Goal: Information Seeking & Learning: Find specific fact

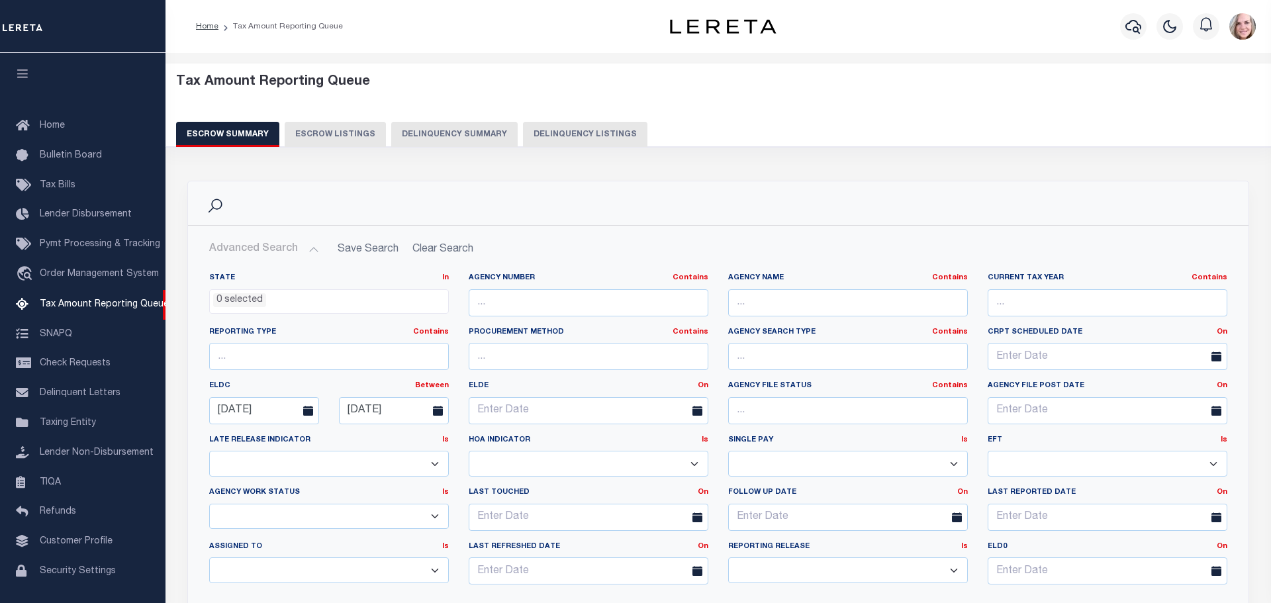
select select
select select "100"
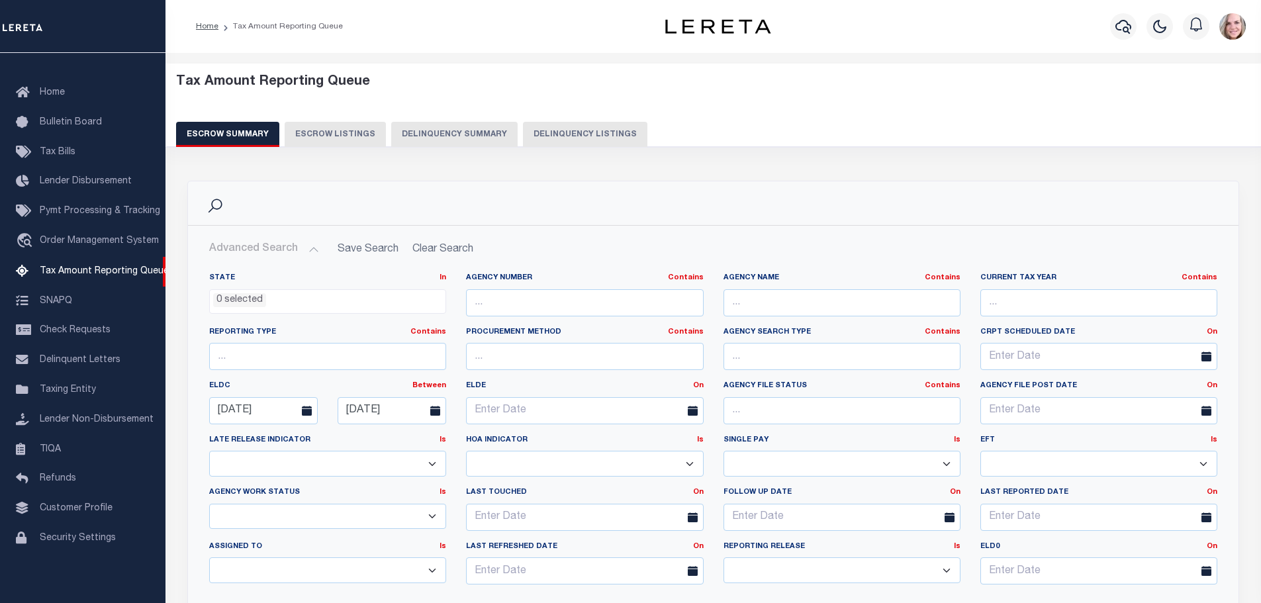
click at [283, 249] on button "Advanced Search" at bounding box center [264, 249] width 110 height 26
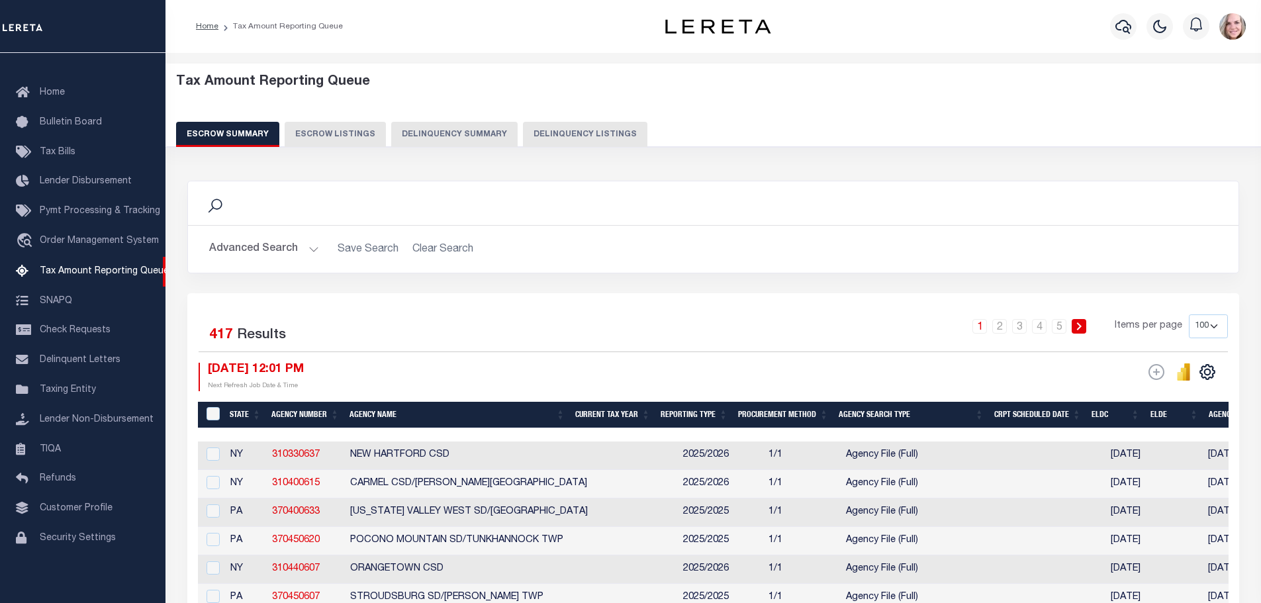
click at [283, 249] on button "Advanced Search" at bounding box center [264, 249] width 110 height 26
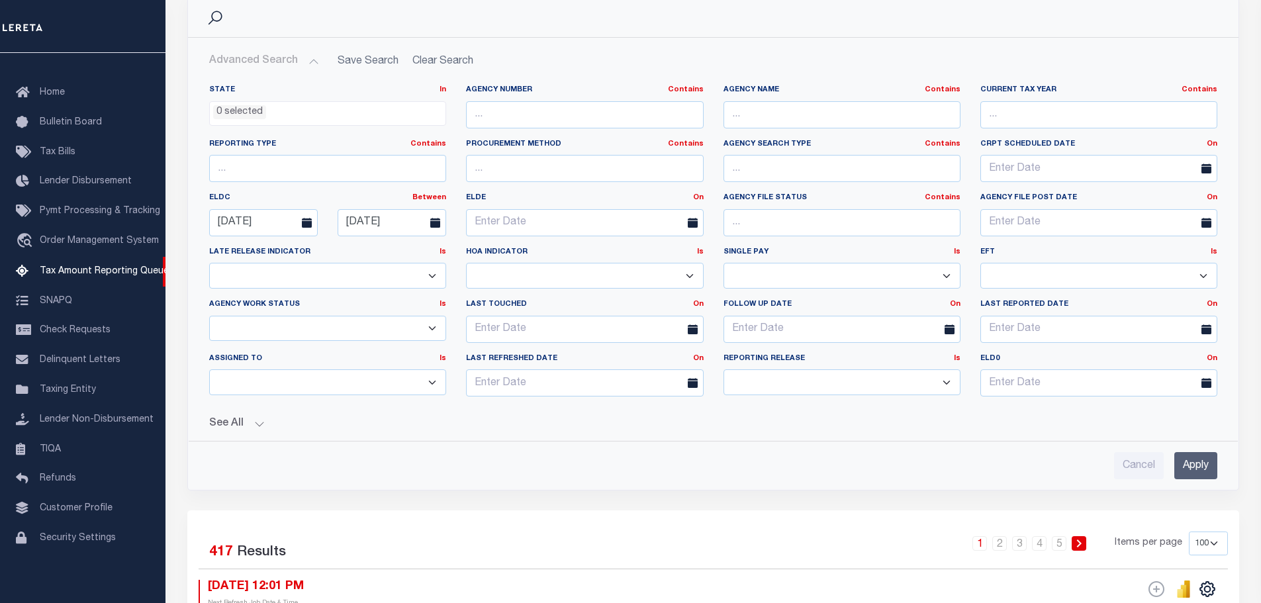
scroll to position [265, 0]
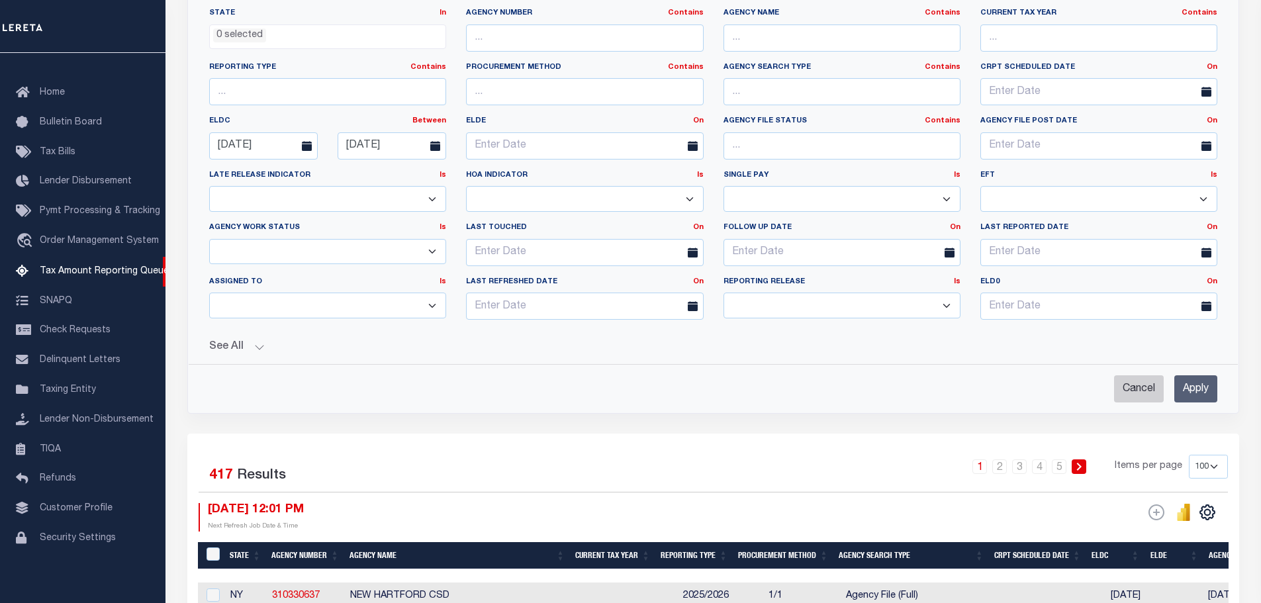
click at [1150, 399] on input "Cancel" at bounding box center [1139, 388] width 50 height 27
checkbox input "true"
select select
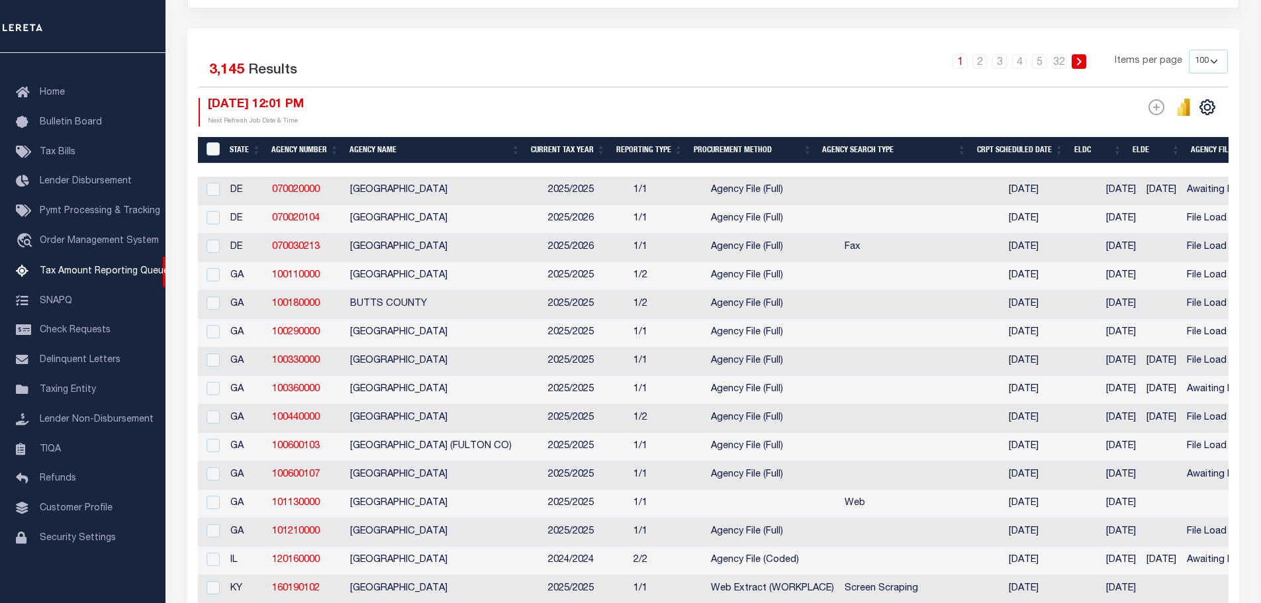
scroll to position [66, 0]
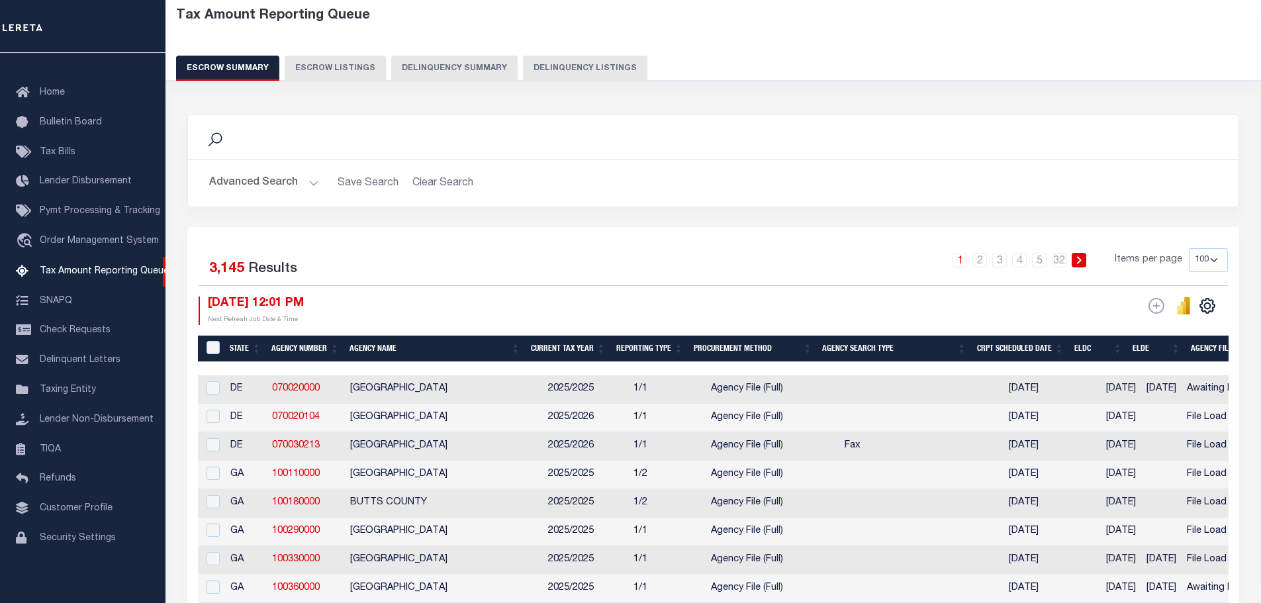
click at [286, 189] on button "Advanced Search" at bounding box center [264, 183] width 110 height 26
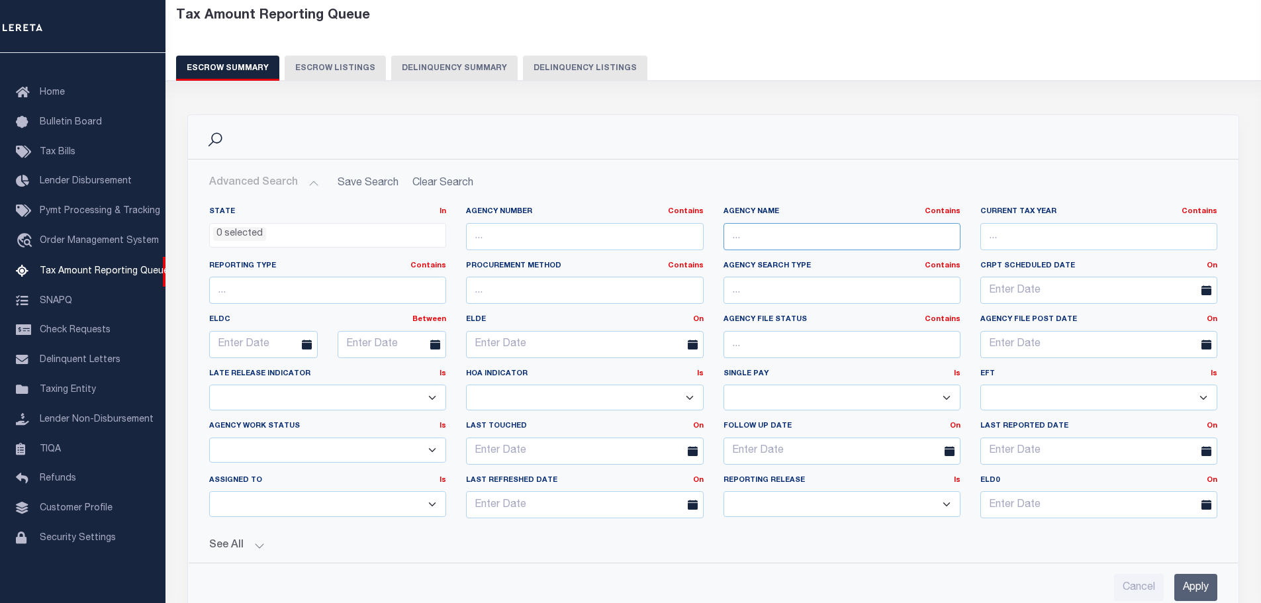
click at [813, 224] on input "text" at bounding box center [841, 236] width 237 height 27
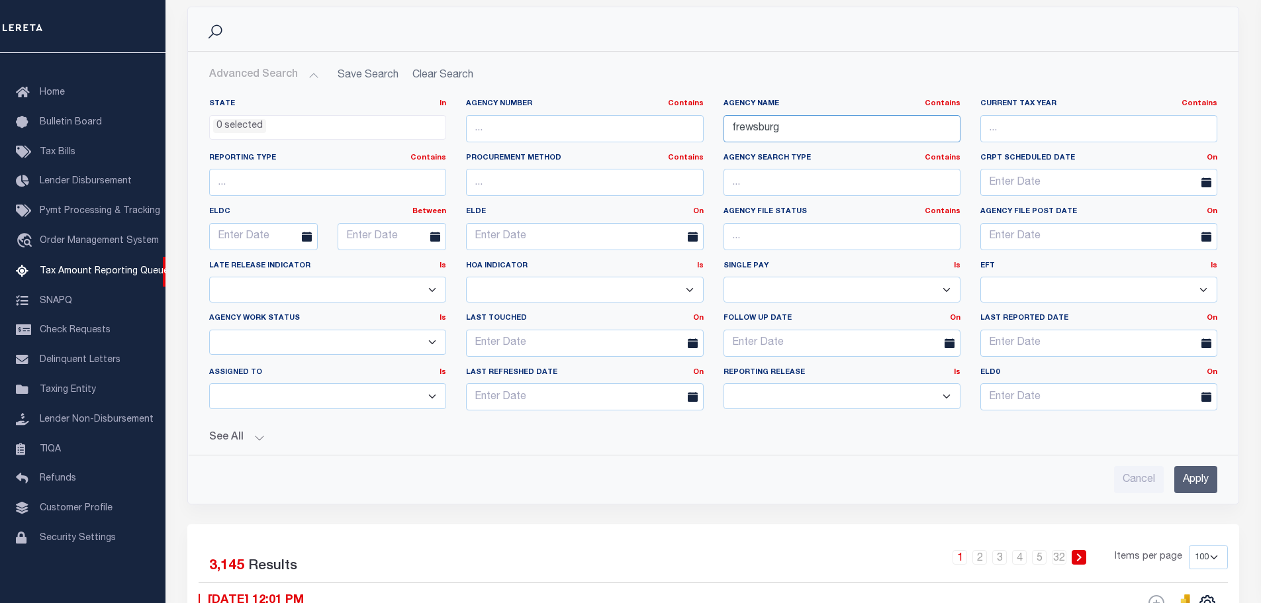
scroll to position [199, 0]
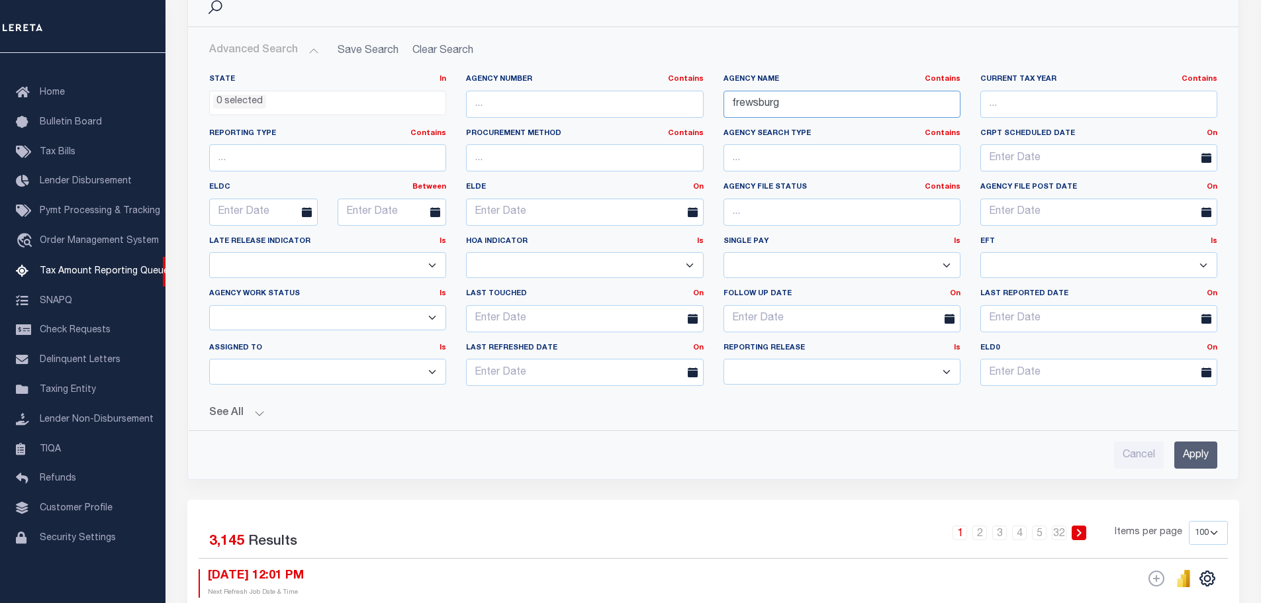
type input "frewsburg"
click at [1207, 456] on input "Apply" at bounding box center [1195, 454] width 43 height 27
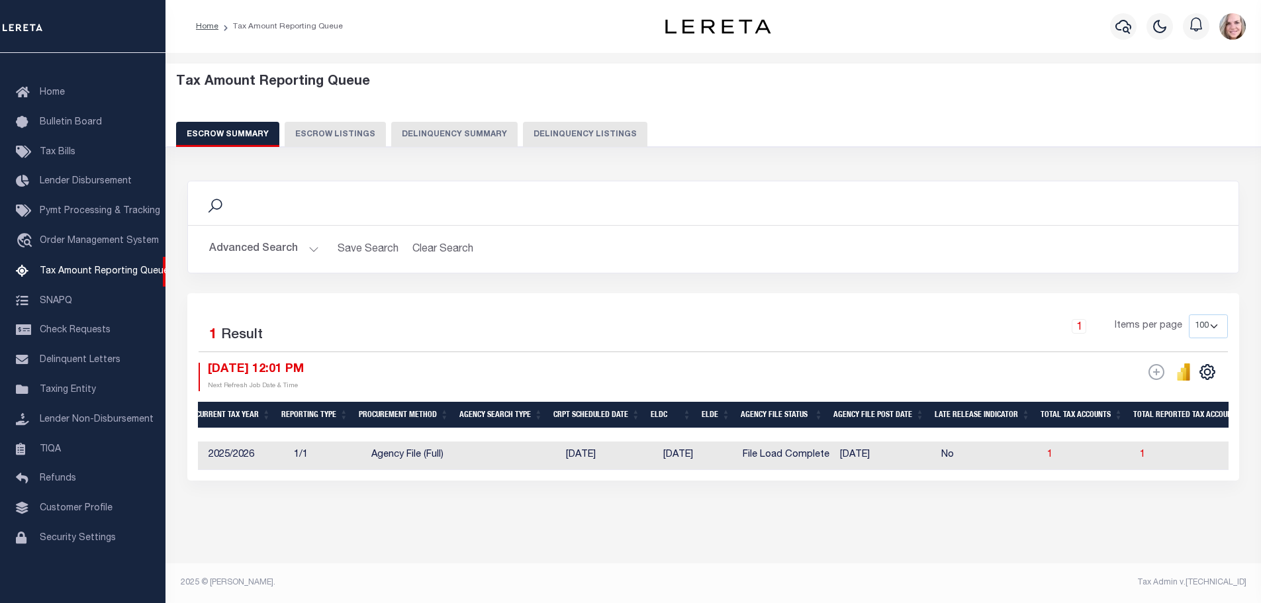
scroll to position [0, 234]
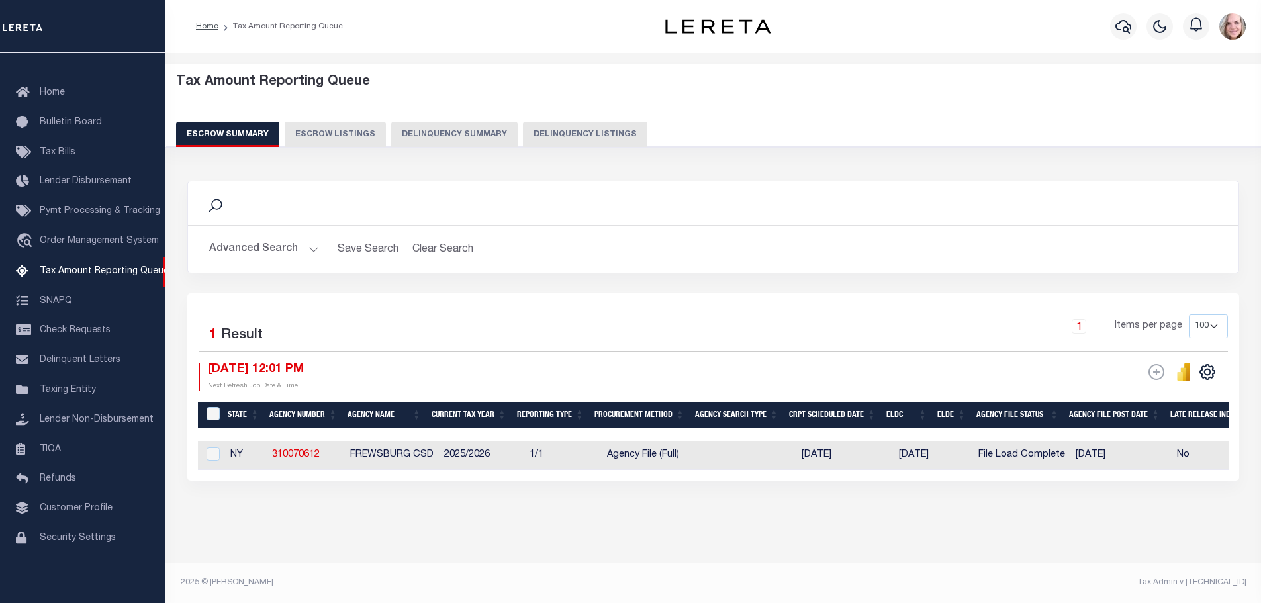
drag, startPoint x: 560, startPoint y: 473, endPoint x: 686, endPoint y: 468, distance: 125.8
click at [686, 468] on div "State Agency Number Agency Name Current Tax Year Reporting Type Procurement Met…" at bounding box center [713, 455] width 1030 height 28
drag, startPoint x: 555, startPoint y: 474, endPoint x: 715, endPoint y: 469, distance: 159.6
click at [737, 471] on div "Selected 1 Result 1 Items per page 10 25 50 100 500 09/30/2025 12:01 PM ESCROW …" at bounding box center [713, 386] width 1052 height 187
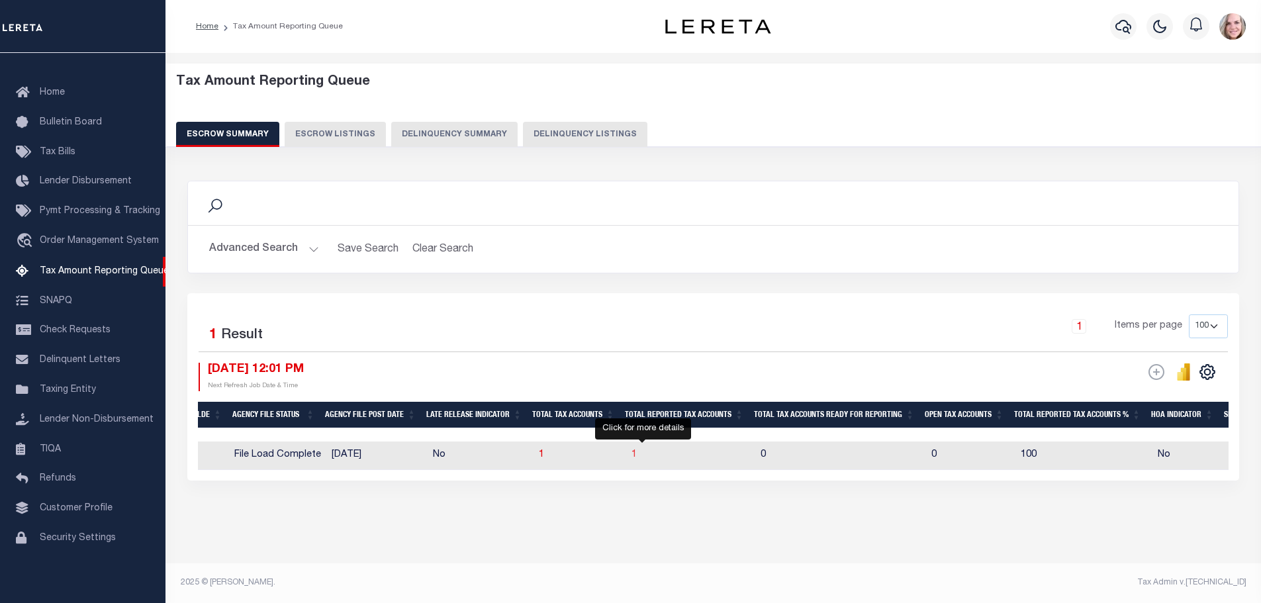
click at [637, 450] on span "1" at bounding box center [633, 454] width 5 height 9
select select "100"
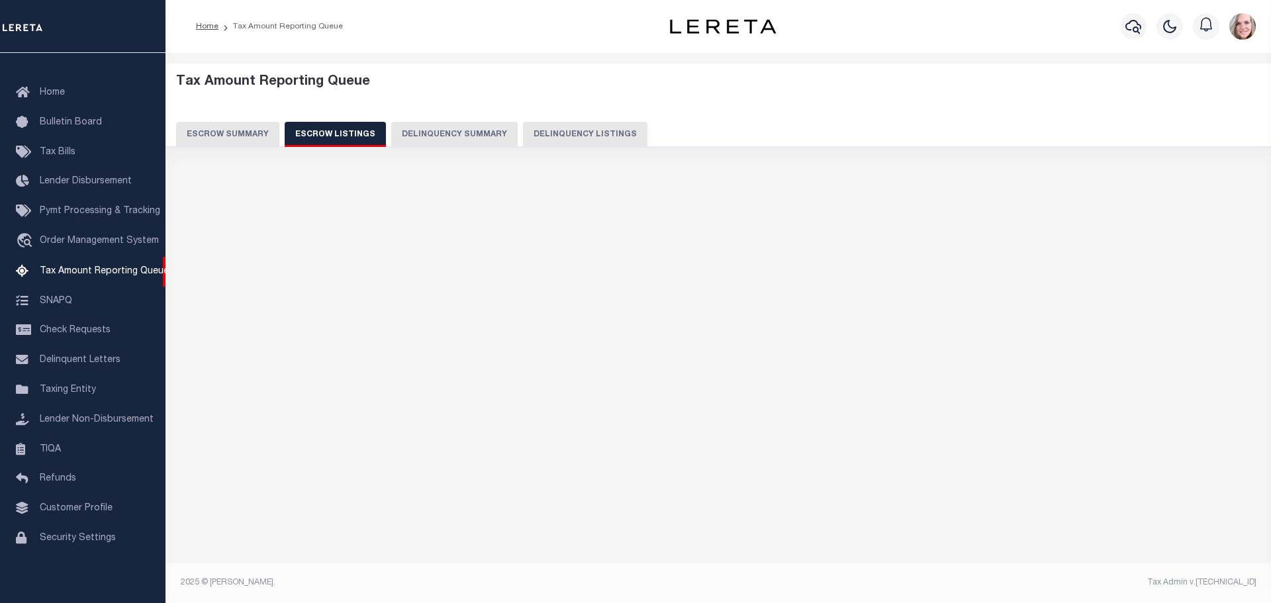
select select "100"
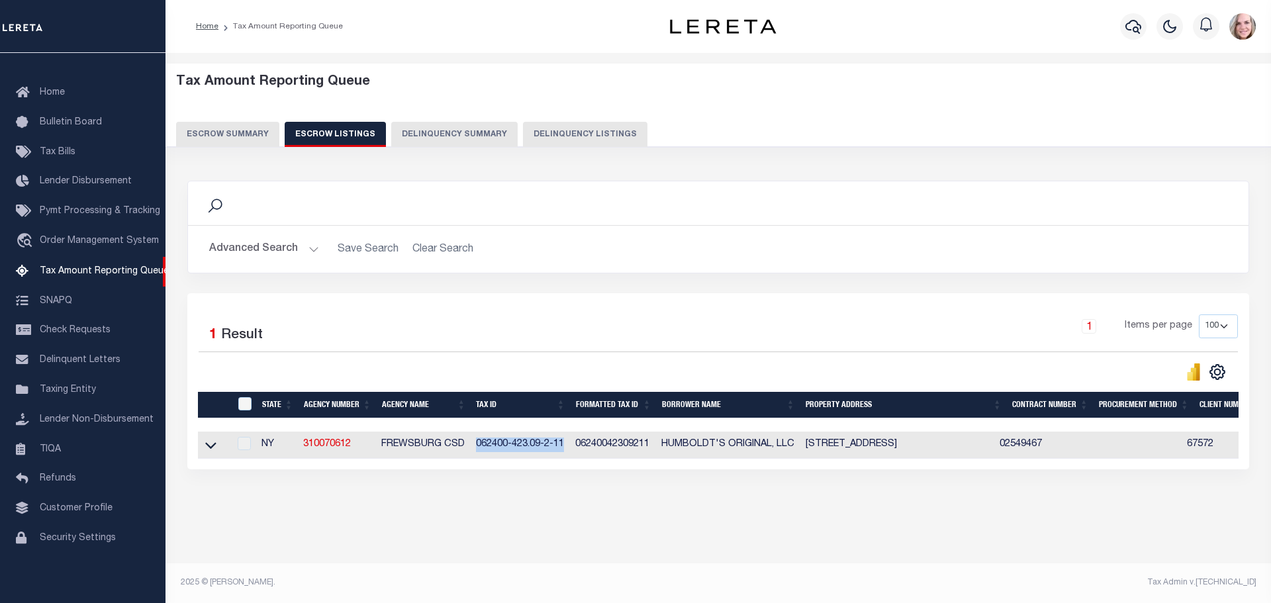
drag, startPoint x: 475, startPoint y: 443, endPoint x: 565, endPoint y: 449, distance: 89.5
click at [565, 449] on td "062400-423.09-2-11" at bounding box center [521, 445] width 100 height 27
copy td "062400-423.09-2-11"
click at [208, 449] on icon at bounding box center [210, 446] width 11 height 7
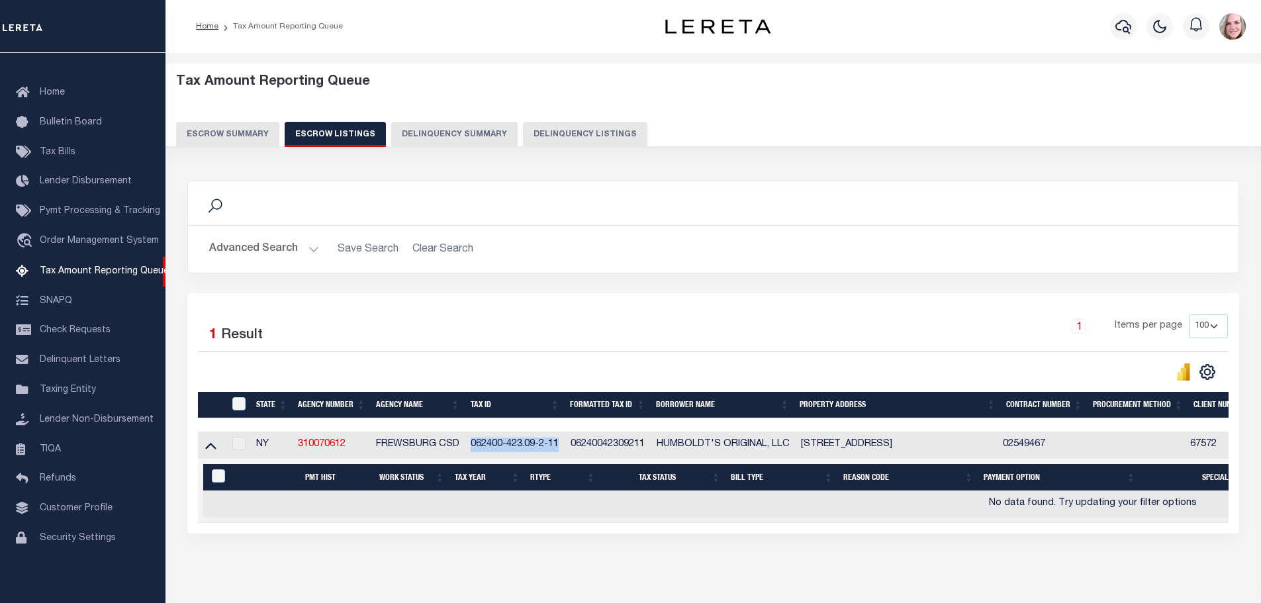
copy td "062400-423.09-2-11"
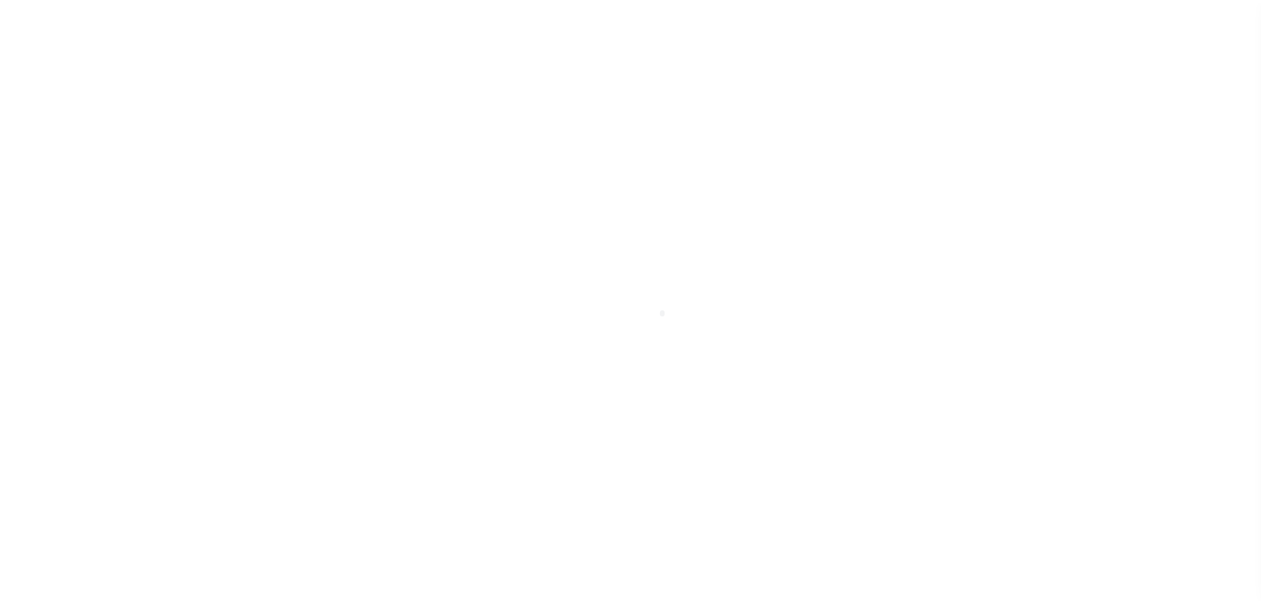
scroll to position [42, 0]
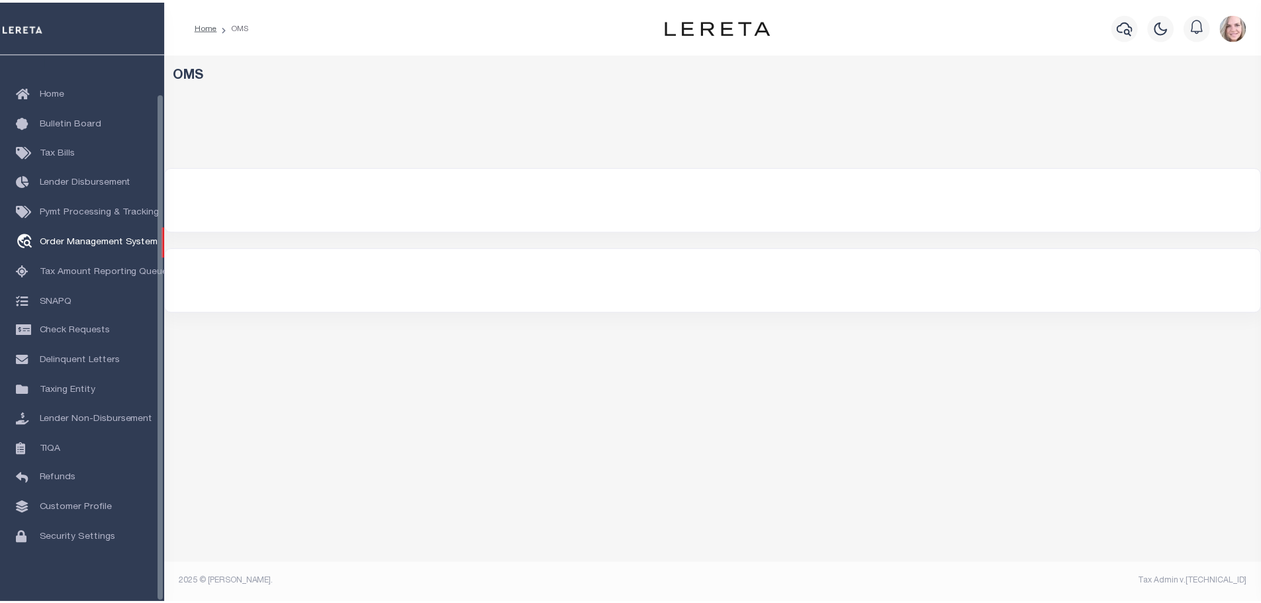
select select "200"
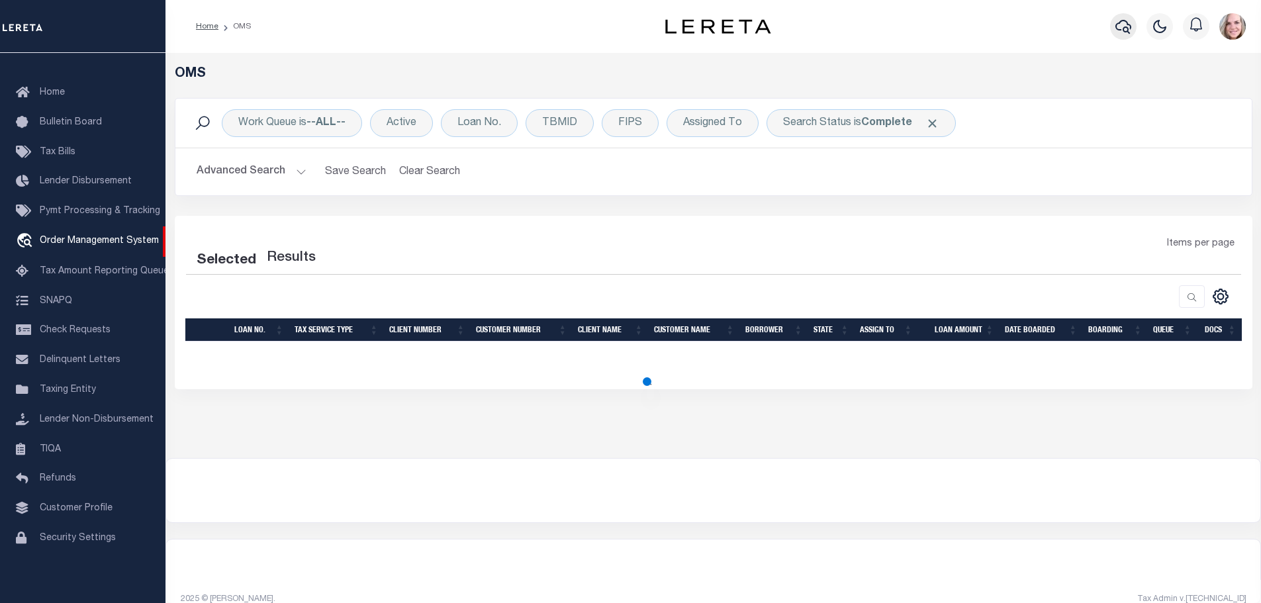
click at [1120, 28] on icon "button" at bounding box center [1123, 27] width 16 height 16
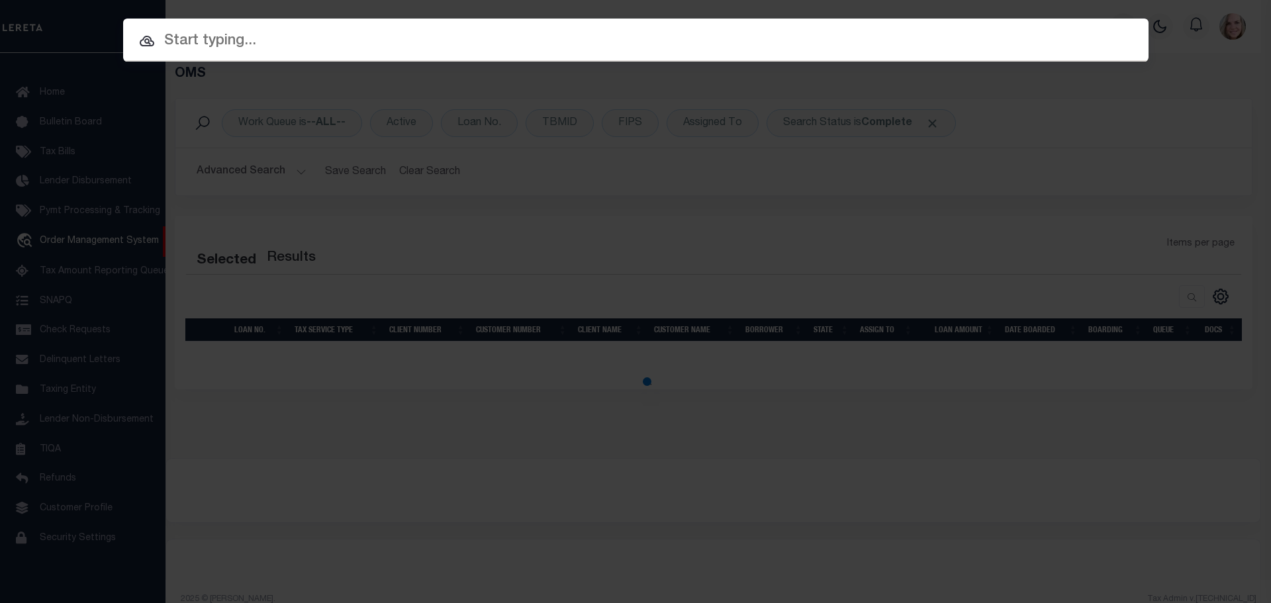
paste input "062400-423.09-2-11"
type input "062400-423.09-2-11"
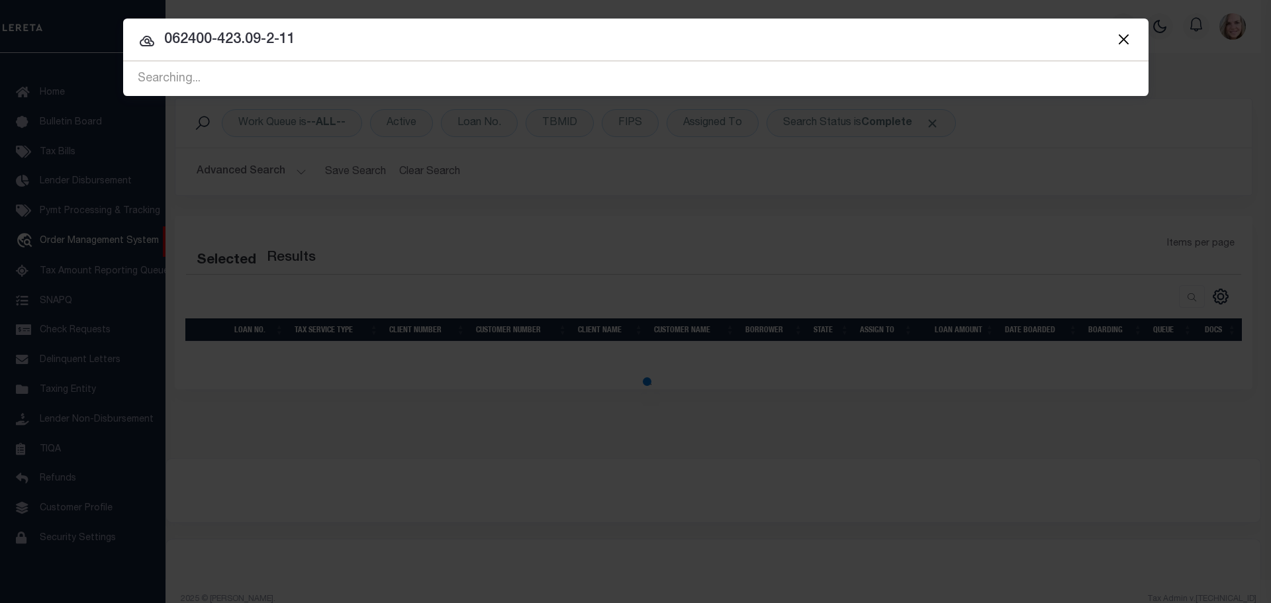
select select "200"
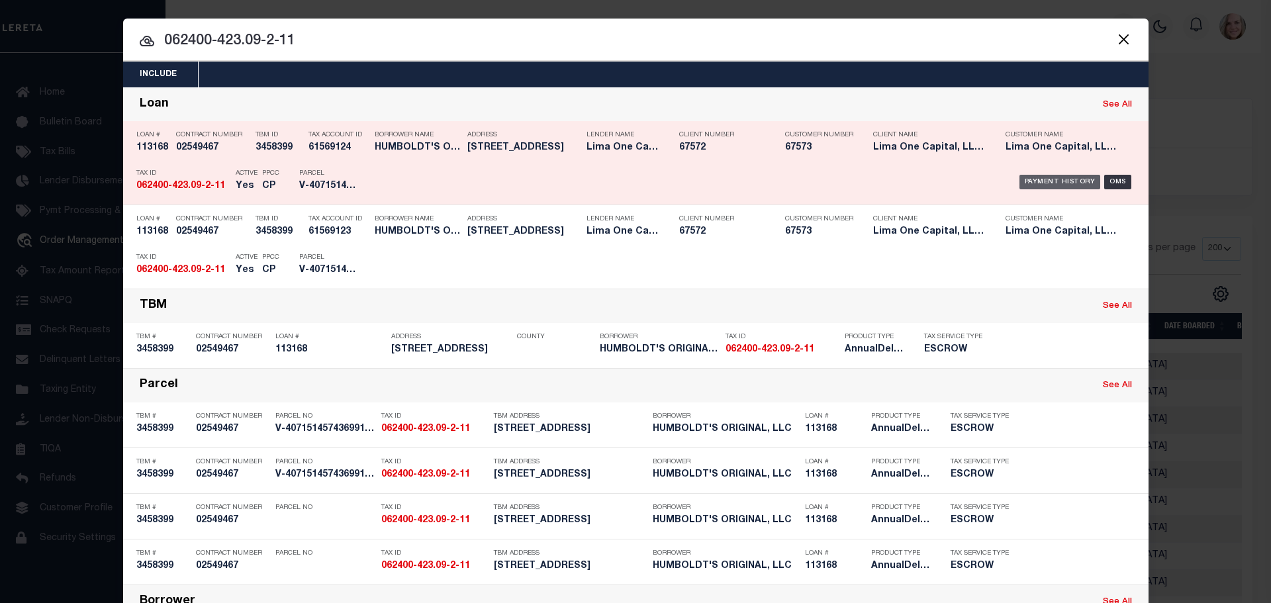
click at [1084, 183] on div "Payment History" at bounding box center [1059, 182] width 81 height 15
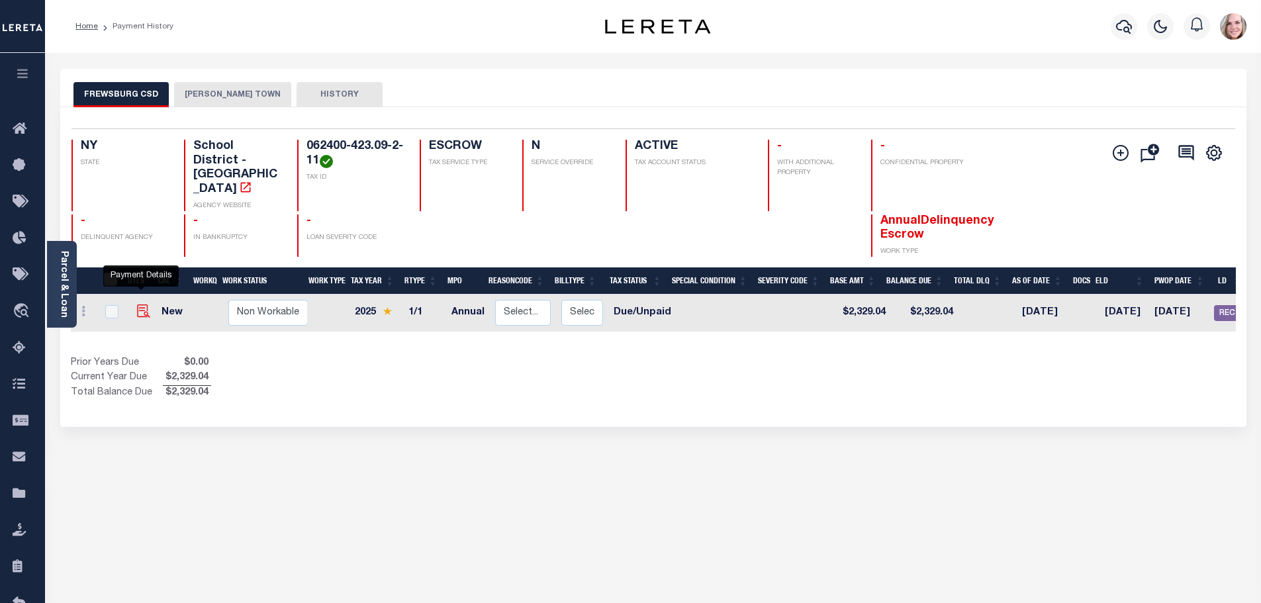
click at [141, 304] on img "" at bounding box center [143, 310] width 13 height 13
checkbox input "true"
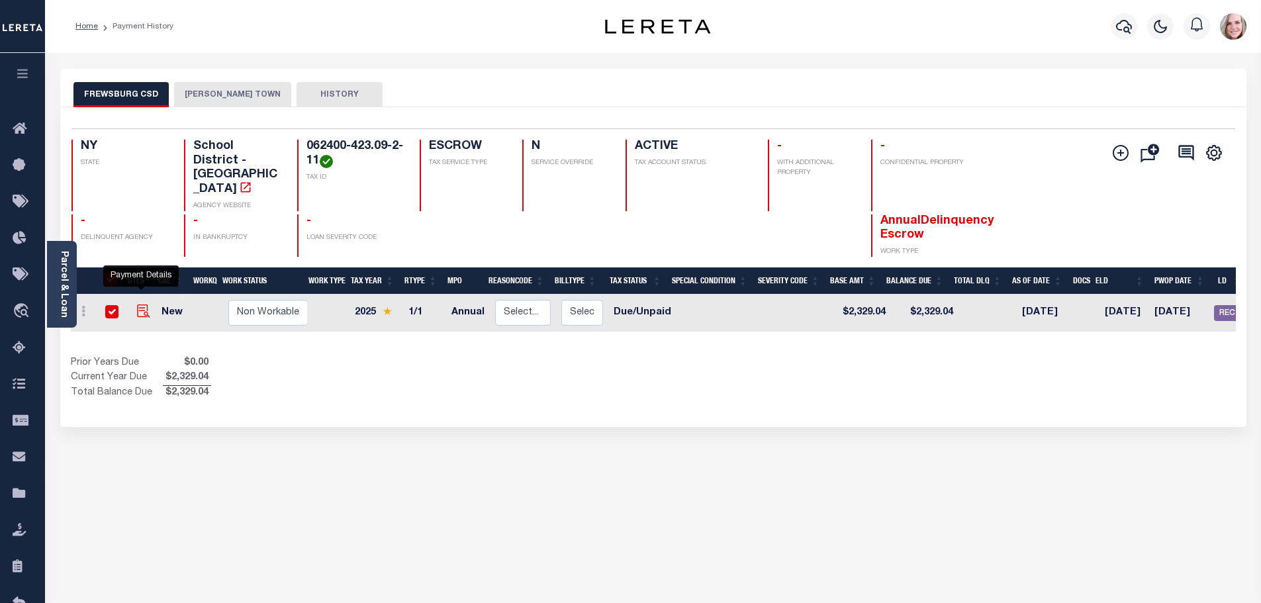
checkbox input "true"
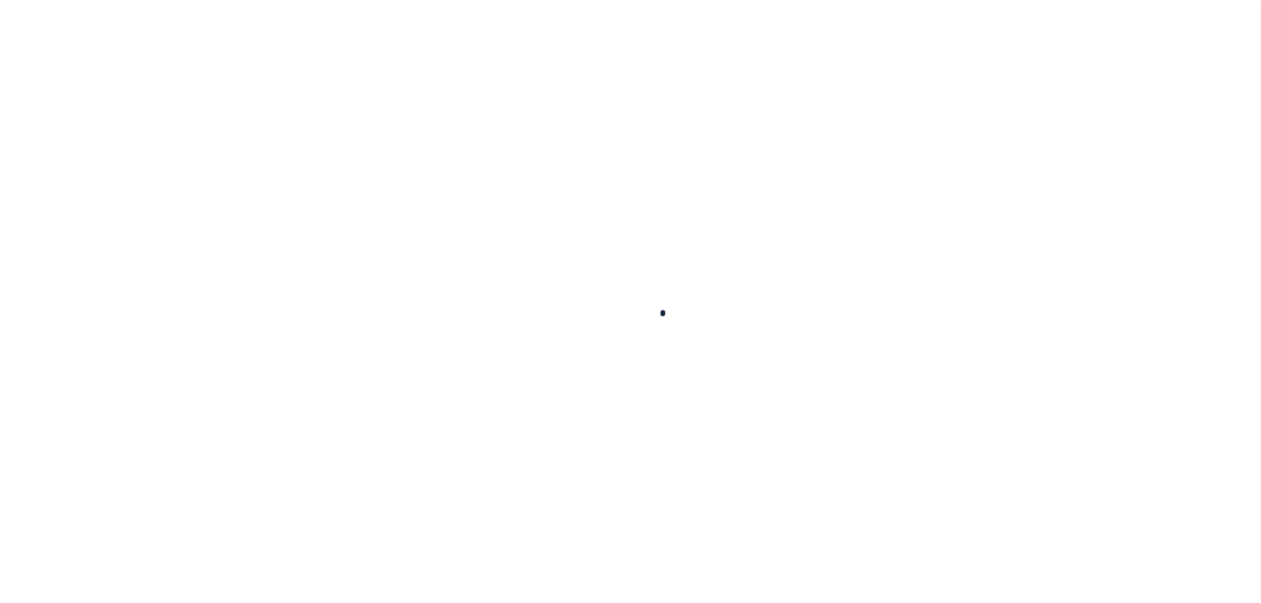
checkbox input "false"
type input "001249"
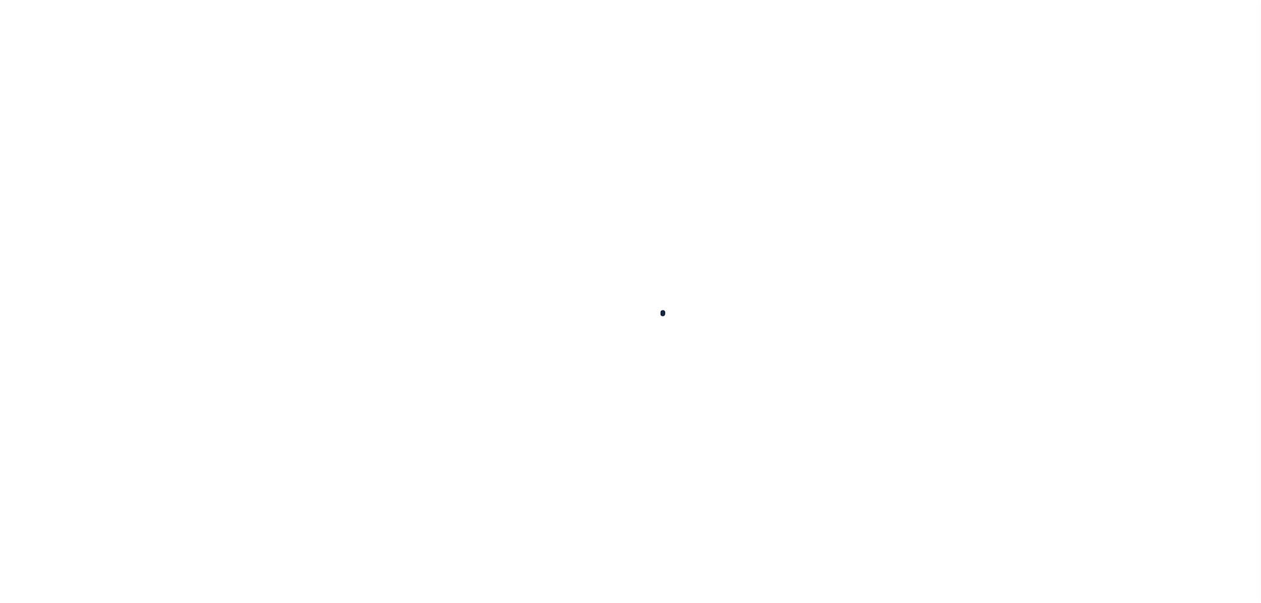
type input "08/22/2025"
select select "DUE"
type input "$2,329.04"
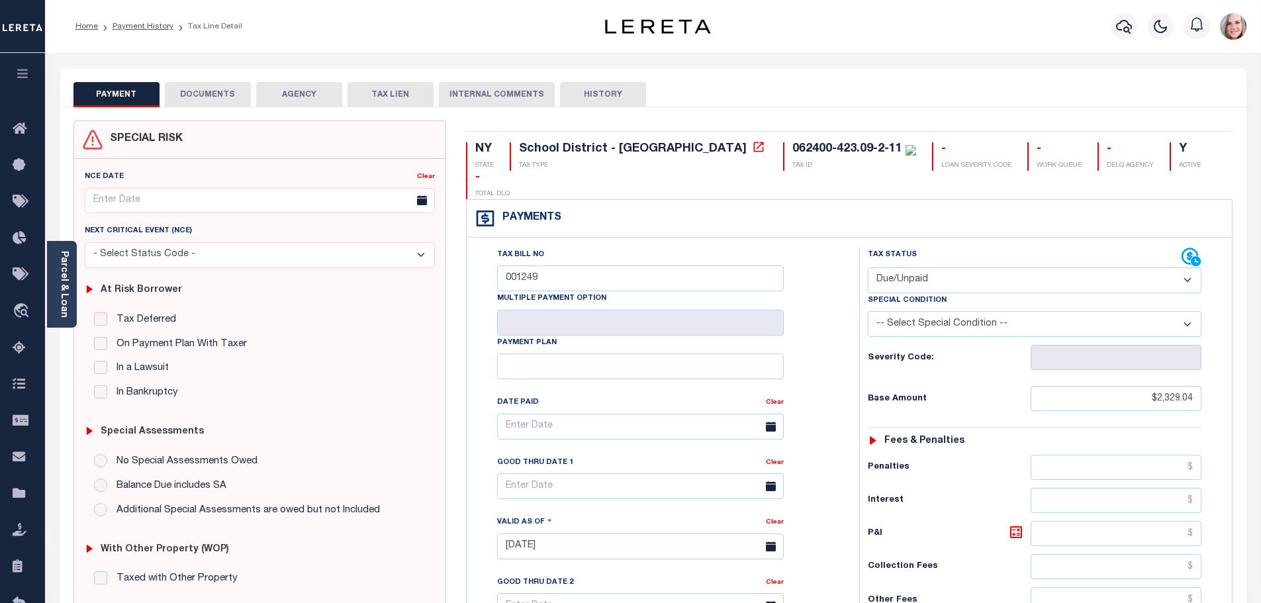
click at [614, 88] on button "HISTORY" at bounding box center [603, 94] width 86 height 25
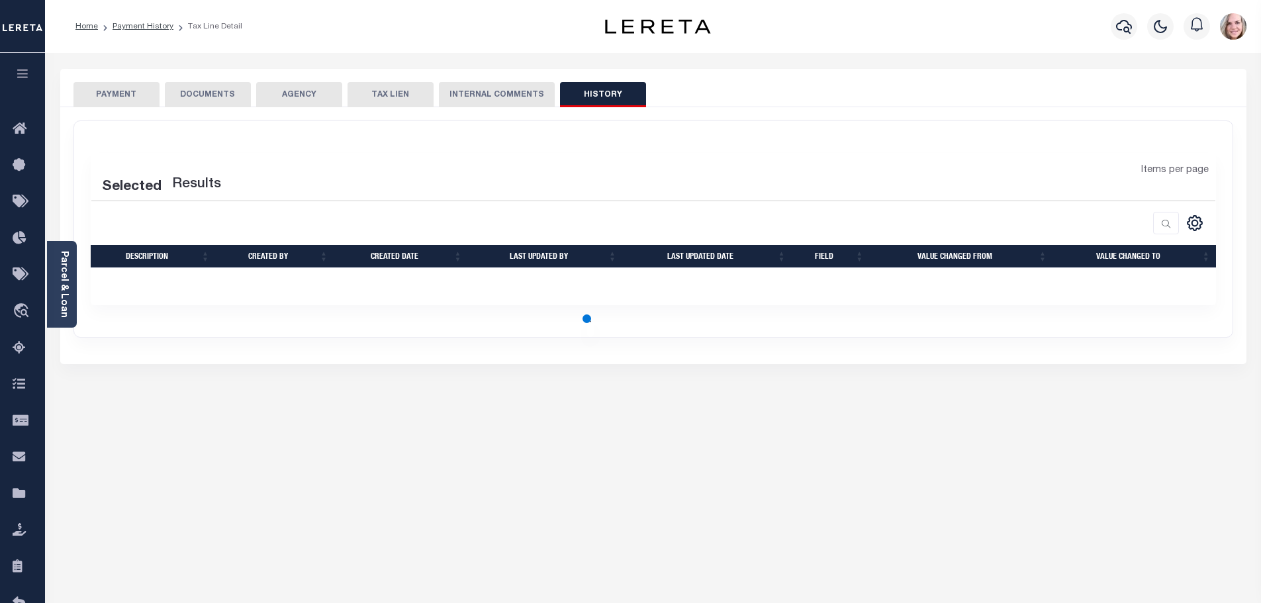
select select "50"
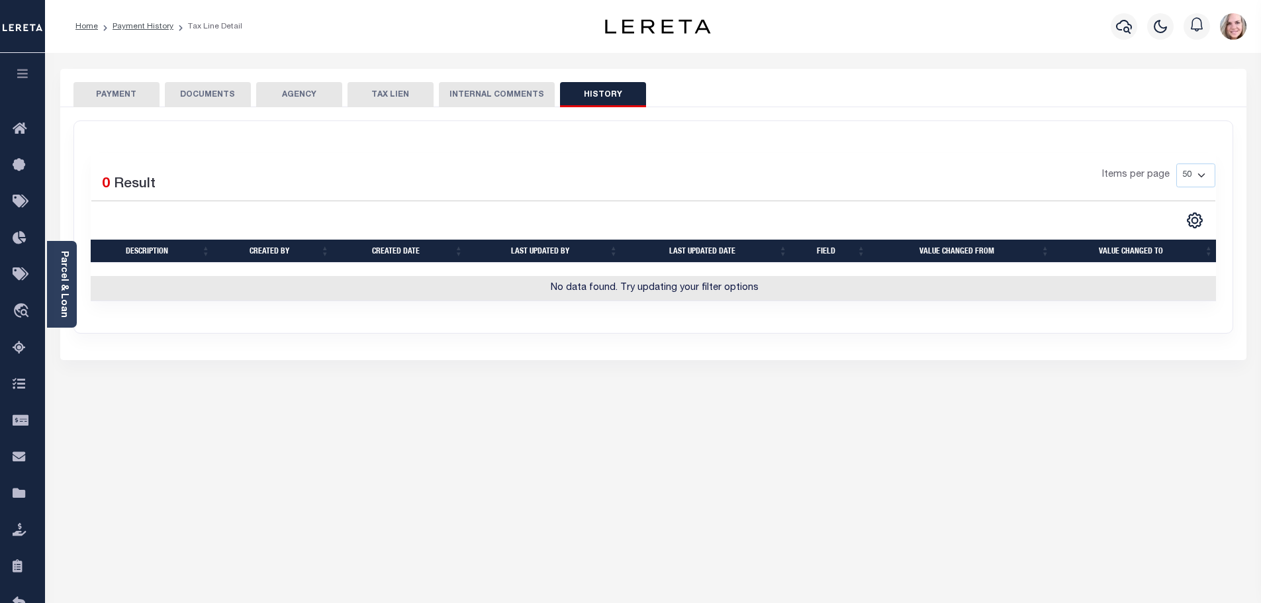
click at [122, 89] on button "PAYMENT" at bounding box center [116, 94] width 86 height 25
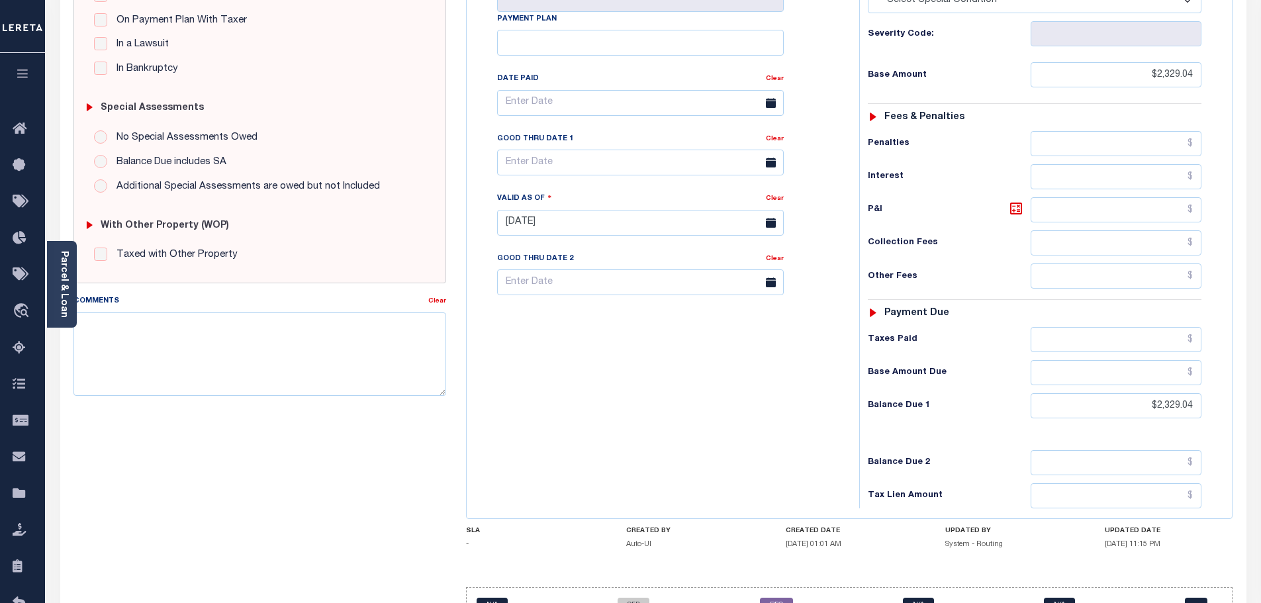
scroll to position [367, 0]
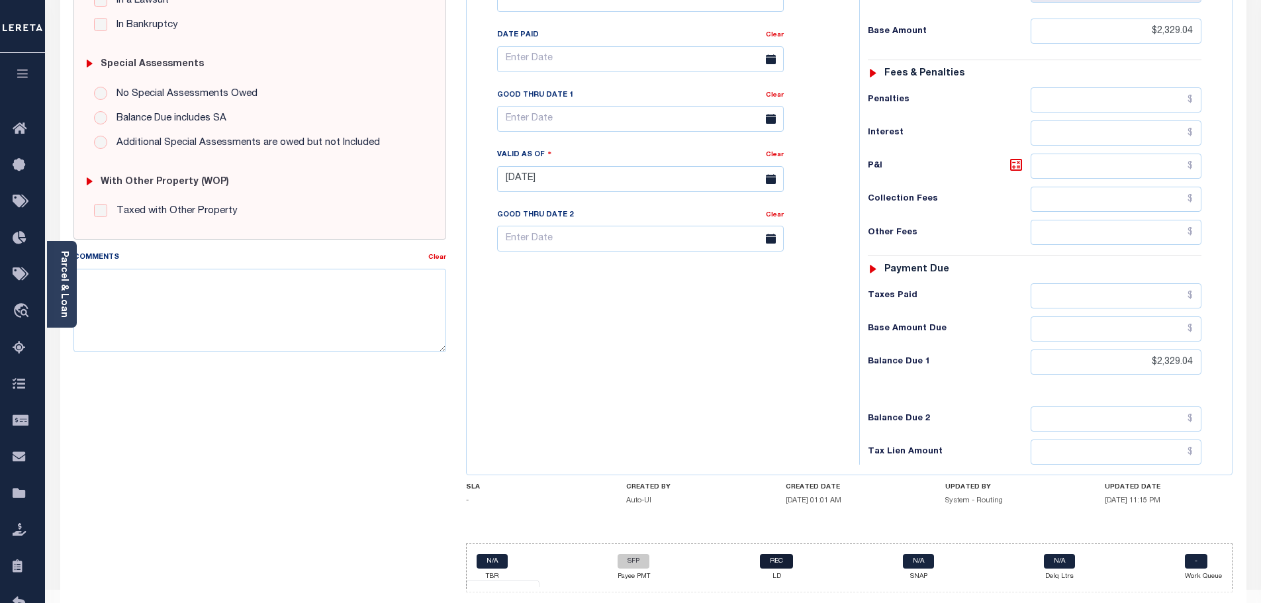
click at [779, 554] on link "REC" at bounding box center [776, 561] width 33 height 15
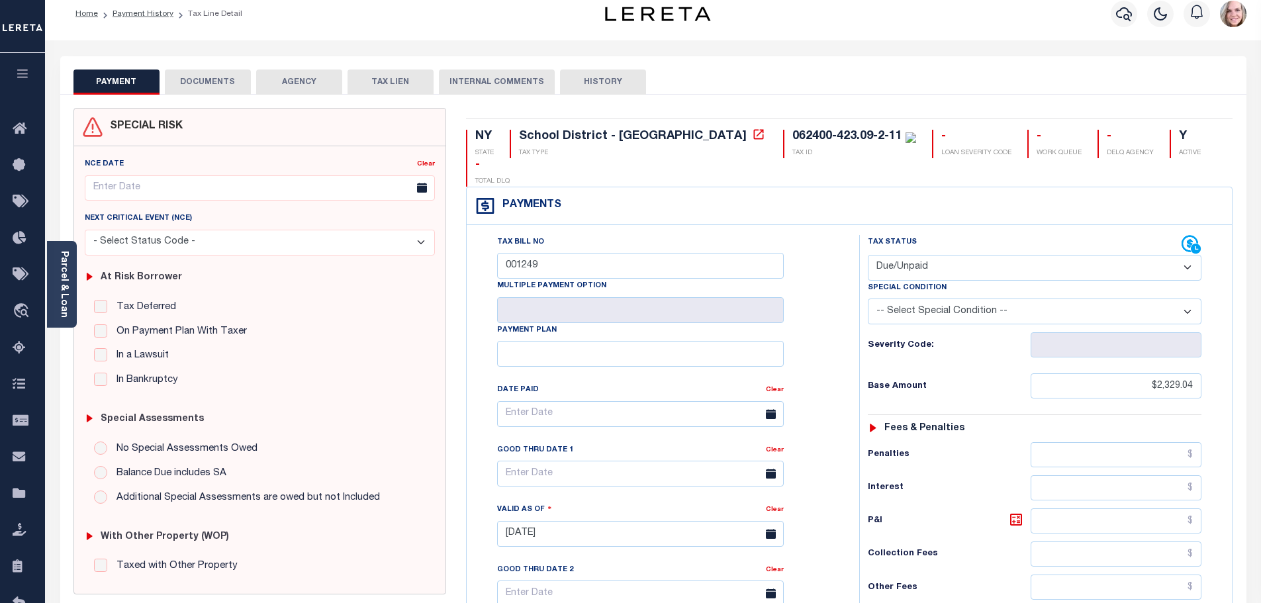
scroll to position [0, 0]
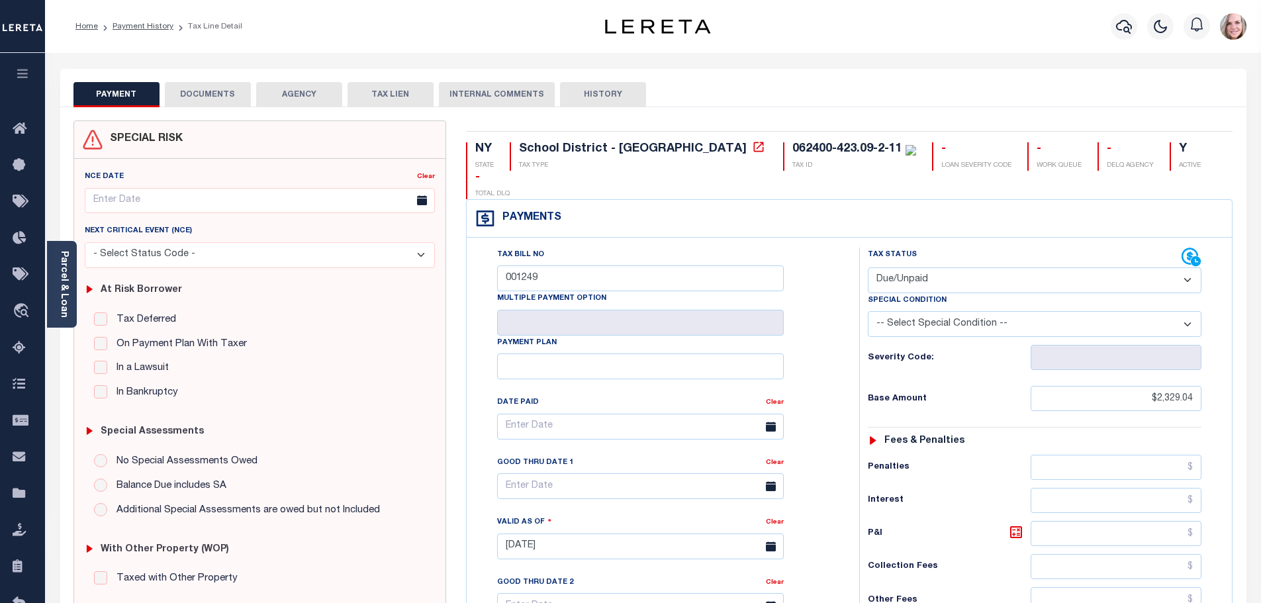
click at [518, 96] on button "INTERNAL COMMENTS" at bounding box center [497, 94] width 116 height 25
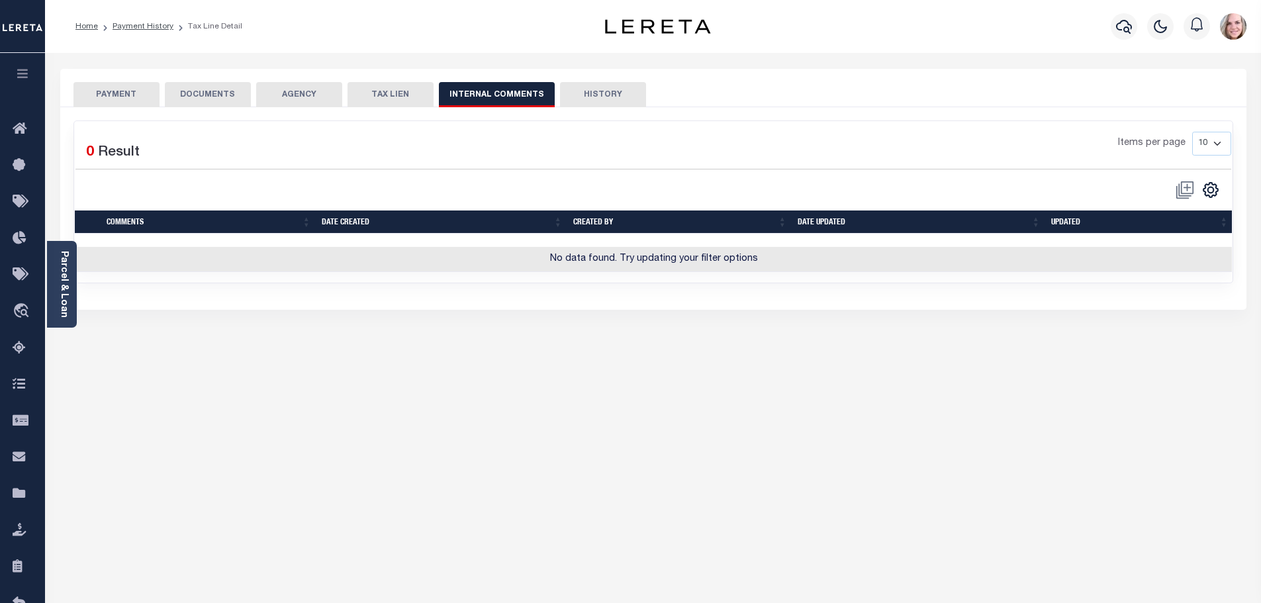
click at [567, 96] on button "HISTORY" at bounding box center [603, 94] width 86 height 25
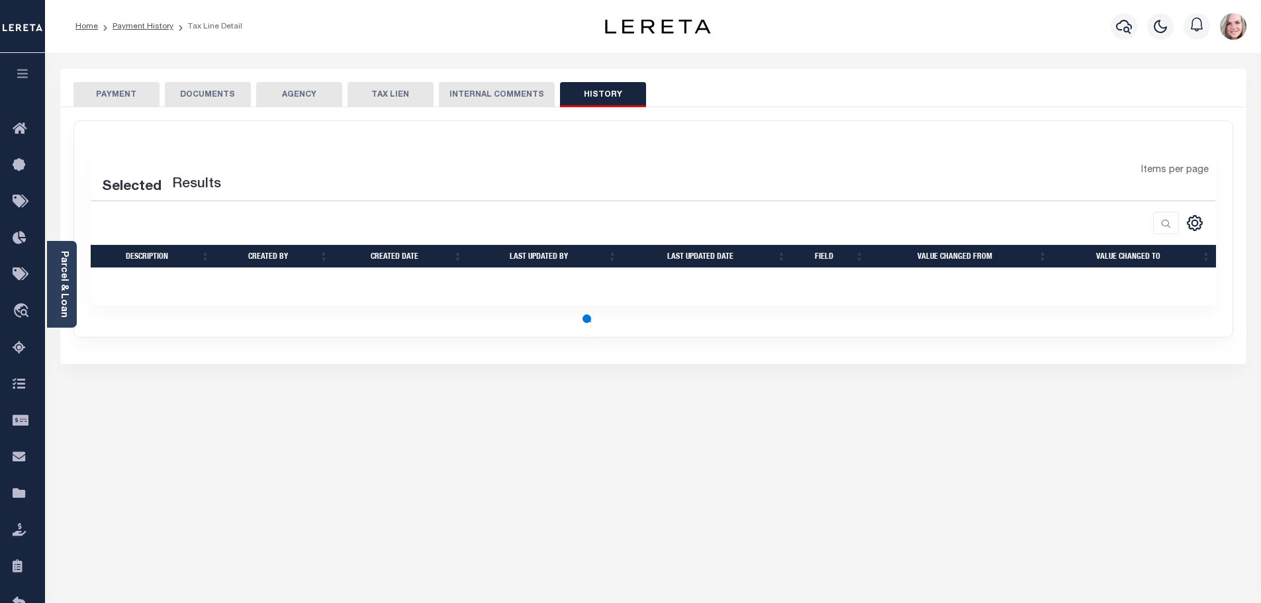
select select "50"
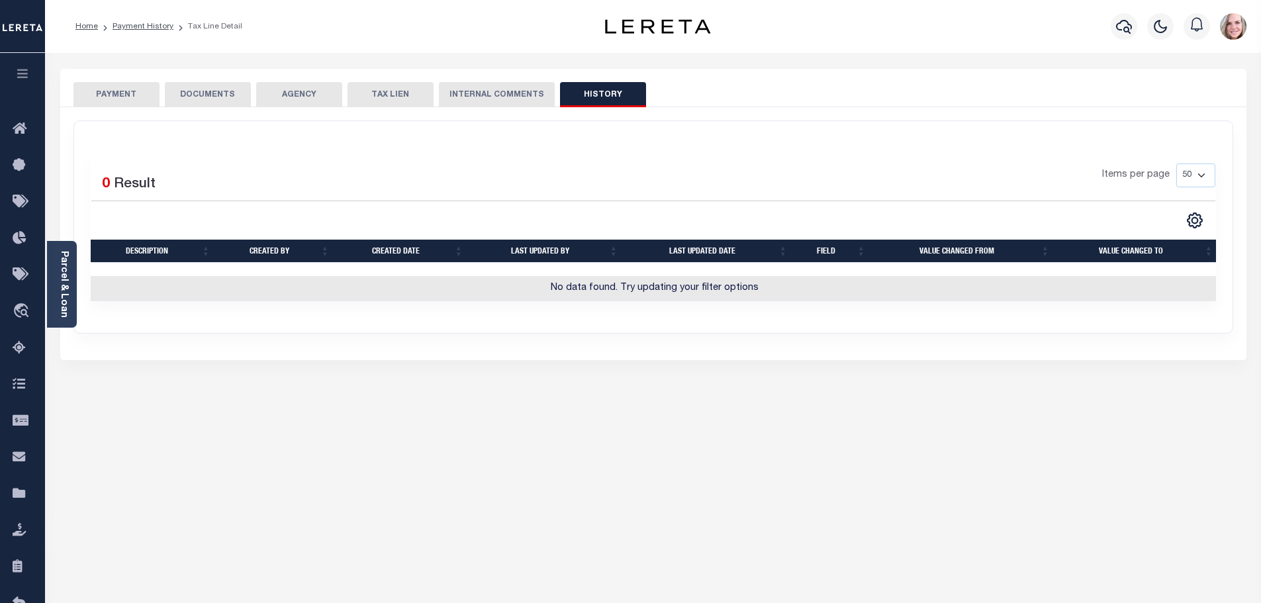
click at [141, 101] on button "PAYMENT" at bounding box center [116, 94] width 86 height 25
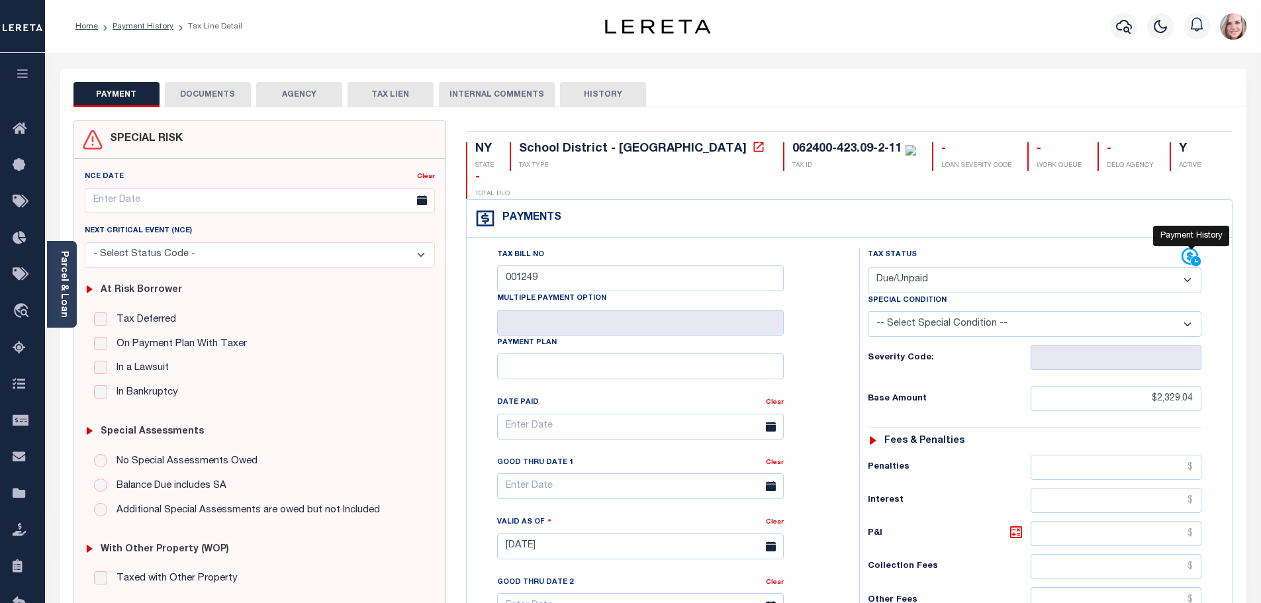
click at [1187, 248] on icon at bounding box center [1191, 258] width 20 height 20
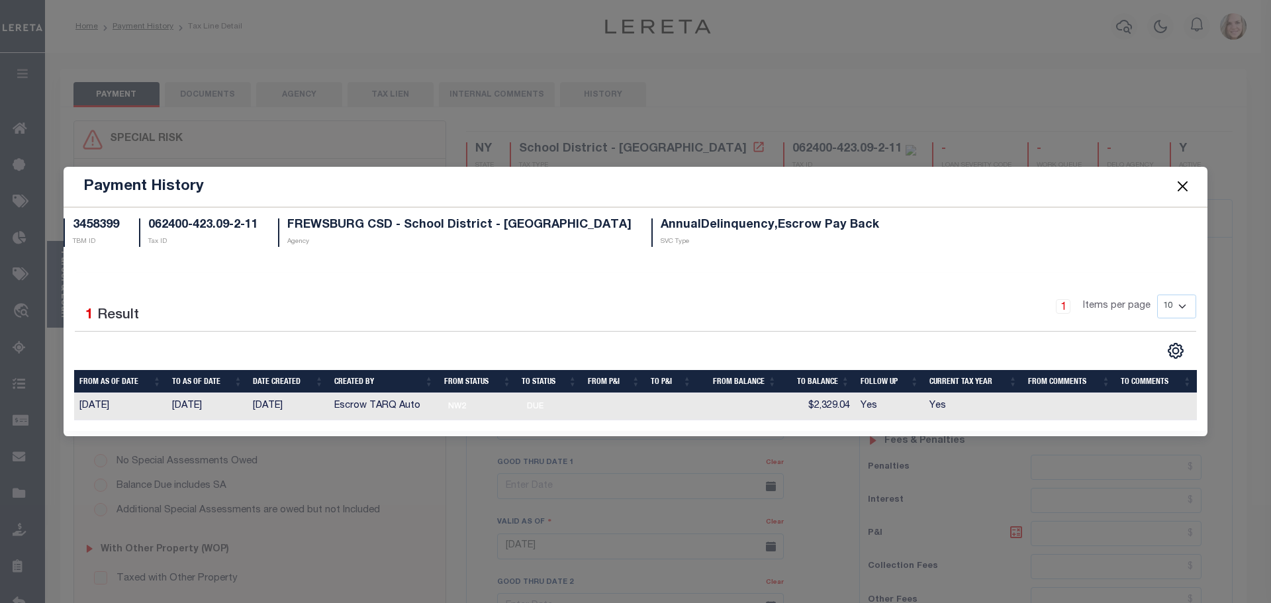
click at [1185, 184] on button "Close" at bounding box center [1182, 186] width 17 height 17
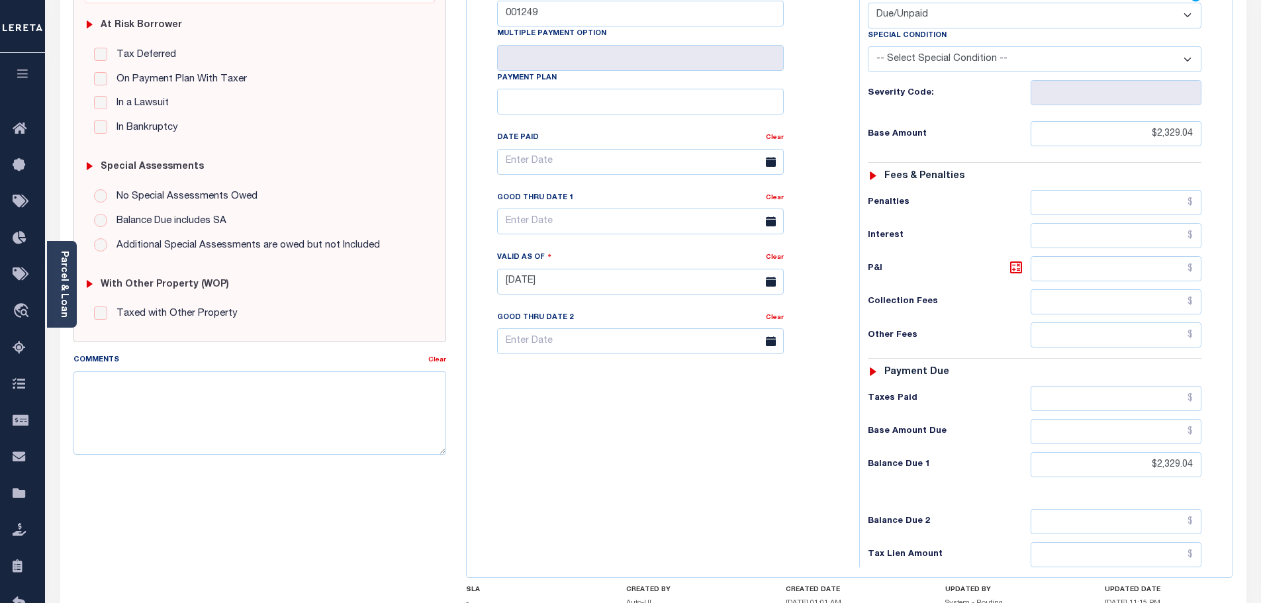
scroll to position [367, 0]
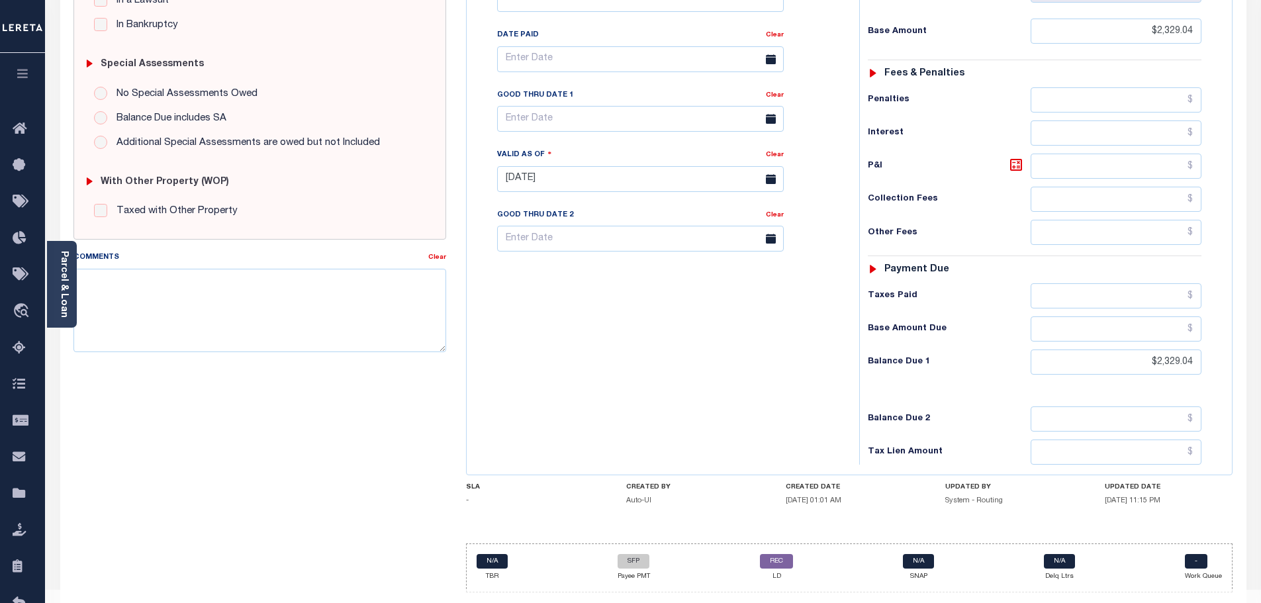
click at [535, 287] on div "Tax Bill No 001249 Multiple Payment Option Payment Plan" at bounding box center [659, 172] width 379 height 584
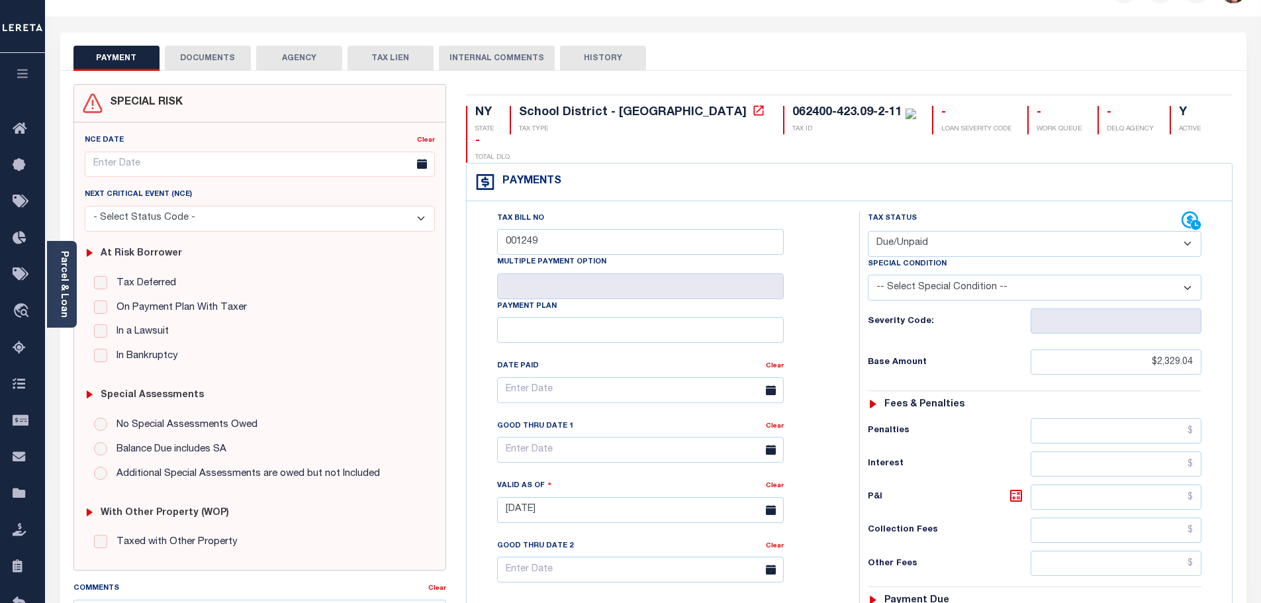
scroll to position [0, 0]
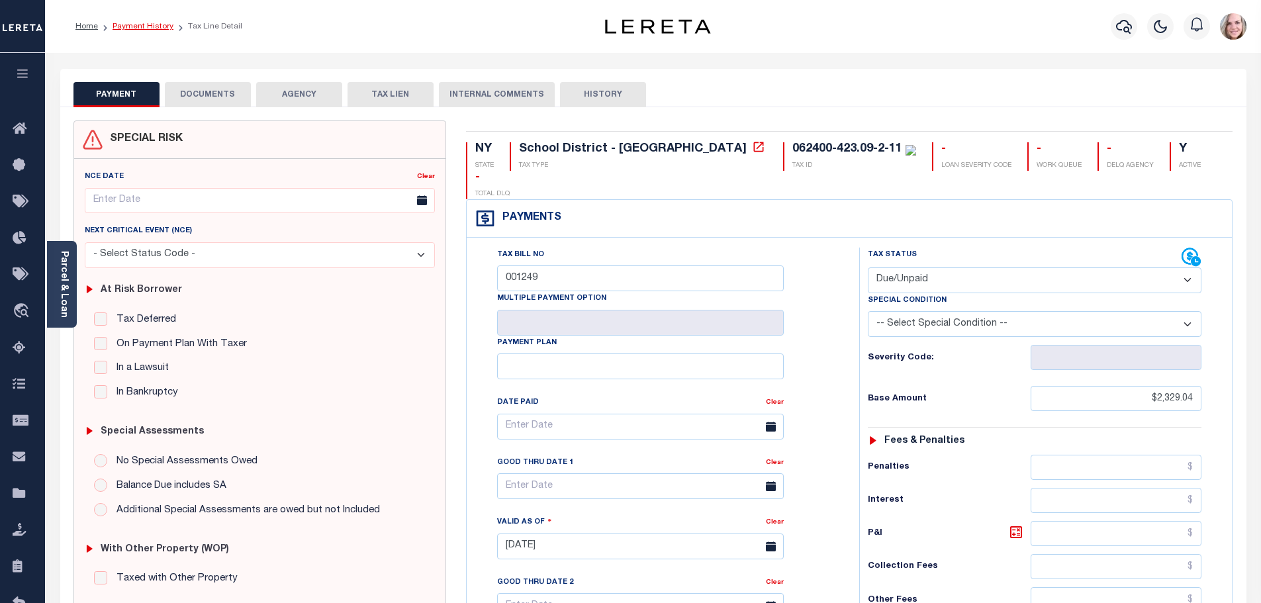
click at [150, 23] on link "Payment History" at bounding box center [143, 27] width 61 height 8
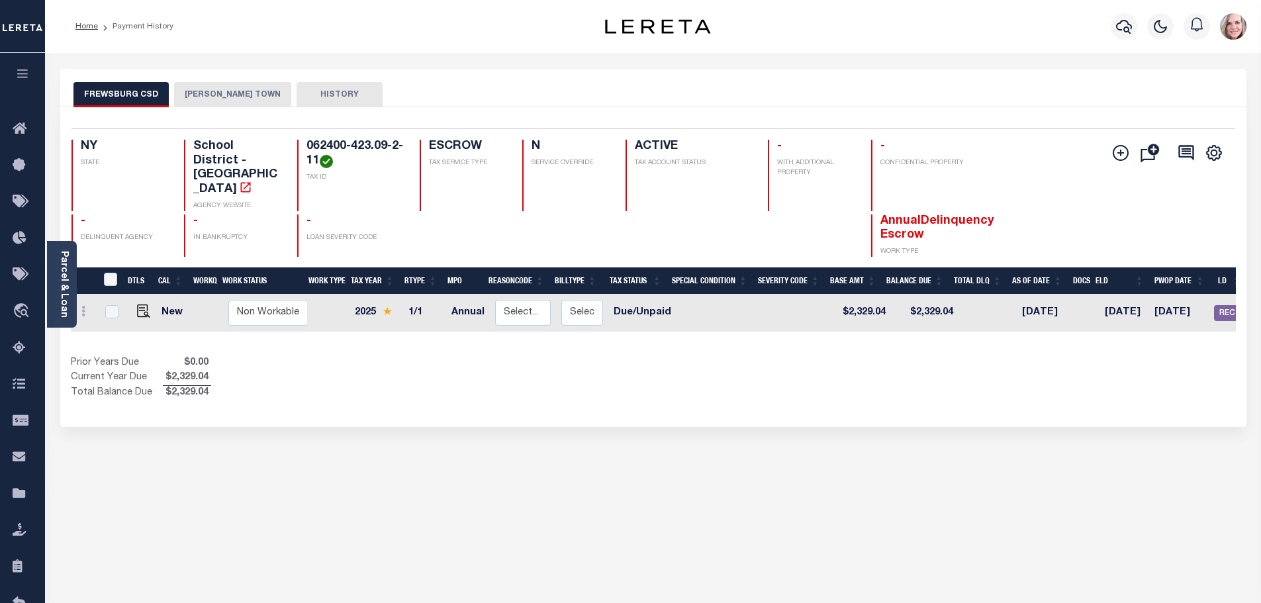
click at [612, 484] on div "FREWSBURG CSD [PERSON_NAME] TOWN HISTORY Selected 1" at bounding box center [653, 449] width 1206 height 760
click at [862, 511] on div "FREWSBURG CSD [PERSON_NAME] TOWN HISTORY Selected 1" at bounding box center [653, 449] width 1206 height 760
drag, startPoint x: 308, startPoint y: 144, endPoint x: 316, endPoint y: 159, distance: 16.6
click at [316, 159] on h4 "062400-423.09-2-11" at bounding box center [354, 154] width 97 height 28
copy h4 "062400-423.09-2-11"
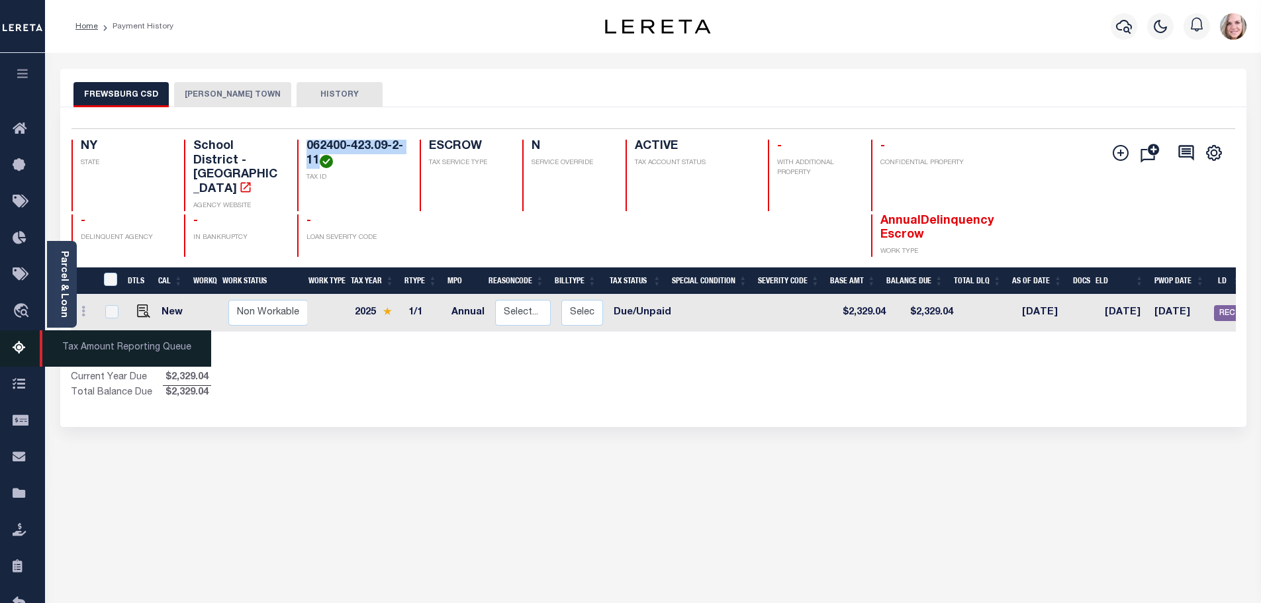
click at [81, 343] on span "Tax Amount Reporting Queue" at bounding box center [125, 348] width 171 height 36
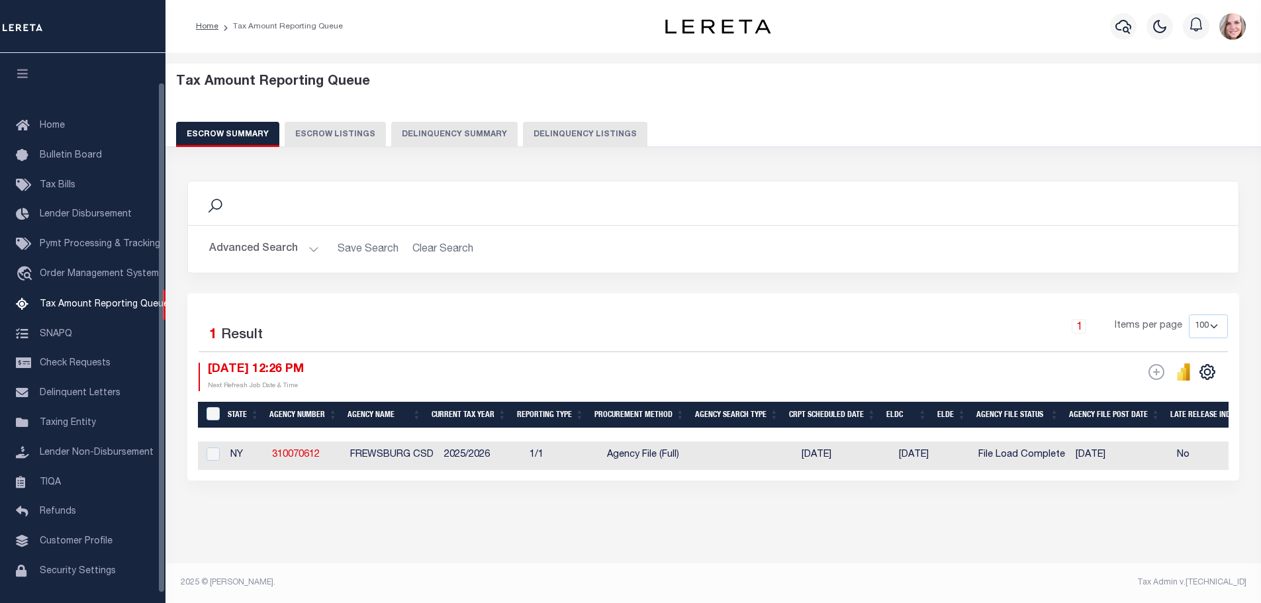
select select "100"
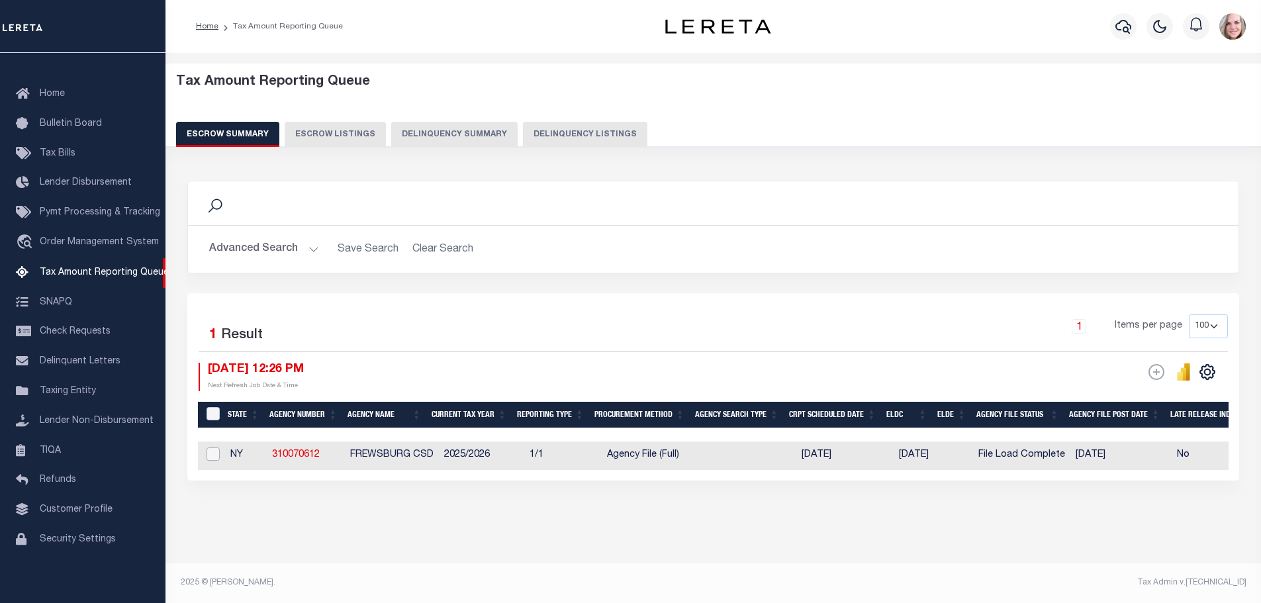
click at [212, 454] on input "checkbox" at bounding box center [212, 453] width 13 height 13
checkbox input "true"
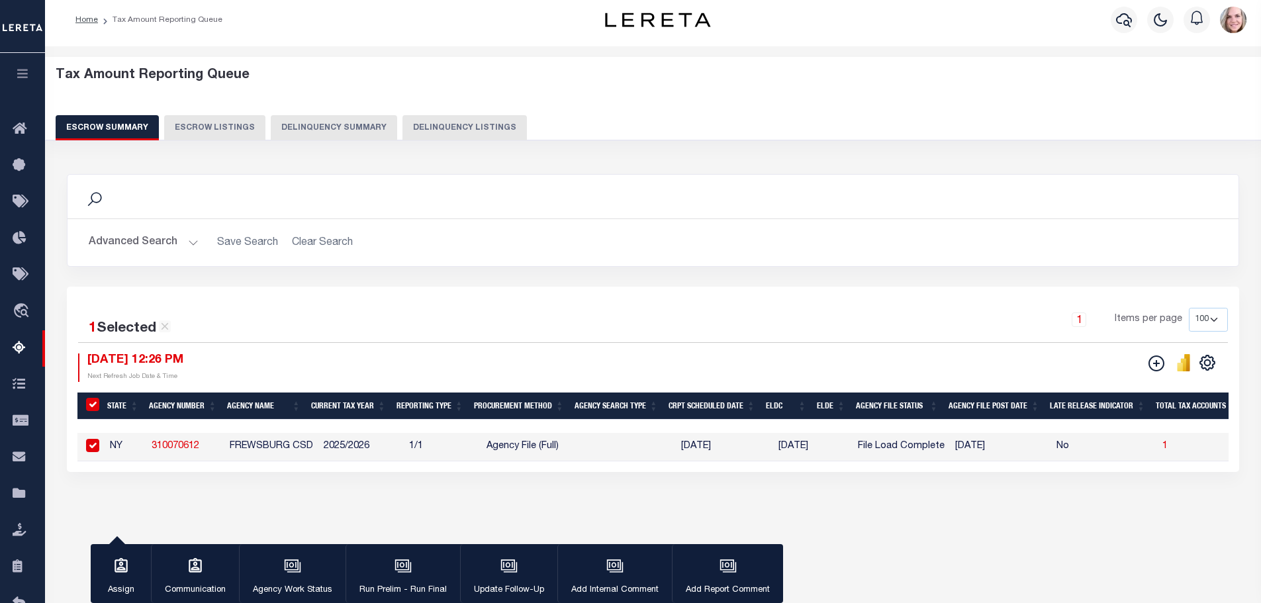
scroll to position [4, 0]
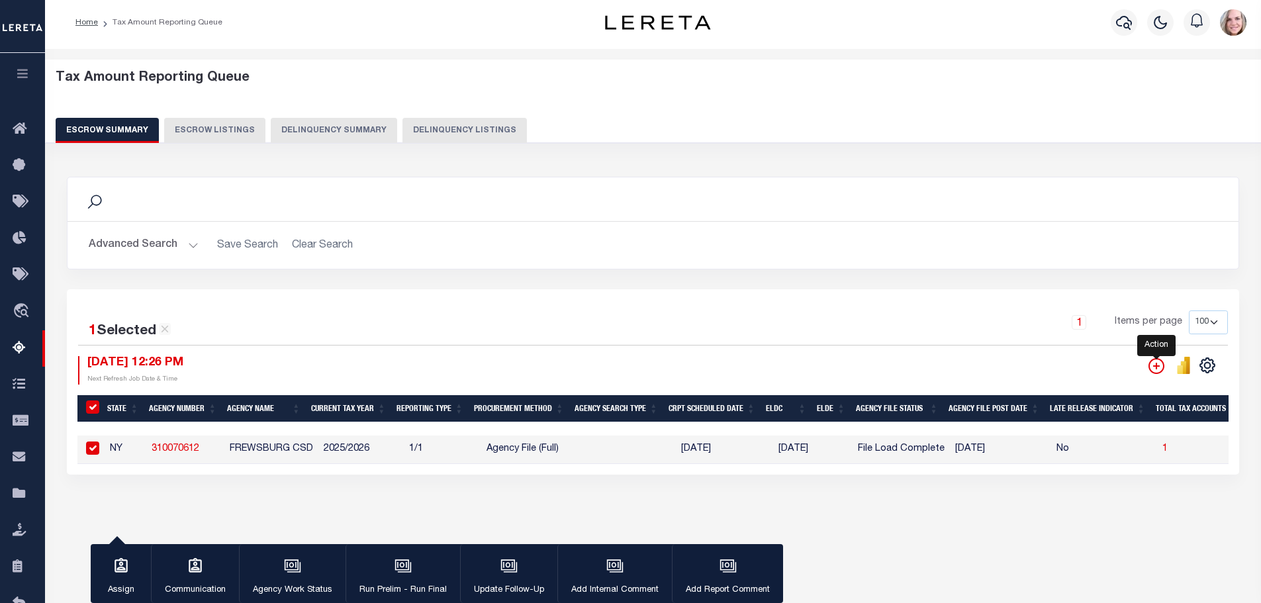
click at [1161, 361] on icon "" at bounding box center [1156, 366] width 16 height 16
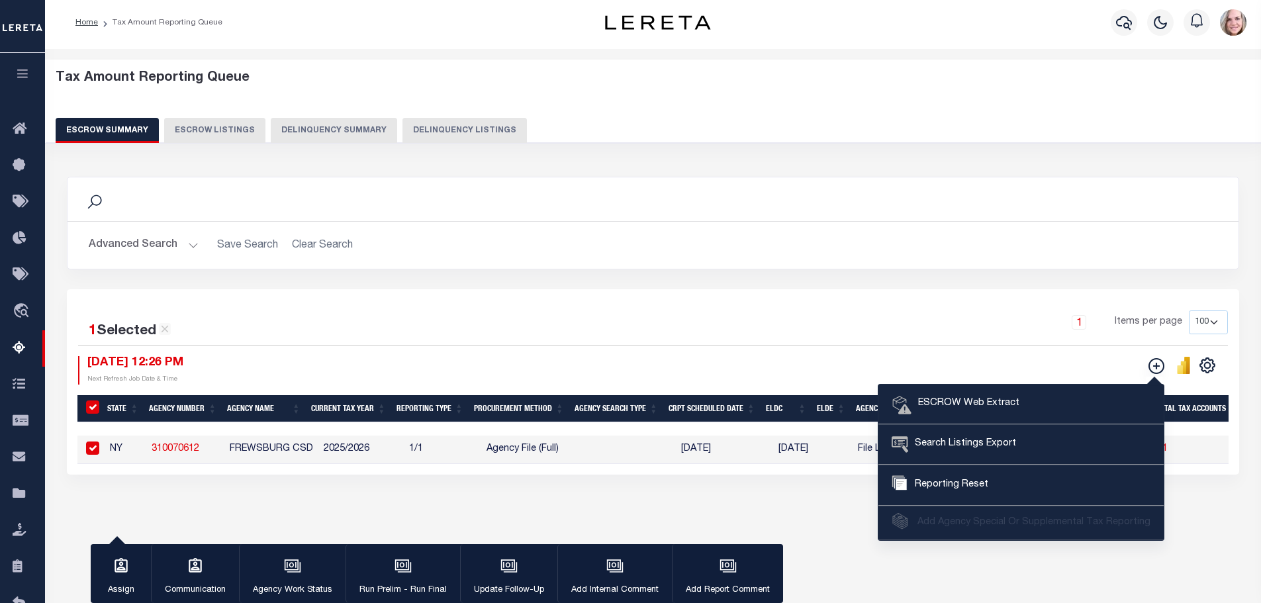
click at [637, 224] on div "Advanced Search Save Search Clear Search EscrowSummaryGridWrapper_dynamictable_…" at bounding box center [653, 245] width 1171 height 47
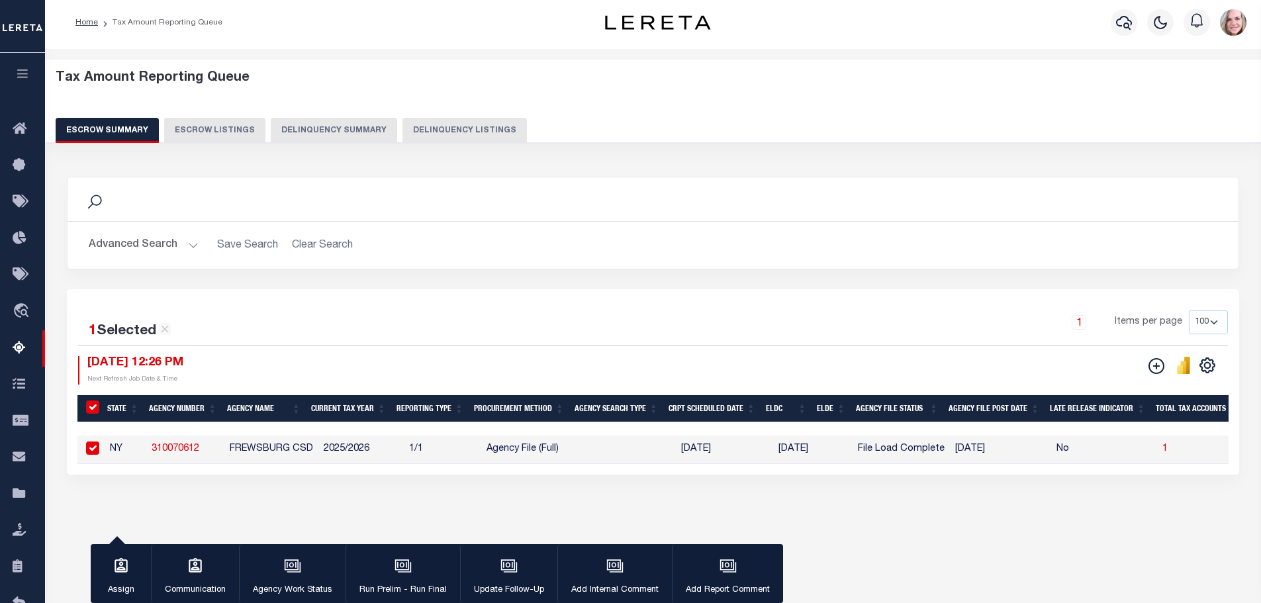
click at [443, 304] on div "1 Selected 1 Result 1 Items per page 10 25 50 100 500 09/30/2025 12:26 PM ESCRO…" at bounding box center [653, 381] width 1172 height 185
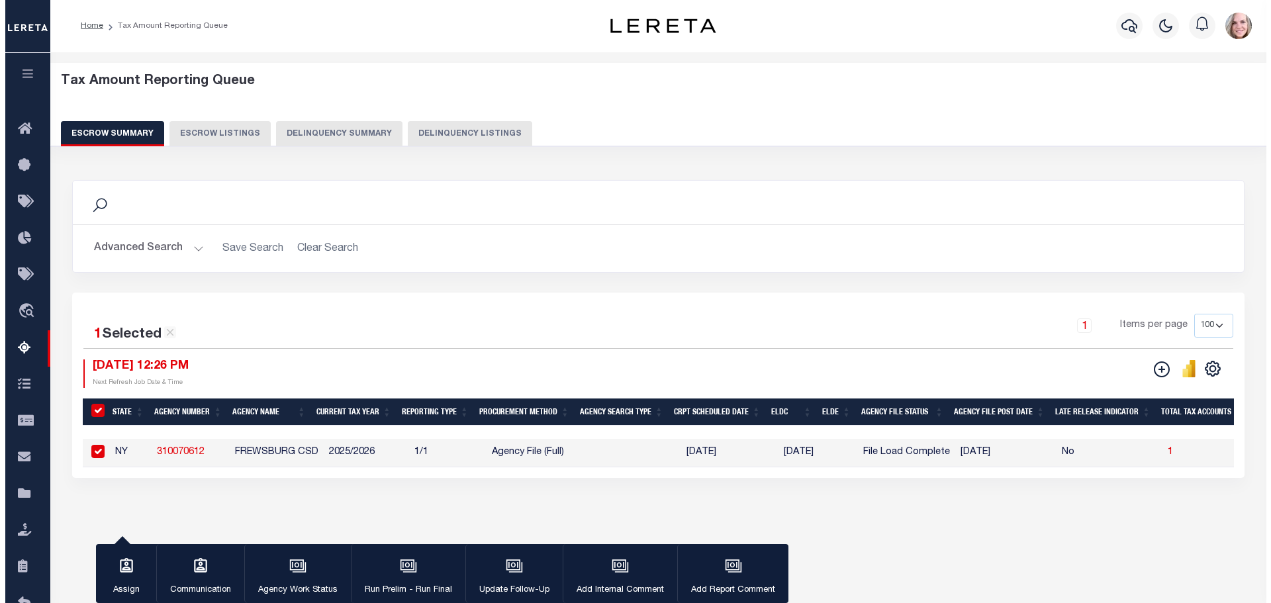
scroll to position [0, 0]
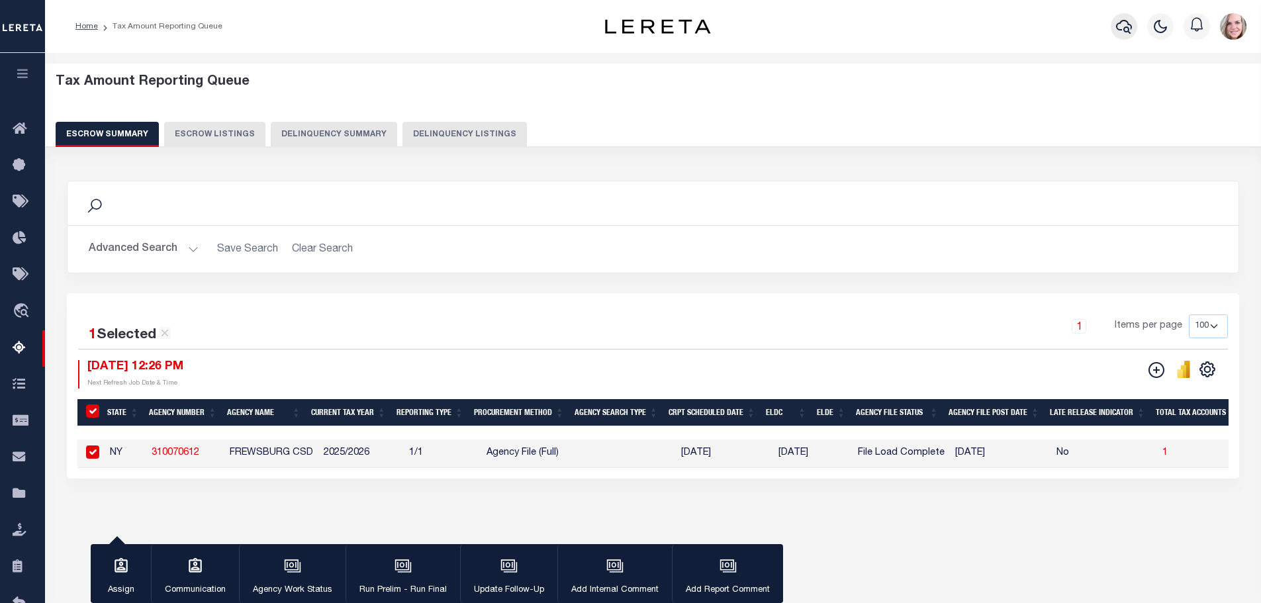
click at [1113, 24] on button "button" at bounding box center [1124, 26] width 26 height 26
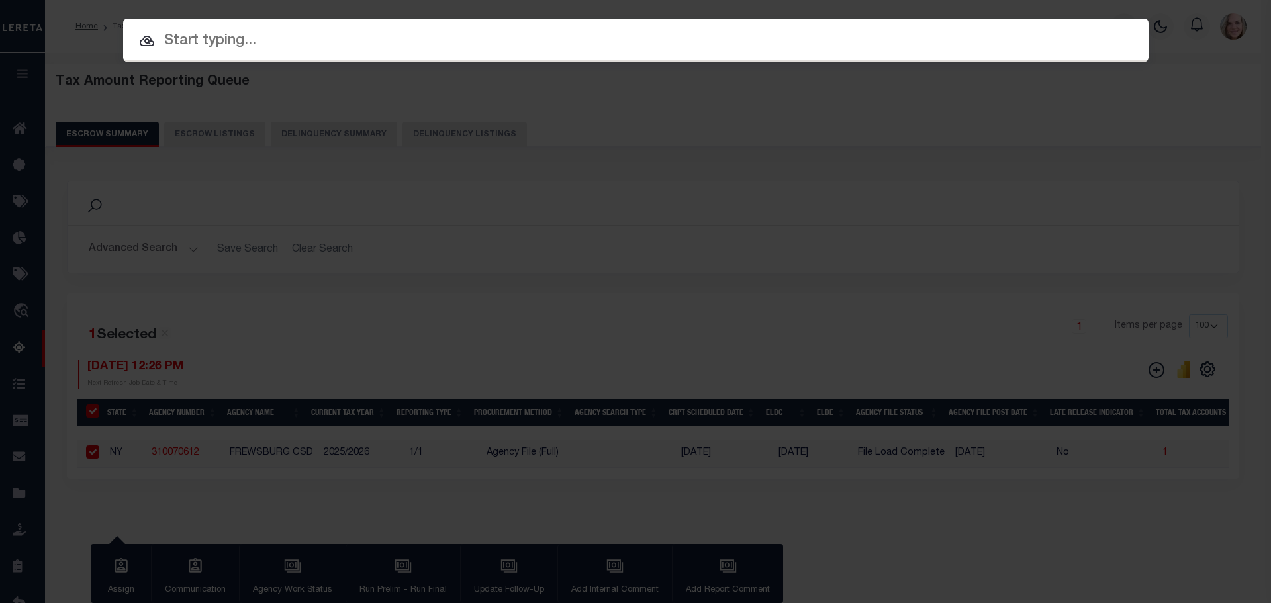
paste input "060800-387.15-5-3"
type input "060800-387.15-5-3"
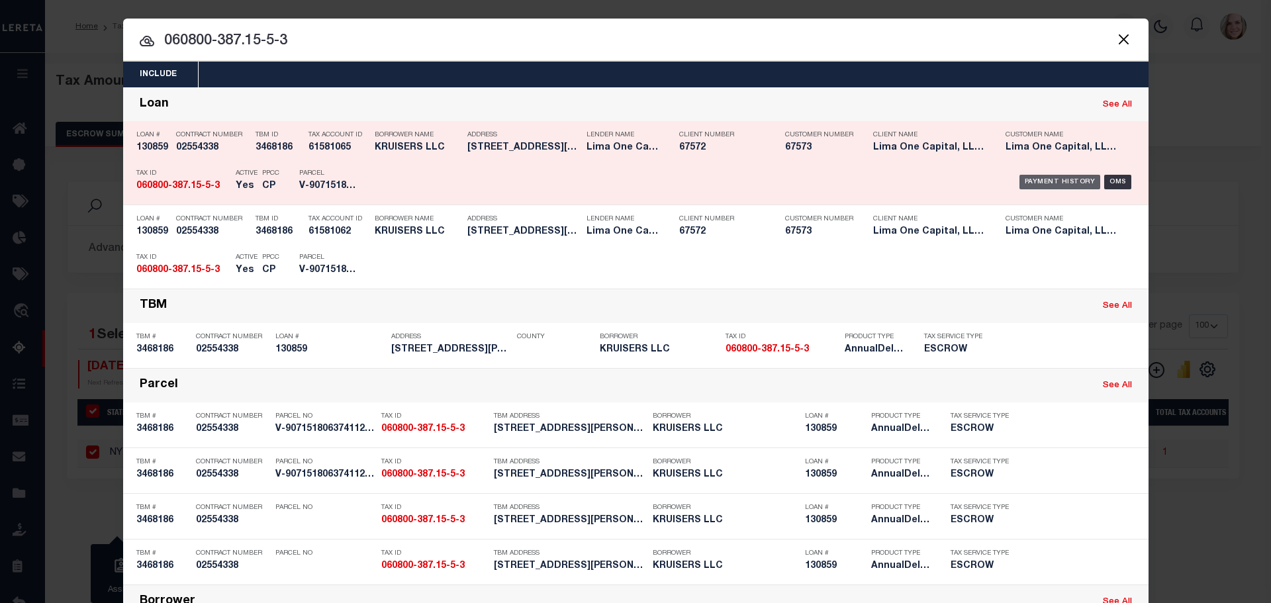
click at [1072, 183] on div "Payment History" at bounding box center [1059, 182] width 81 height 15
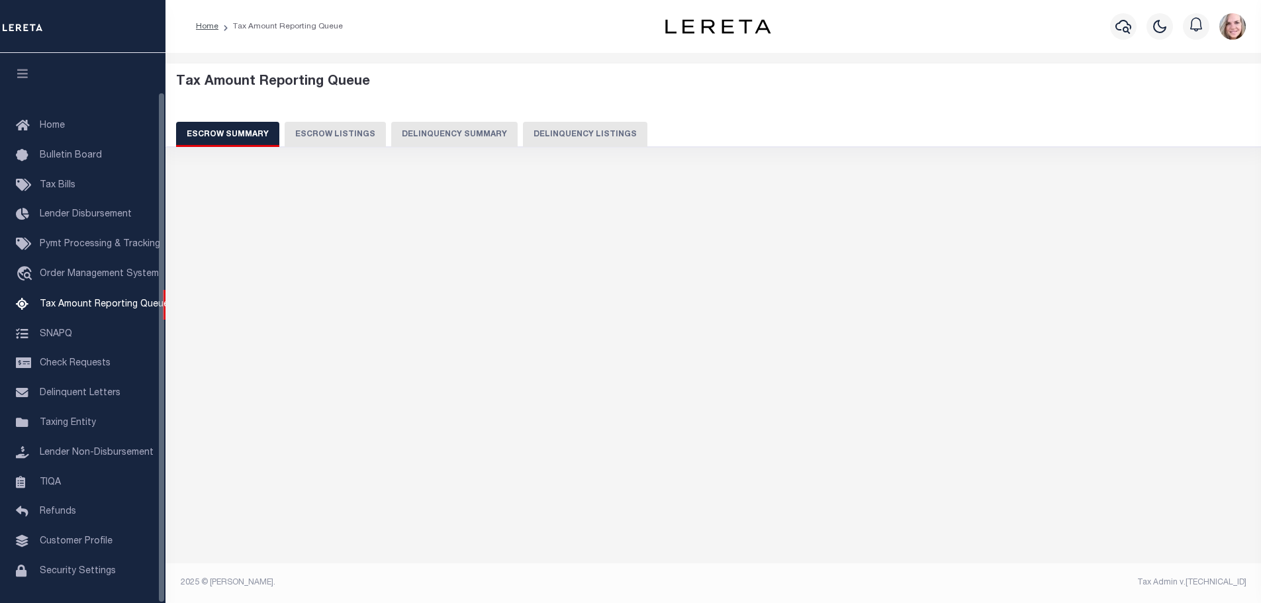
select select "100"
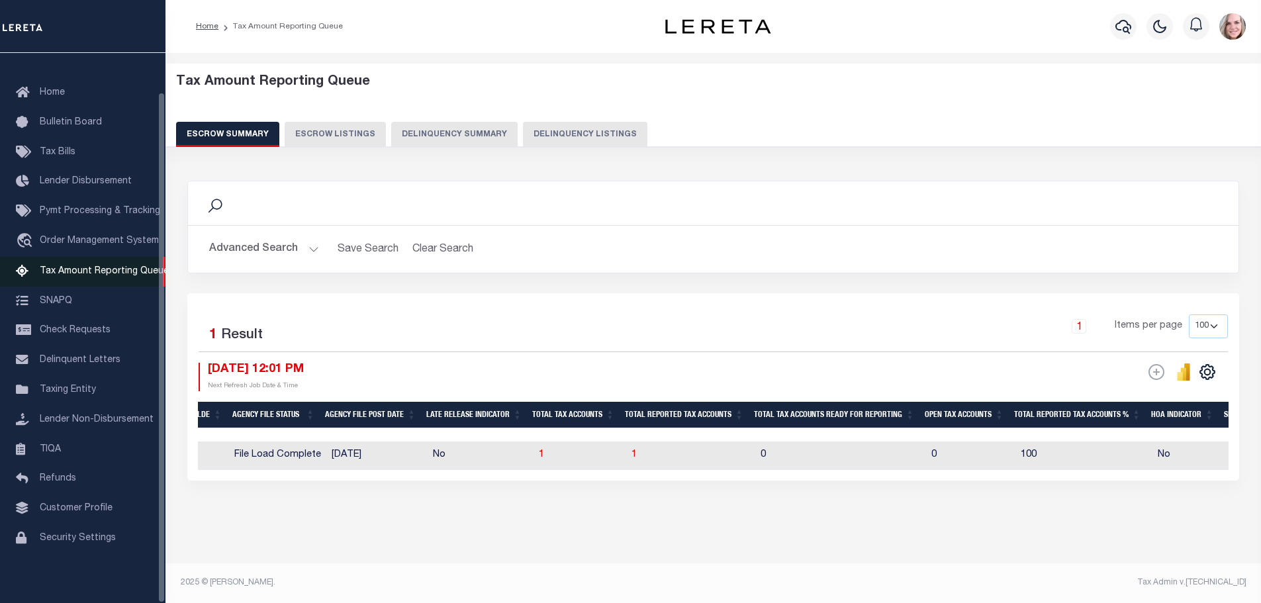
click at [87, 257] on link "Tax Amount Reporting Queue" at bounding box center [82, 272] width 165 height 30
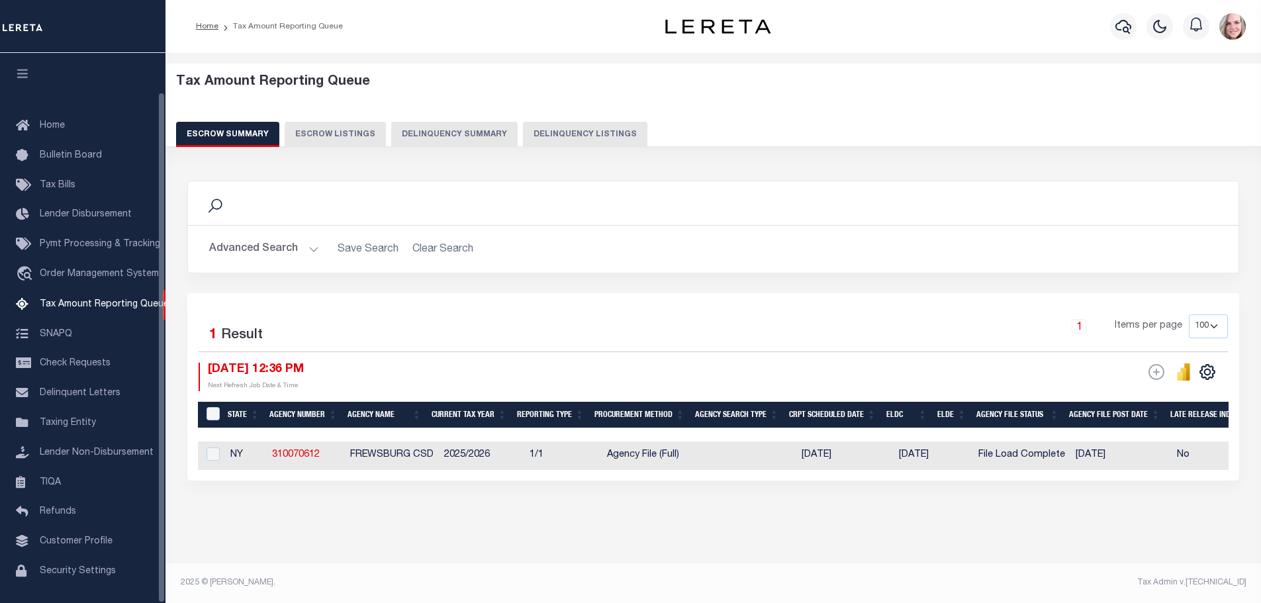
select select
select select "100"
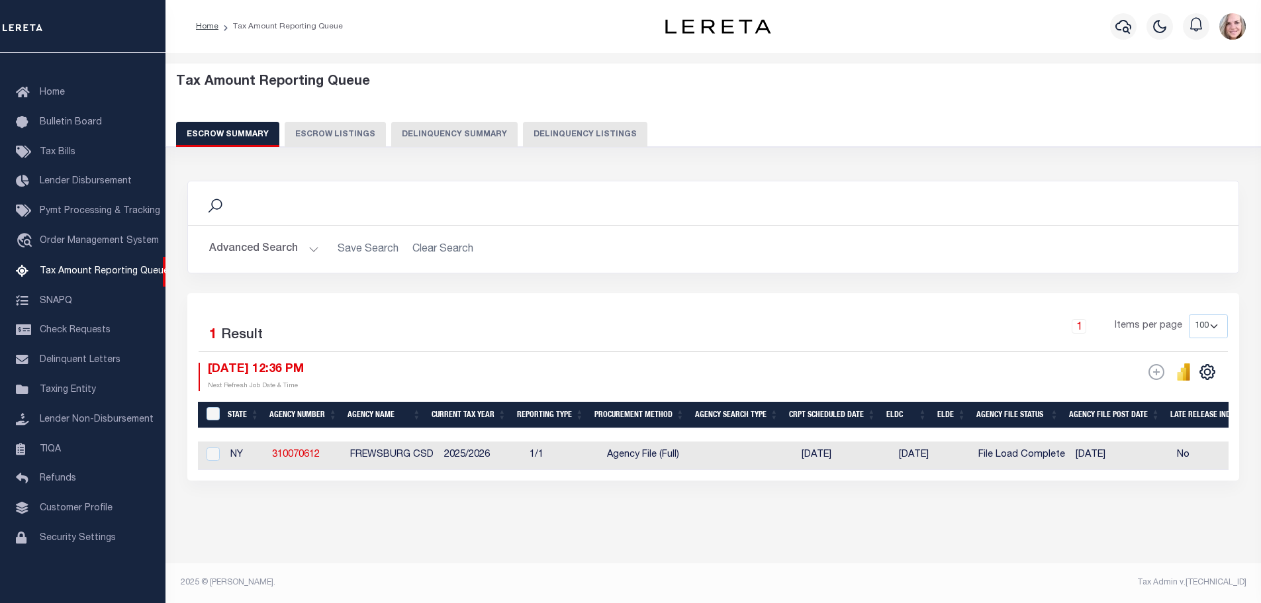
click at [274, 236] on div "Advanced Search Save Search Clear Search EscrowSummaryGridWrapper_dynamictable_…" at bounding box center [713, 249] width 1050 height 47
click at [277, 261] on button "Advanced Search" at bounding box center [264, 249] width 110 height 26
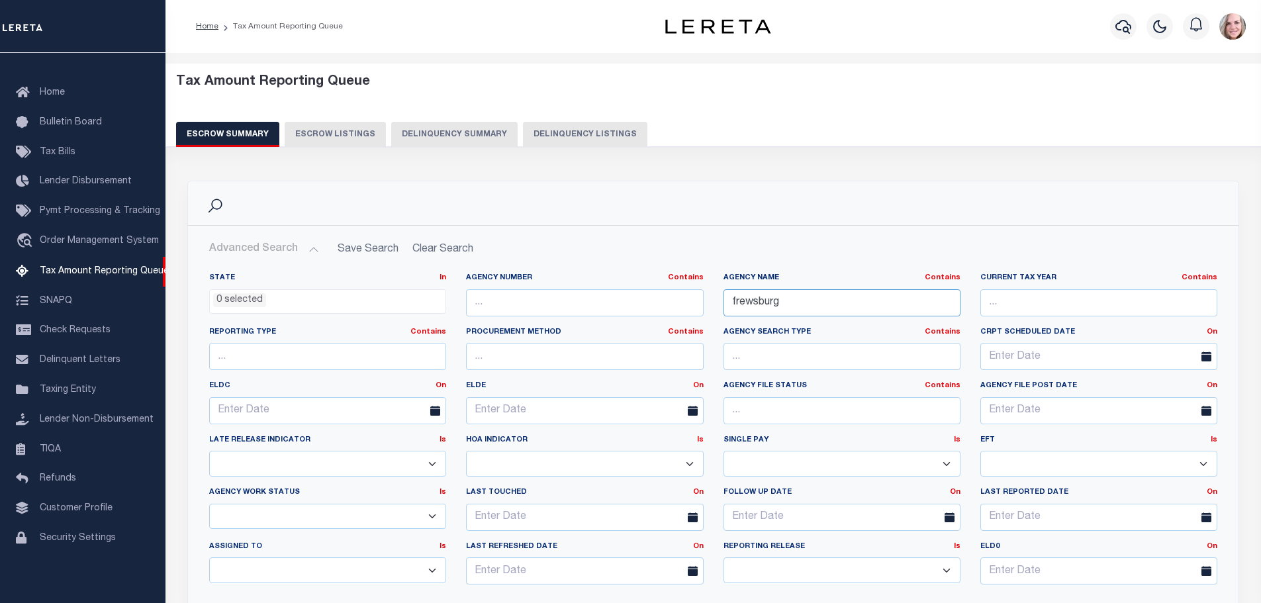
click at [809, 303] on input "frewsburg" at bounding box center [841, 302] width 237 height 27
type input "southwestern"
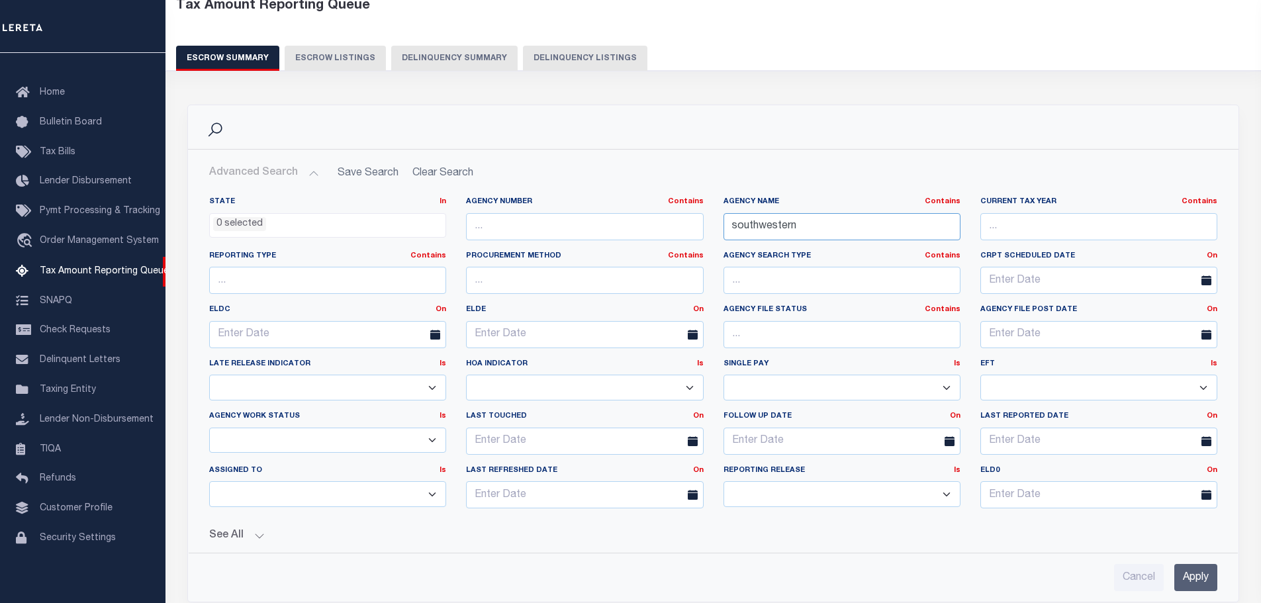
scroll to position [199, 0]
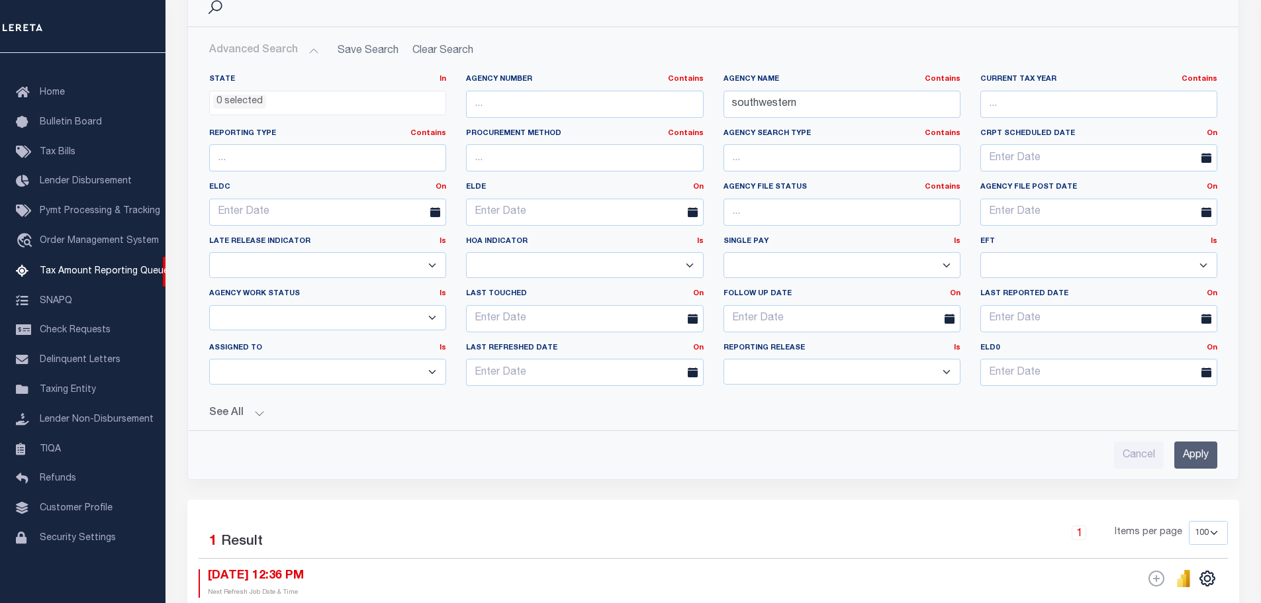
click at [1200, 446] on input "Apply" at bounding box center [1195, 454] width 43 height 27
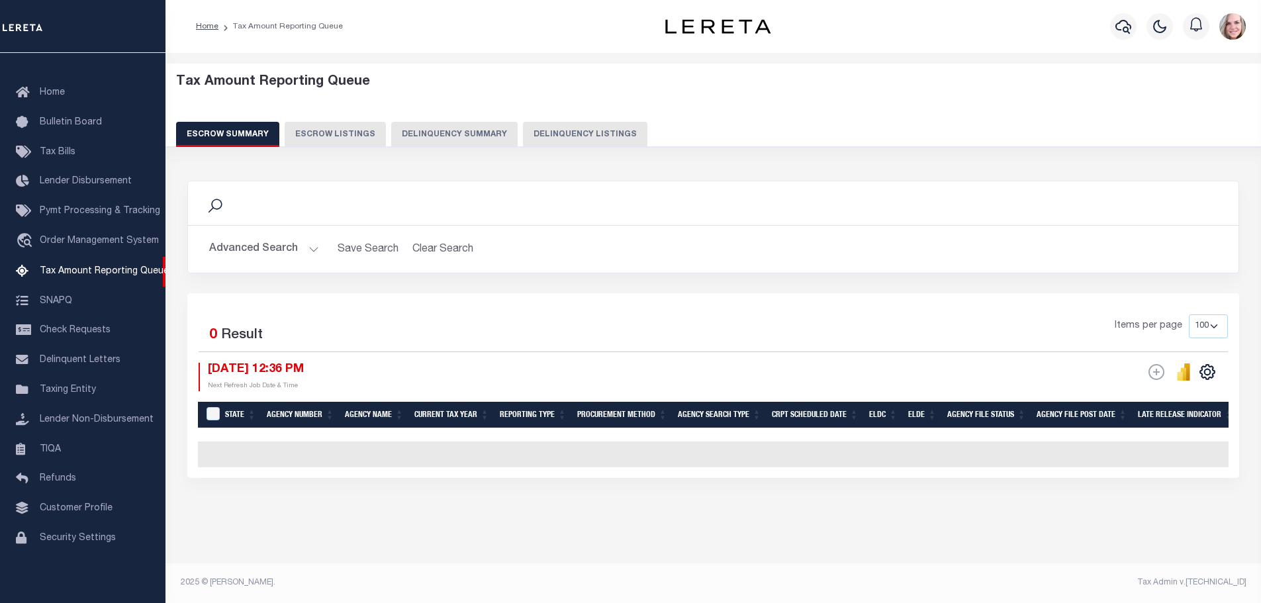
scroll to position [3, 0]
click at [745, 514] on div "Search Advanced Search Save Search Clear Search EscrowSummaryGridWrapper_dynami…" at bounding box center [714, 342] width 1070 height 350
click at [262, 250] on button "Advanced Search" at bounding box center [264, 249] width 110 height 26
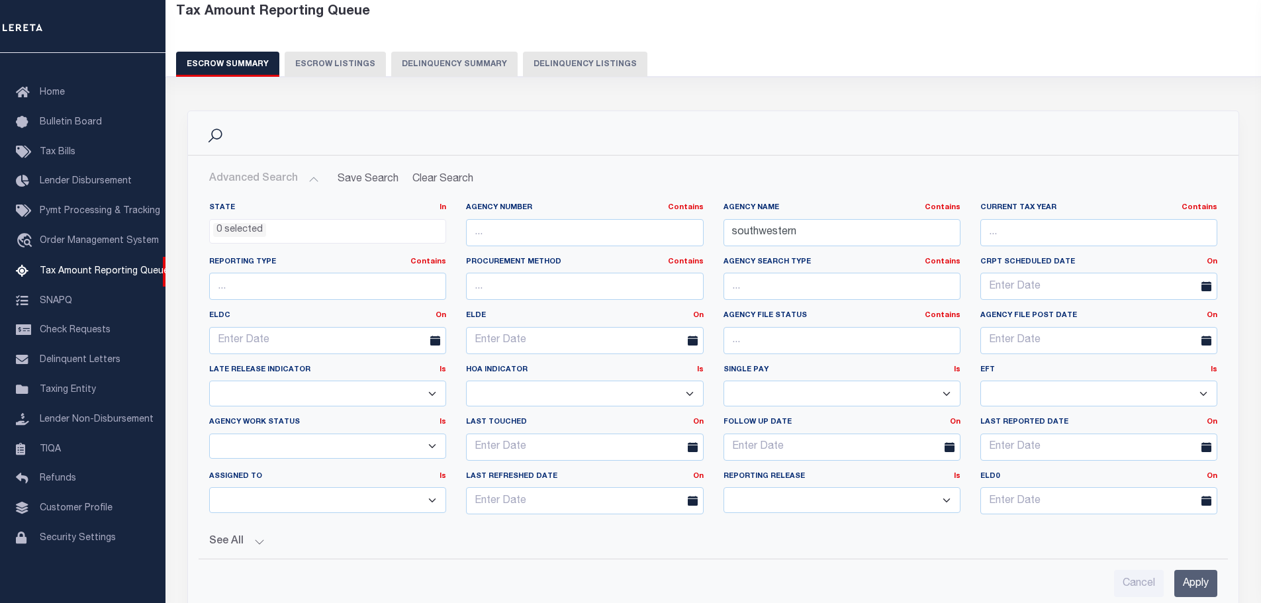
scroll to position [135, 0]
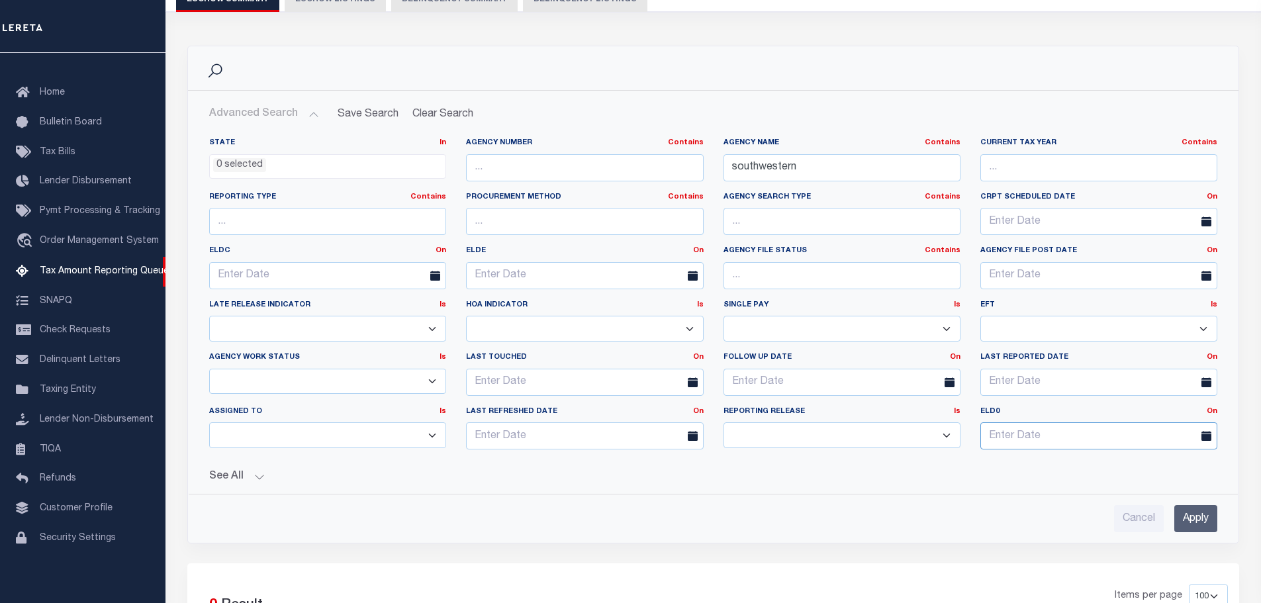
click at [1155, 442] on input "text" at bounding box center [1098, 435] width 237 height 27
click at [991, 238] on icon at bounding box center [991, 234] width 9 height 9
select select "7"
click at [1135, 280] on span "1" at bounding box center [1140, 279] width 26 height 26
type input "08-01-2025"
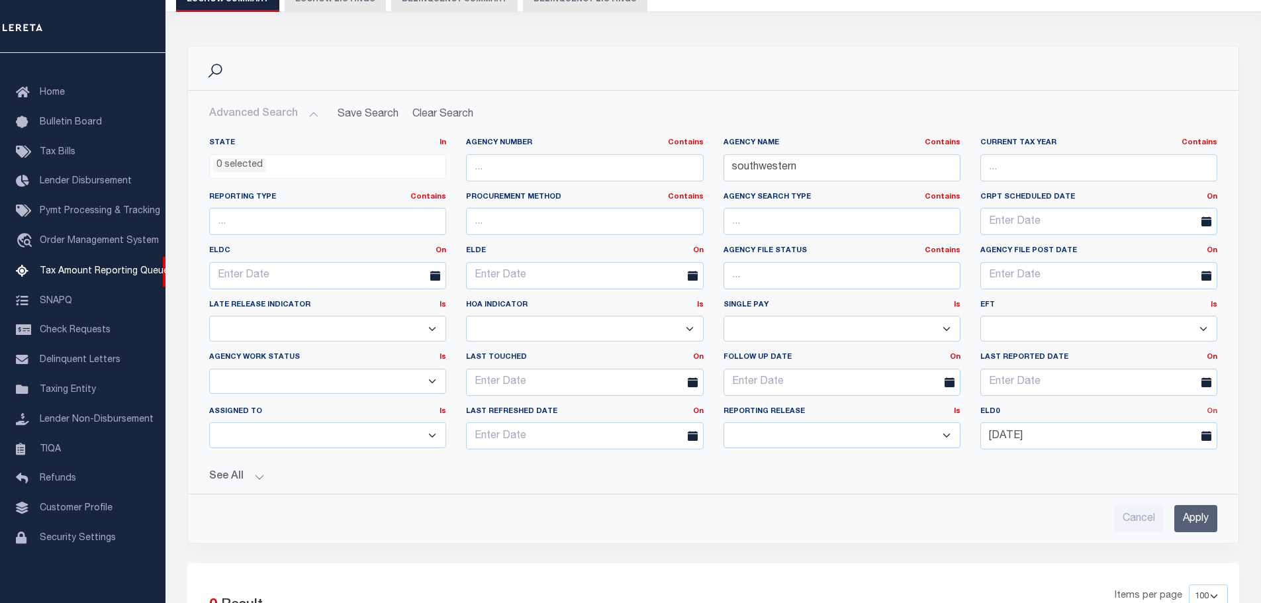
click at [1212, 413] on link "On" at bounding box center [1212, 411] width 11 height 7
click at [1150, 484] on link "Between" at bounding box center [1164, 484] width 105 height 19
click at [1197, 416] on div "Between On After Before Between" at bounding box center [1200, 411] width 34 height 11
click at [1201, 409] on link "Between" at bounding box center [1200, 411] width 34 height 7
click at [1052, 477] on button "See All" at bounding box center [713, 477] width 1008 height 13
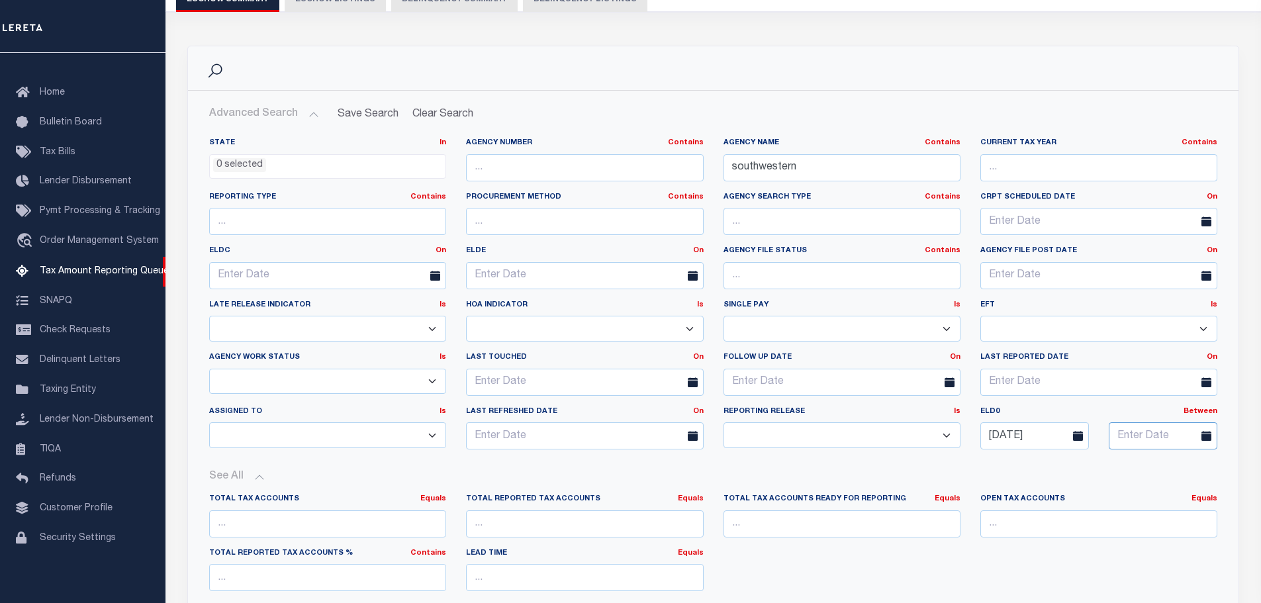
click at [1124, 435] on input "text" at bounding box center [1163, 435] width 109 height 27
click at [1200, 238] on span at bounding box center [1206, 231] width 23 height 23
select select "10"
click at [1029, 402] on span "30" at bounding box center [1028, 408] width 26 height 26
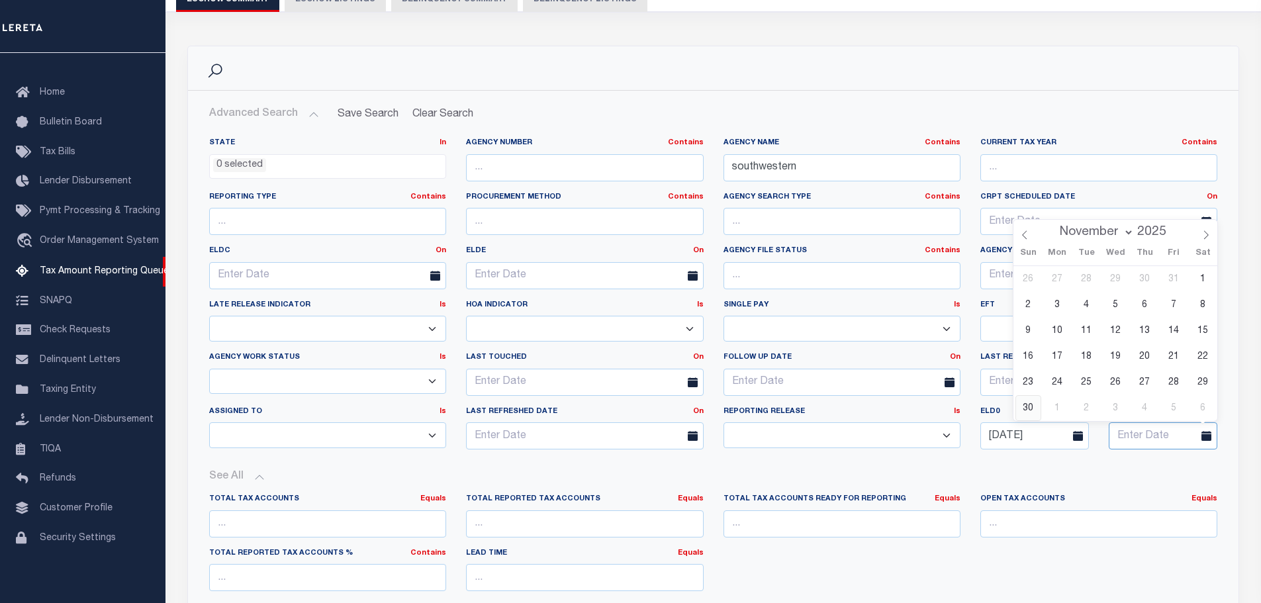
type input "11-30-2025"
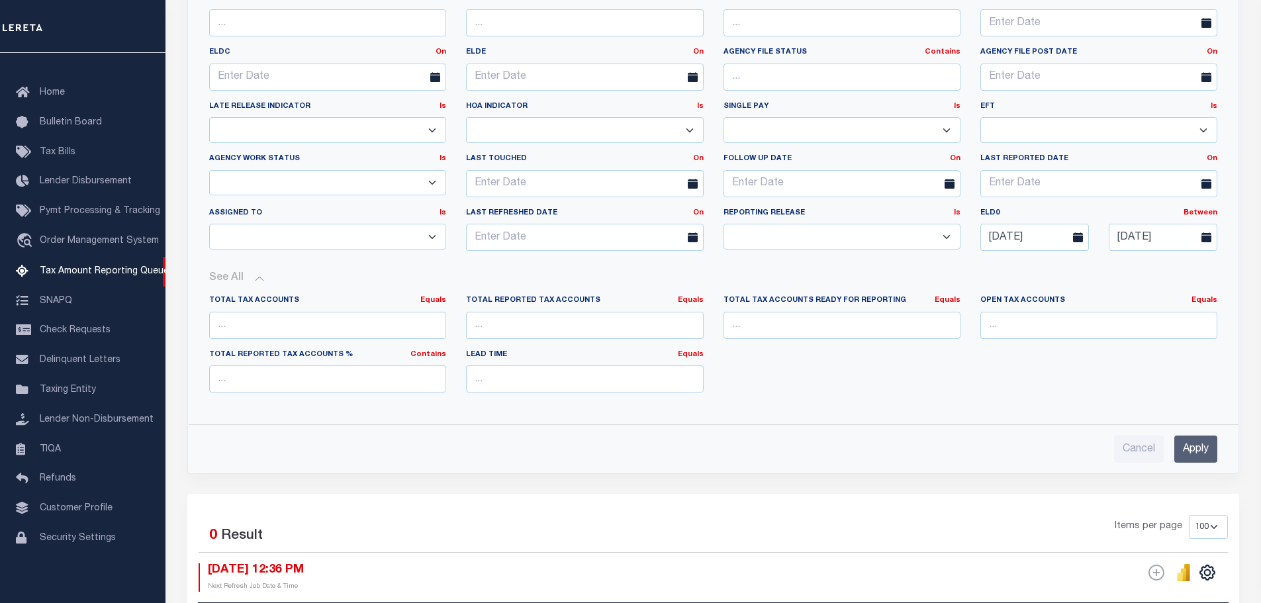
click at [1182, 446] on input "Apply" at bounding box center [1195, 448] width 43 height 27
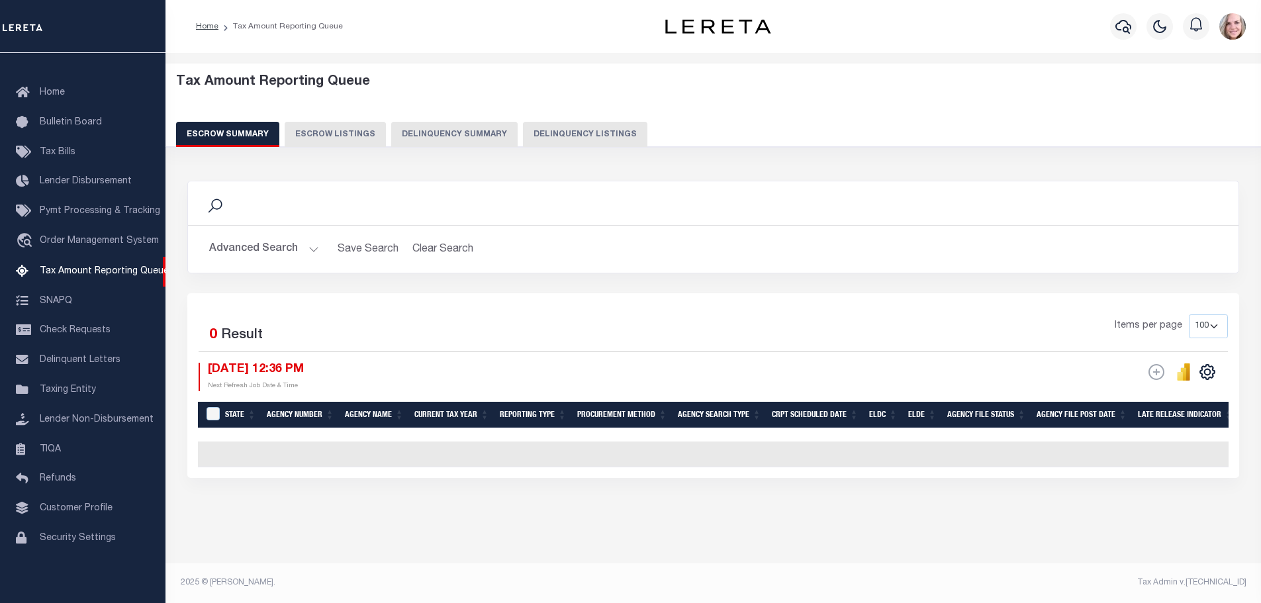
scroll to position [3, 0]
drag, startPoint x: 248, startPoint y: 240, endPoint x: 253, endPoint y: 246, distance: 8.0
click at [244, 242] on button "Advanced Search" at bounding box center [264, 249] width 110 height 26
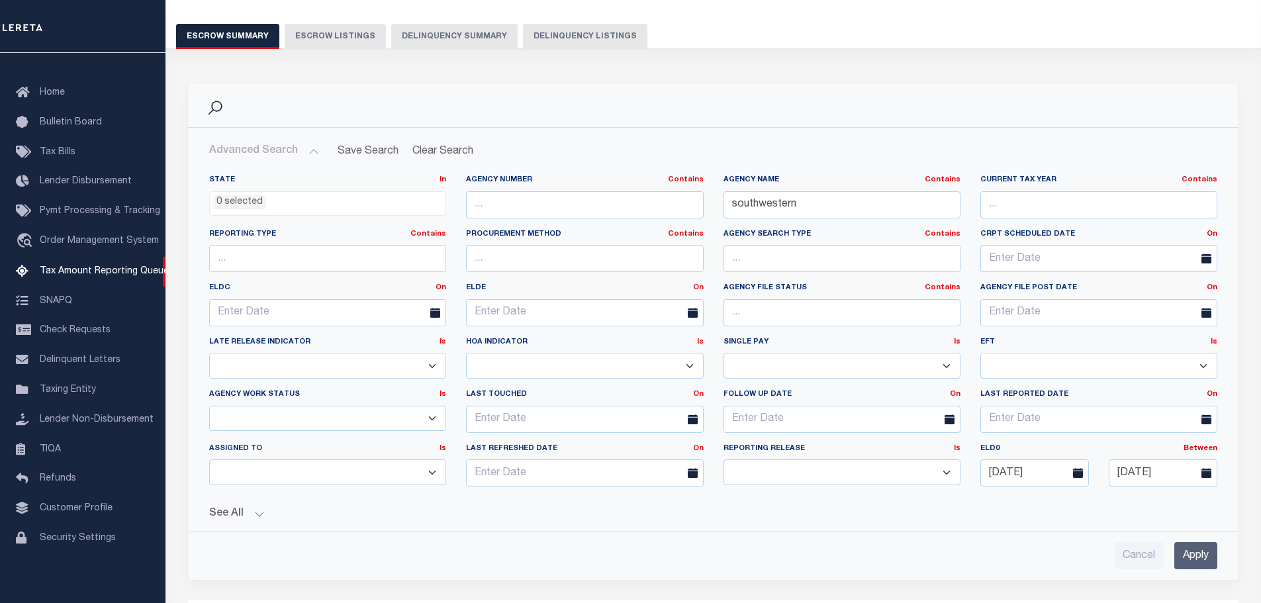
scroll to position [135, 0]
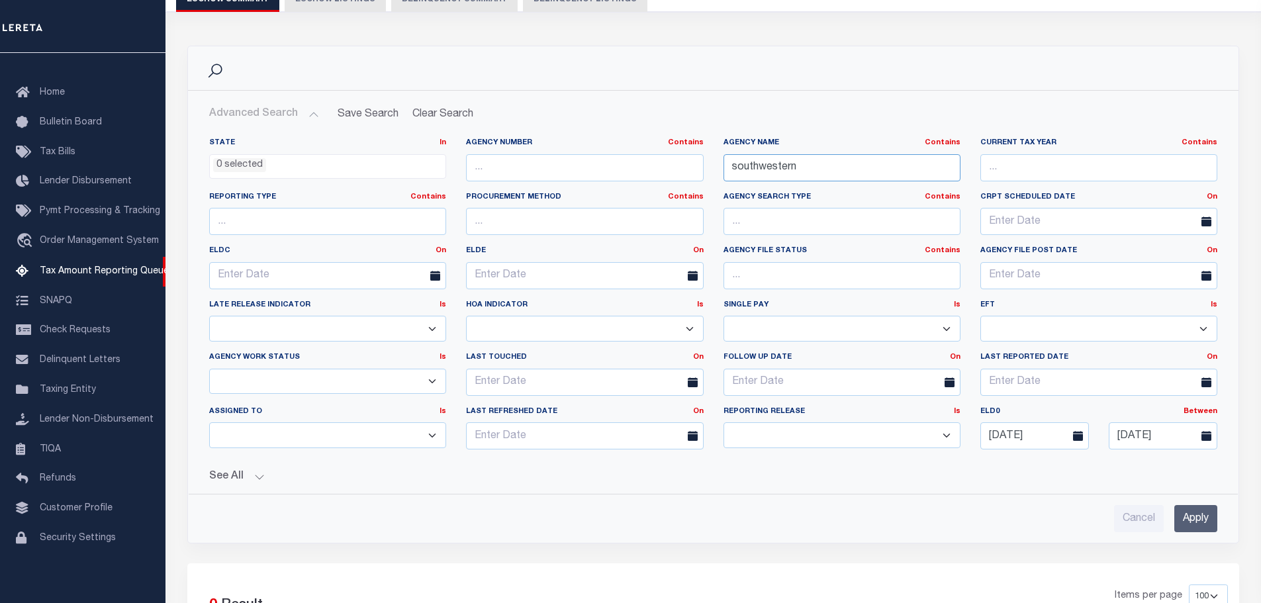
click at [805, 167] on input "southwestern" at bounding box center [841, 167] width 237 height 27
type input "jamestown"
click at [1202, 511] on input "Apply" at bounding box center [1195, 518] width 43 height 27
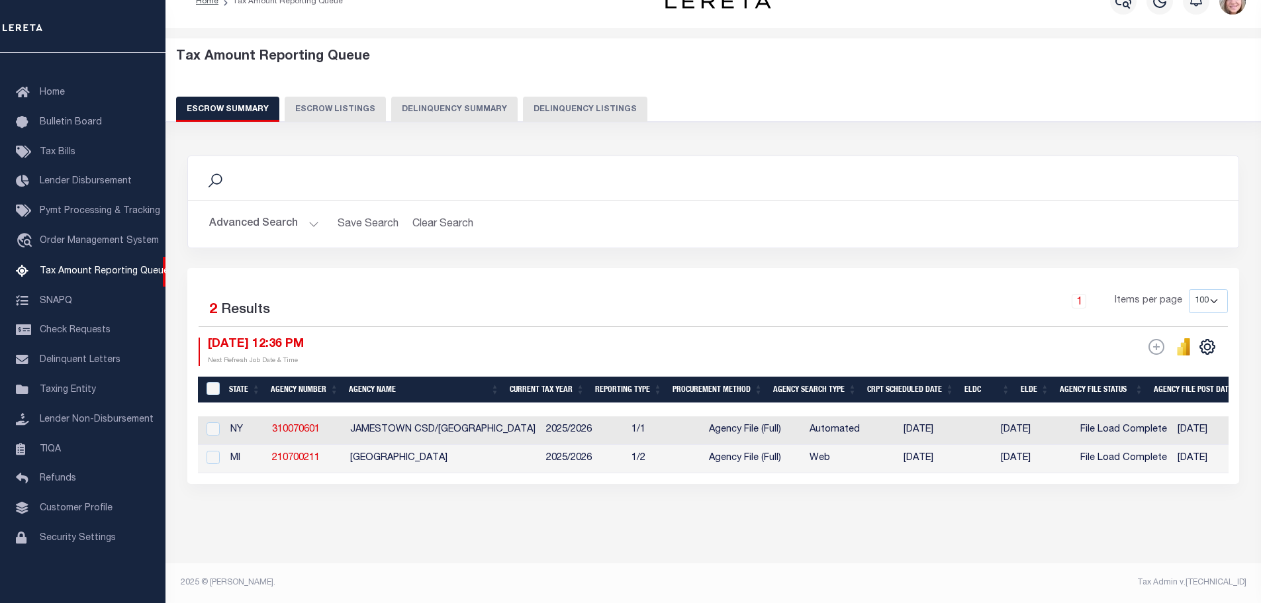
scroll to position [36, 0]
drag, startPoint x: 280, startPoint y: 473, endPoint x: 547, endPoint y: 476, distance: 267.4
click at [547, 476] on div "Selected 2 Results 1 Items per page 10 25 50 100 500 09/30/2025 12:36 PM ESCROW…" at bounding box center [713, 376] width 1052 height 216
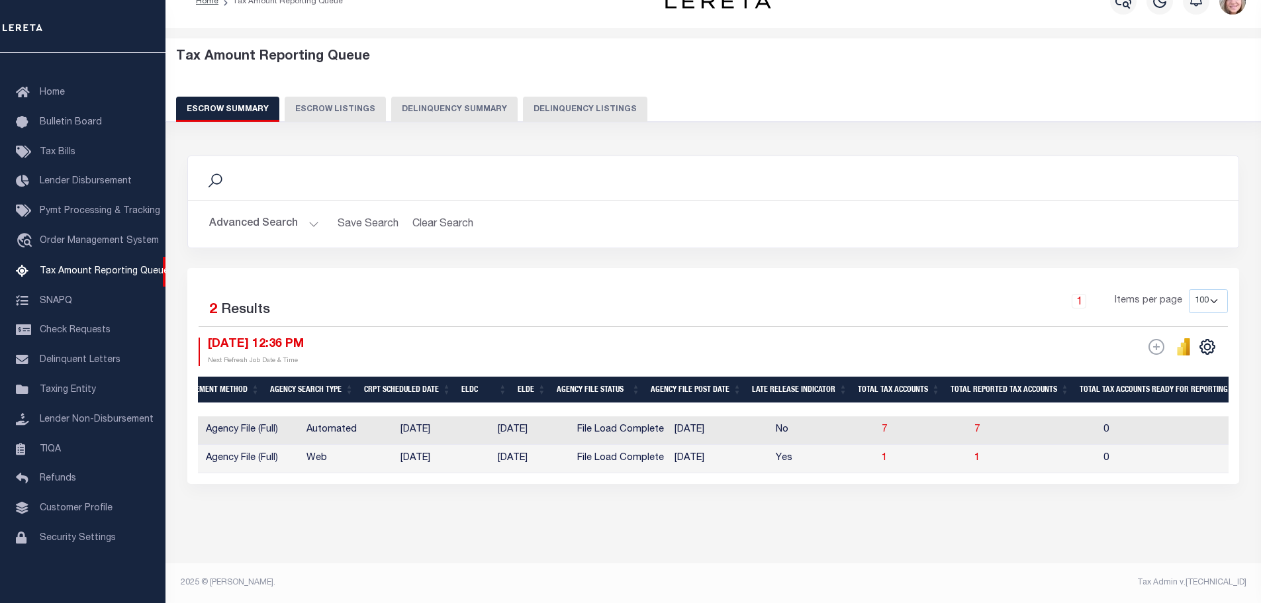
scroll to position [0, 713]
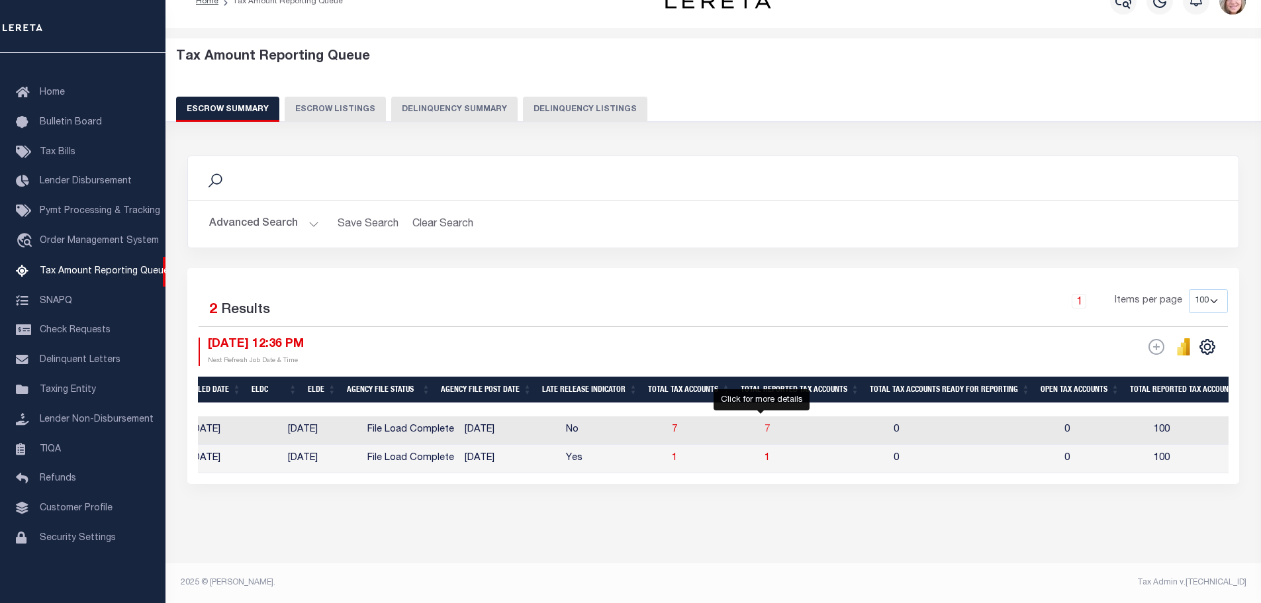
click at [764, 425] on span "7" at bounding box center [766, 429] width 5 height 9
select select "100"
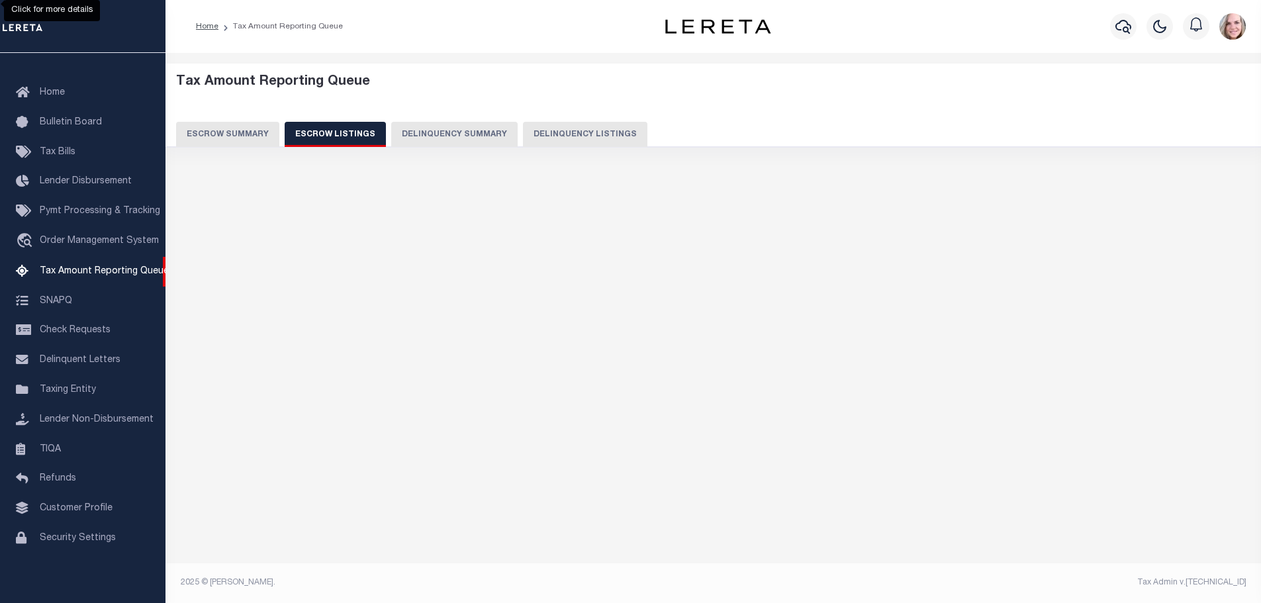
scroll to position [0, 0]
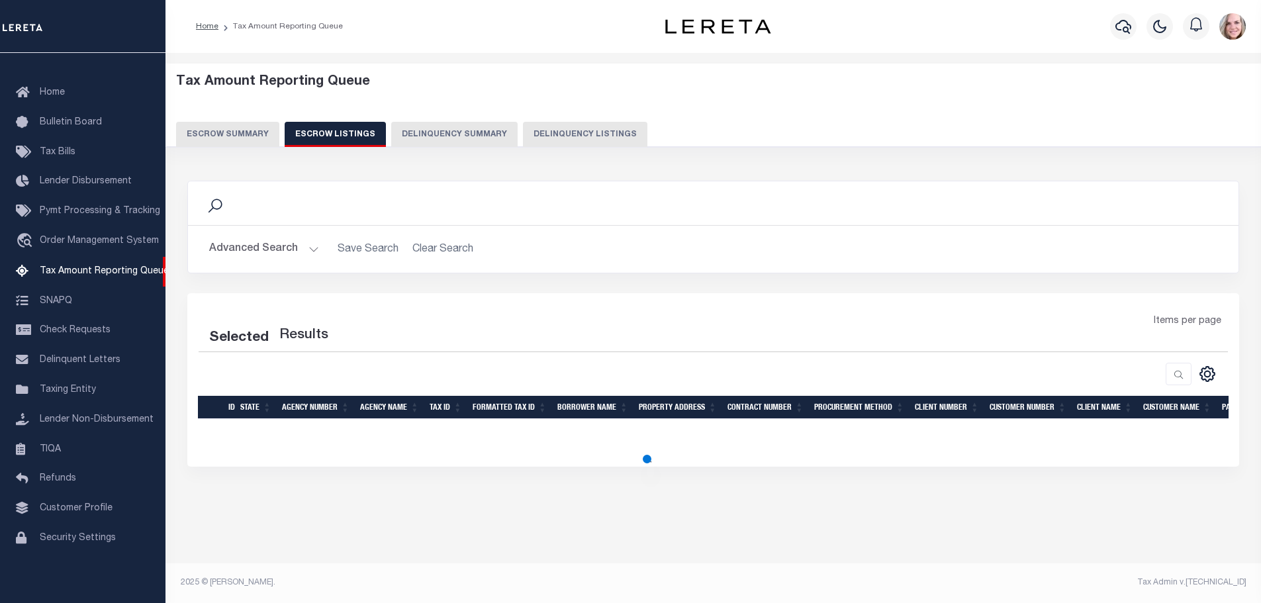
select select "100"
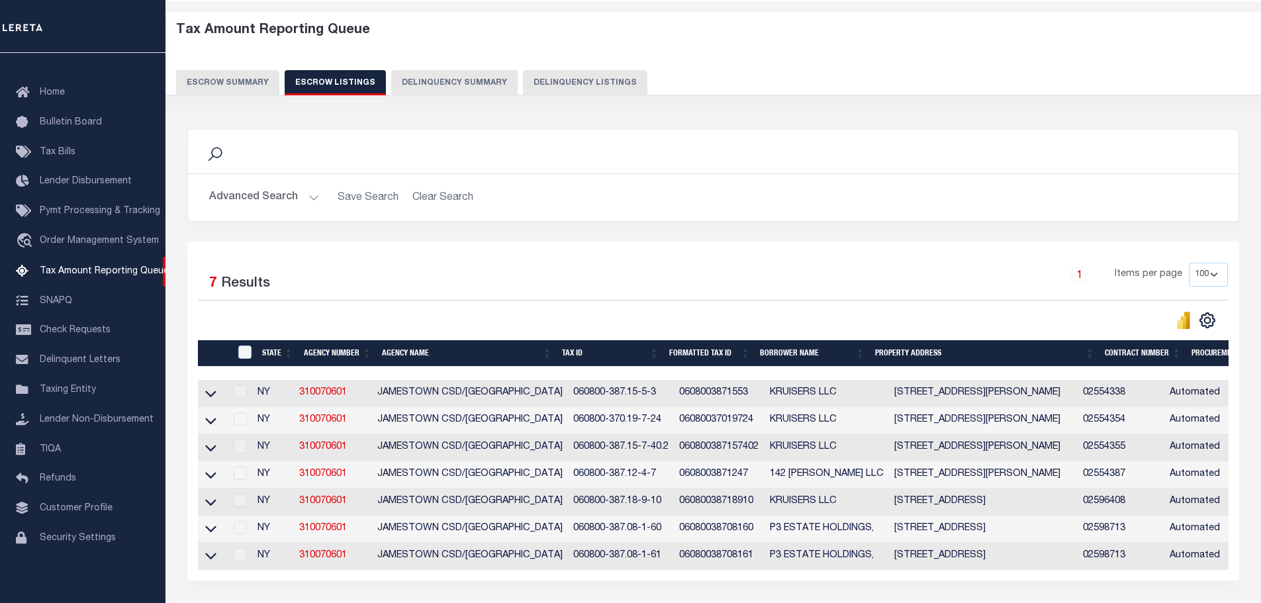
scroll to position [132, 0]
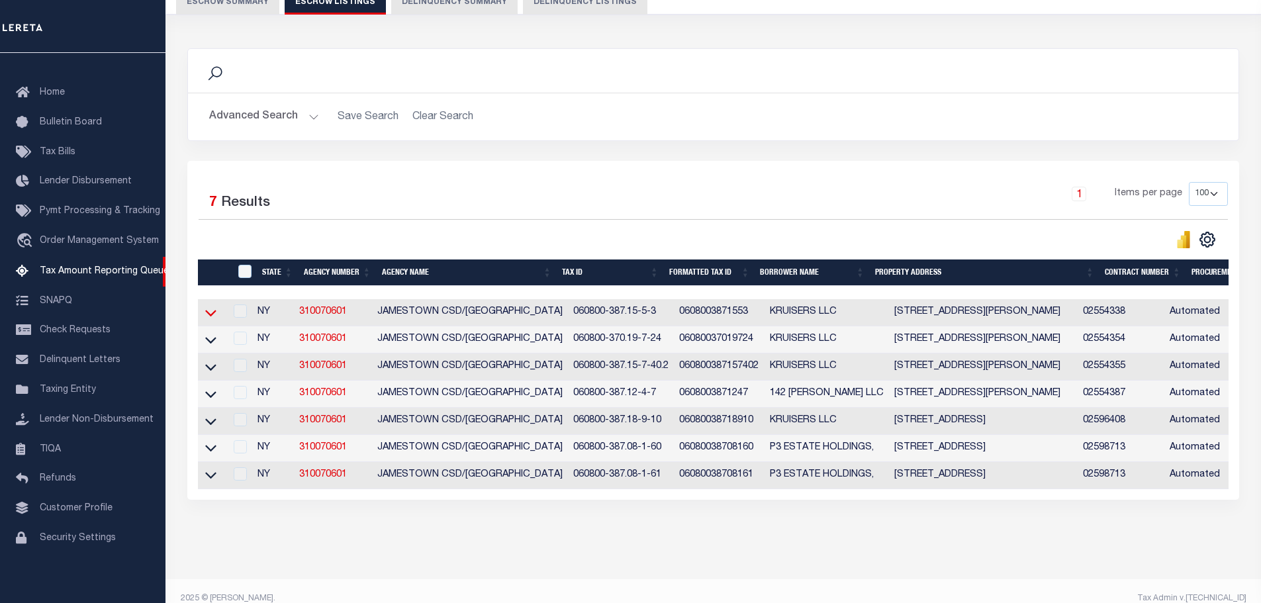
click at [214, 310] on icon at bounding box center [210, 313] width 11 height 14
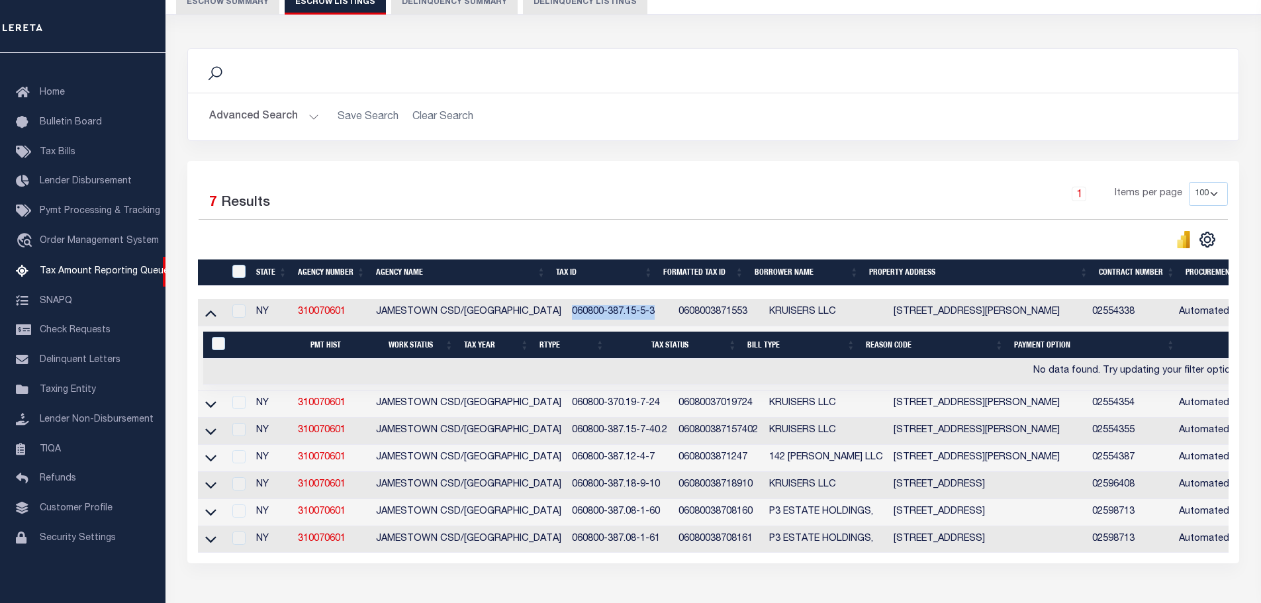
drag, startPoint x: 558, startPoint y: 316, endPoint x: 653, endPoint y: 316, distance: 95.3
click at [653, 316] on td "060800-387.15-5-3" at bounding box center [620, 312] width 107 height 27
copy td "060800-387.15-5-3"
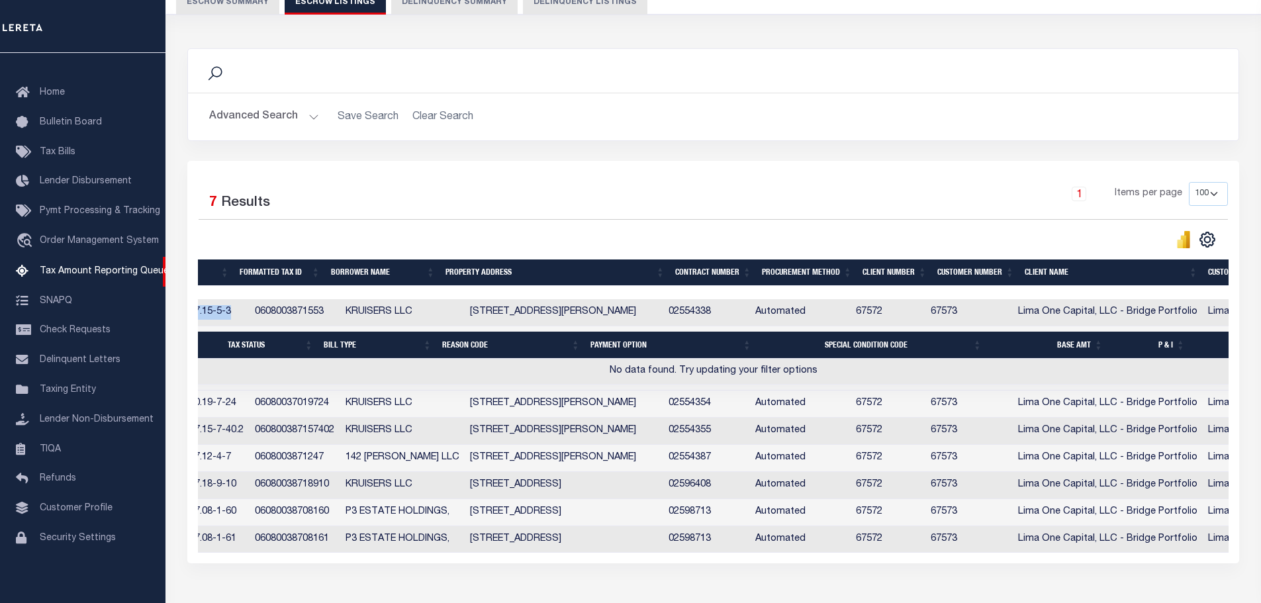
scroll to position [0, 26]
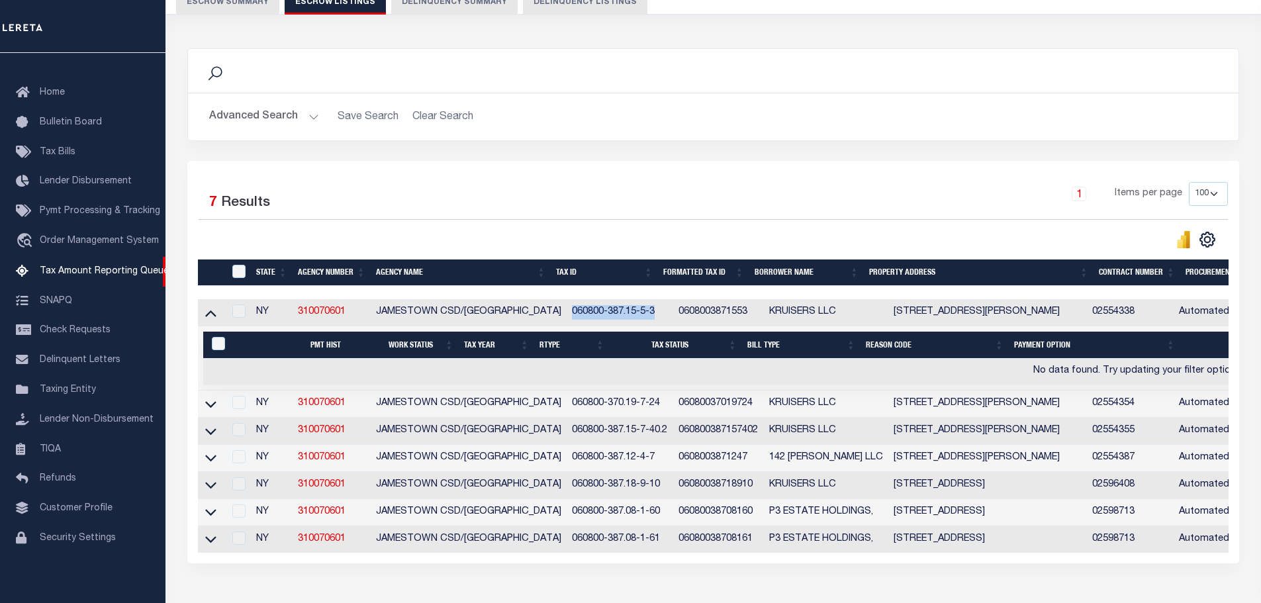
copy td "060800-387.15-5-3"
drag, startPoint x: 557, startPoint y: 408, endPoint x: 654, endPoint y: 406, distance: 97.3
click at [654, 406] on td "060800-370.19-7-24" at bounding box center [620, 403] width 107 height 27
copy td "060800-370.19-7-24"
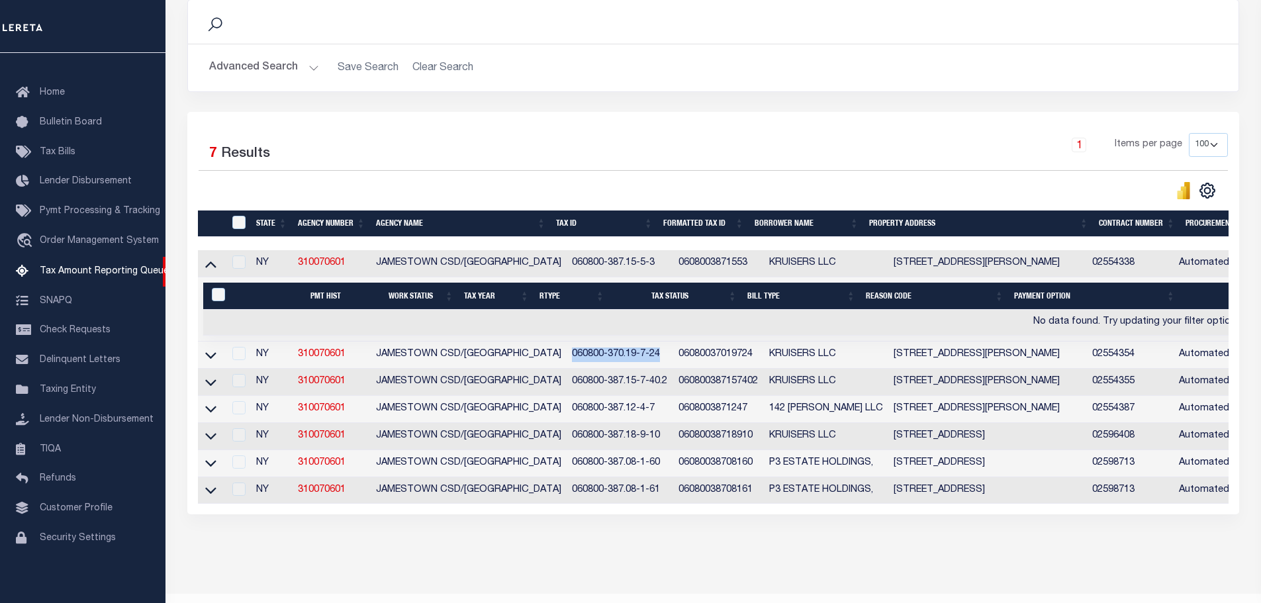
scroll to position [227, 0]
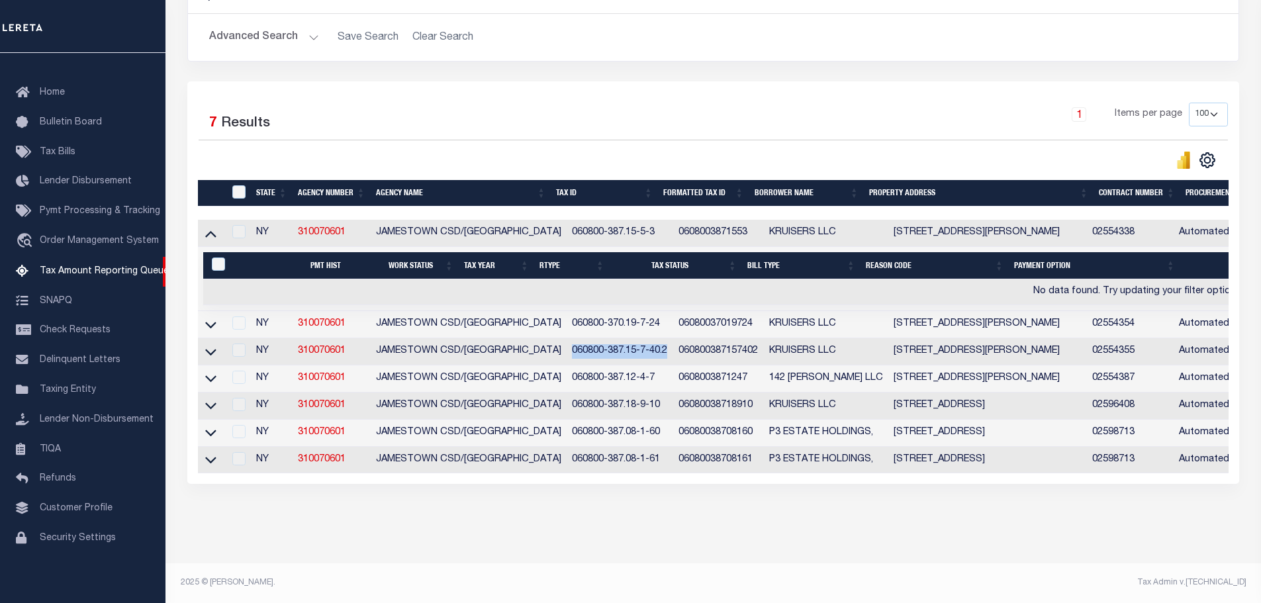
drag, startPoint x: 559, startPoint y: 337, endPoint x: 660, endPoint y: 343, distance: 100.8
click at [660, 343] on td "060800-387.15-7-40.2" at bounding box center [620, 351] width 107 height 27
copy td "060800-387.15-7-40.2"
drag, startPoint x: 563, startPoint y: 366, endPoint x: 610, endPoint y: 370, distance: 47.2
click at [610, 370] on td "060800-387.12-4-7" at bounding box center [620, 378] width 107 height 27
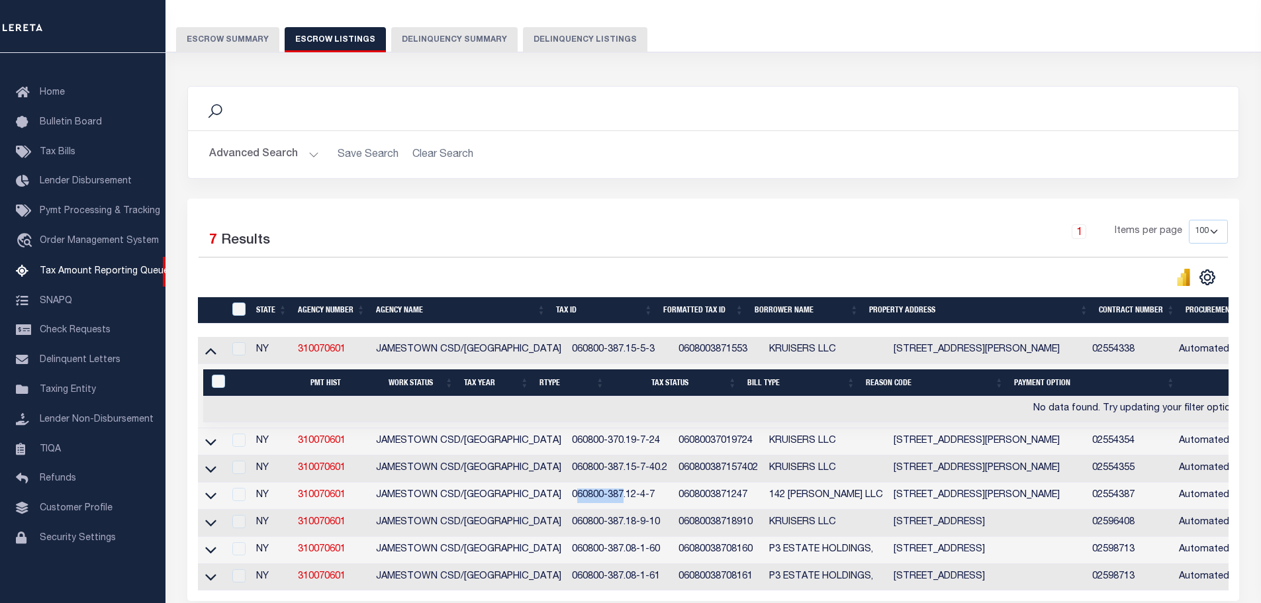
click at [247, 32] on button "Escrow Summary" at bounding box center [227, 39] width 103 height 25
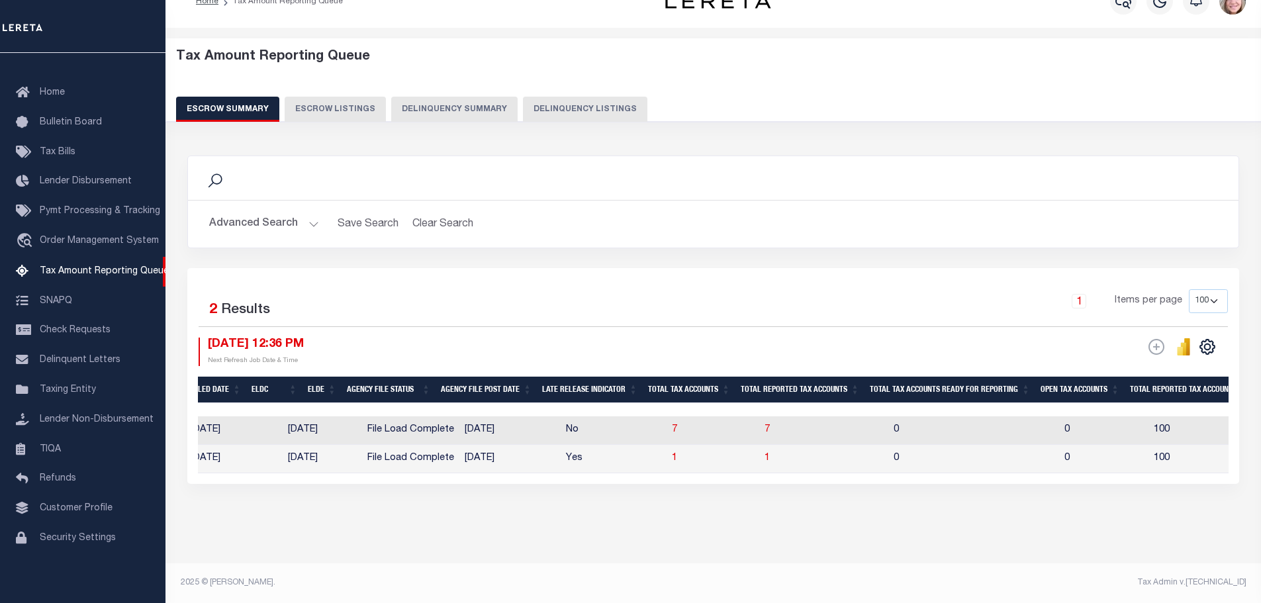
click at [1146, 523] on div "Search Advanced Search Save Search Clear Search EscrowSummaryGridWrapper_dynami…" at bounding box center [714, 332] width 1070 height 381
click at [255, 211] on button "Advanced Search" at bounding box center [264, 224] width 110 height 26
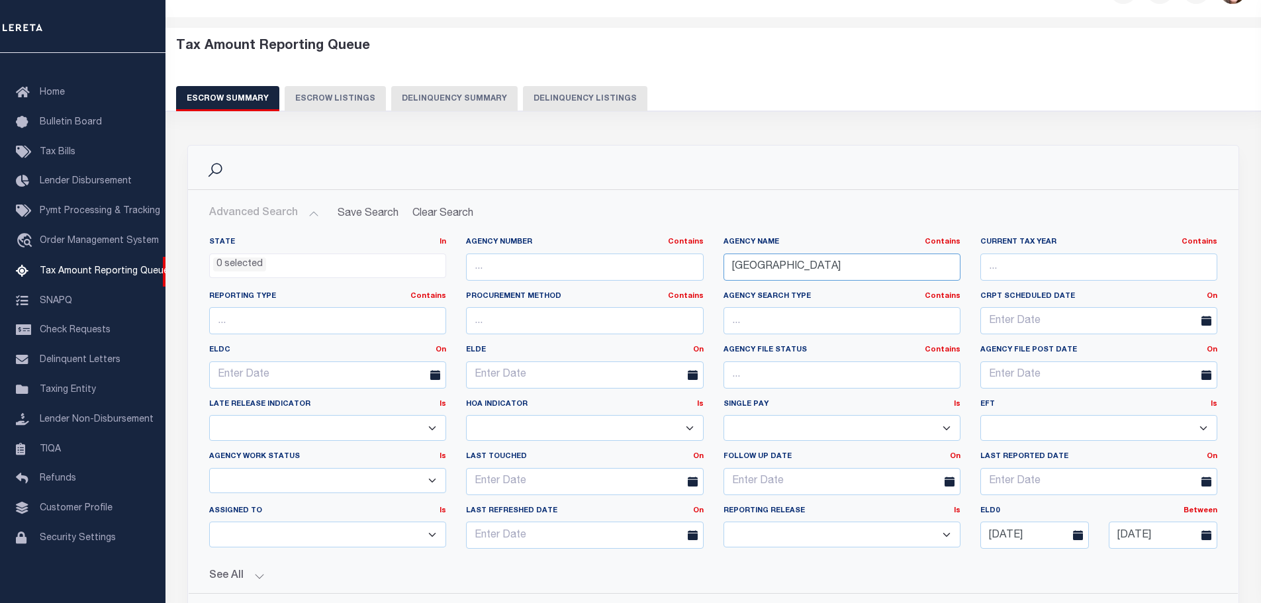
click at [863, 274] on input "jamestown" at bounding box center [841, 266] width 237 height 27
click at [862, 274] on input "jamestown" at bounding box center [841, 266] width 237 height 27
click at [861, 273] on input "jamestown" at bounding box center [841, 266] width 237 height 27
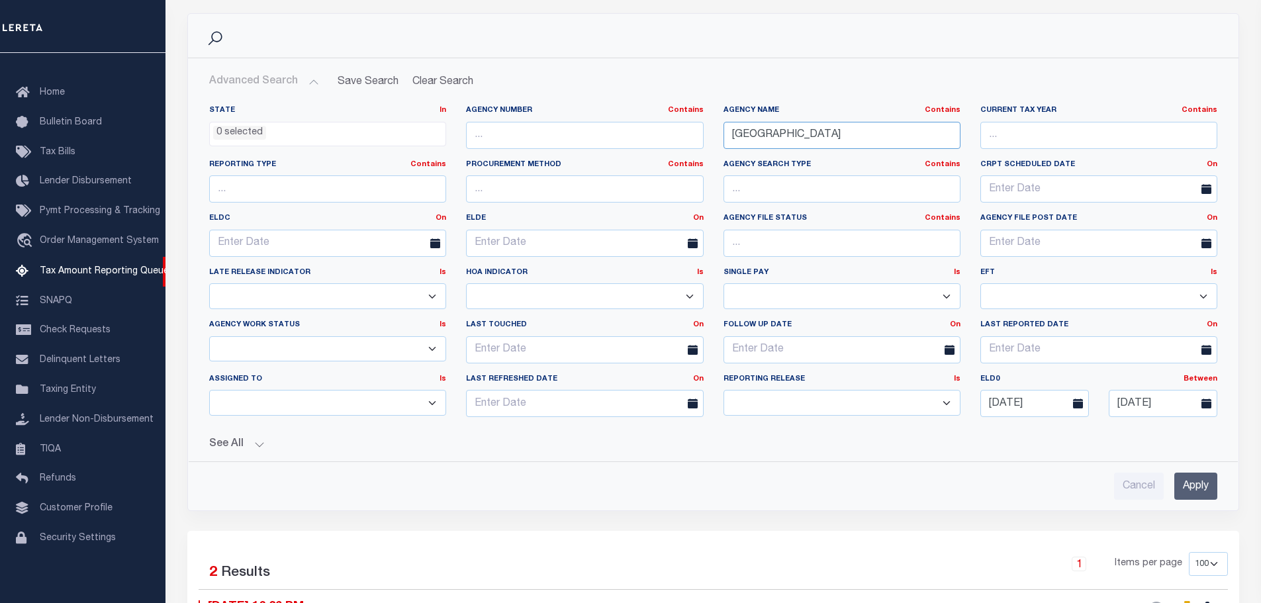
scroll to position [168, 0]
click at [1192, 475] on input "Apply" at bounding box center [1195, 485] width 43 height 27
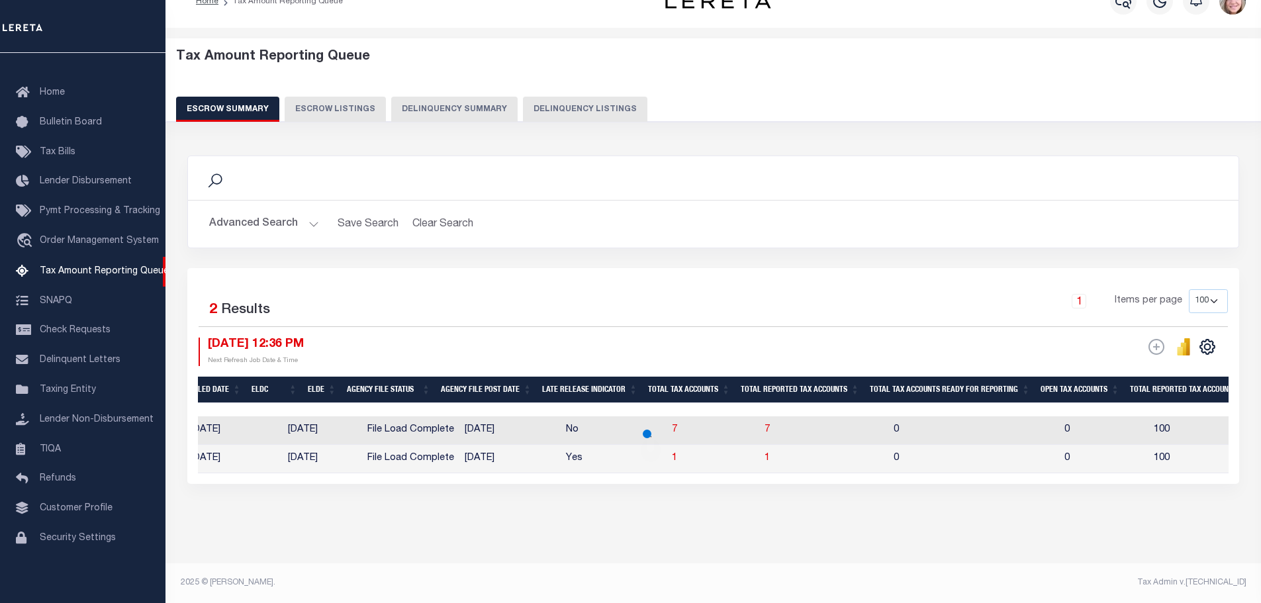
scroll to position [3, 0]
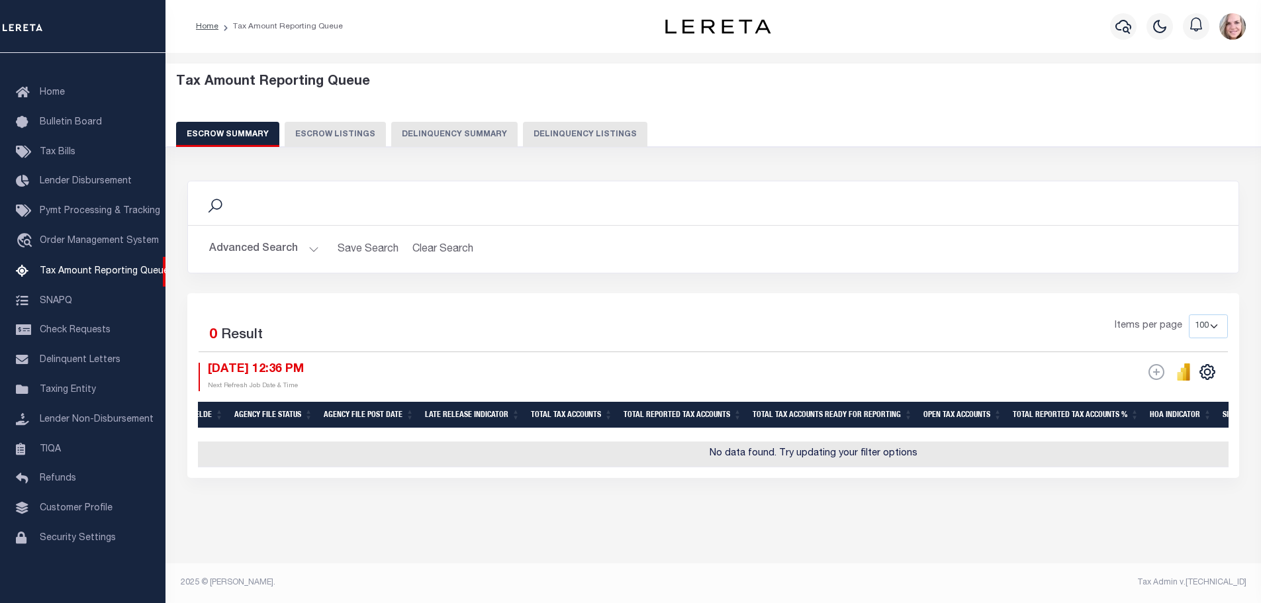
click at [259, 250] on button "Advanced Search" at bounding box center [264, 249] width 110 height 26
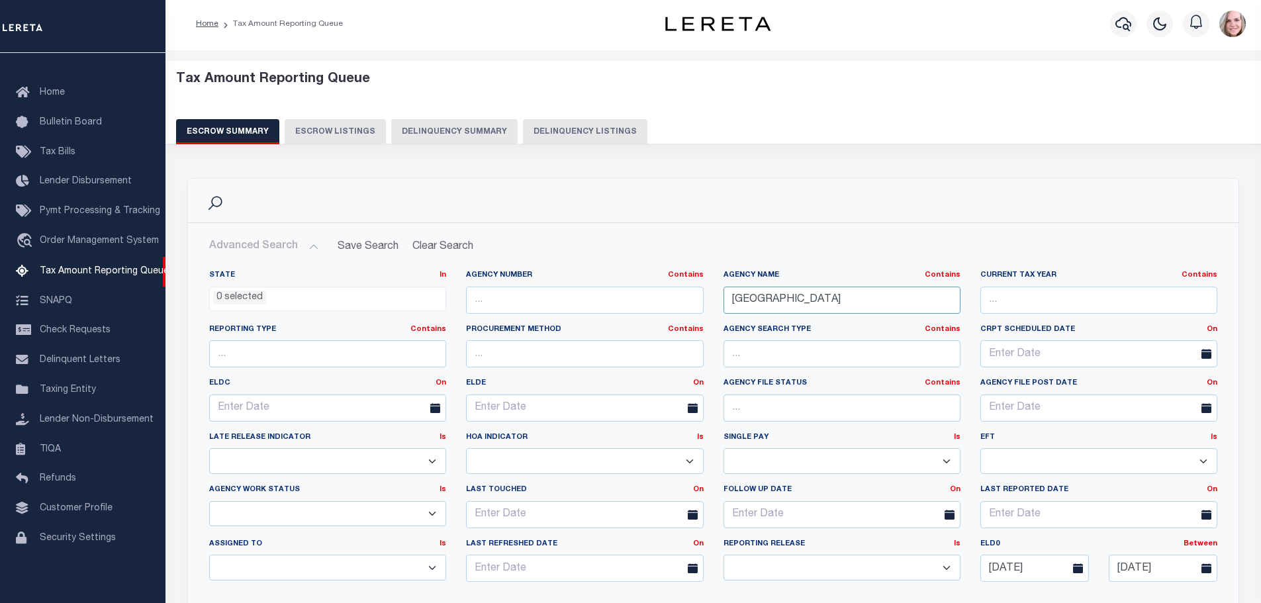
click at [830, 297] on input "panama" at bounding box center [841, 300] width 237 height 27
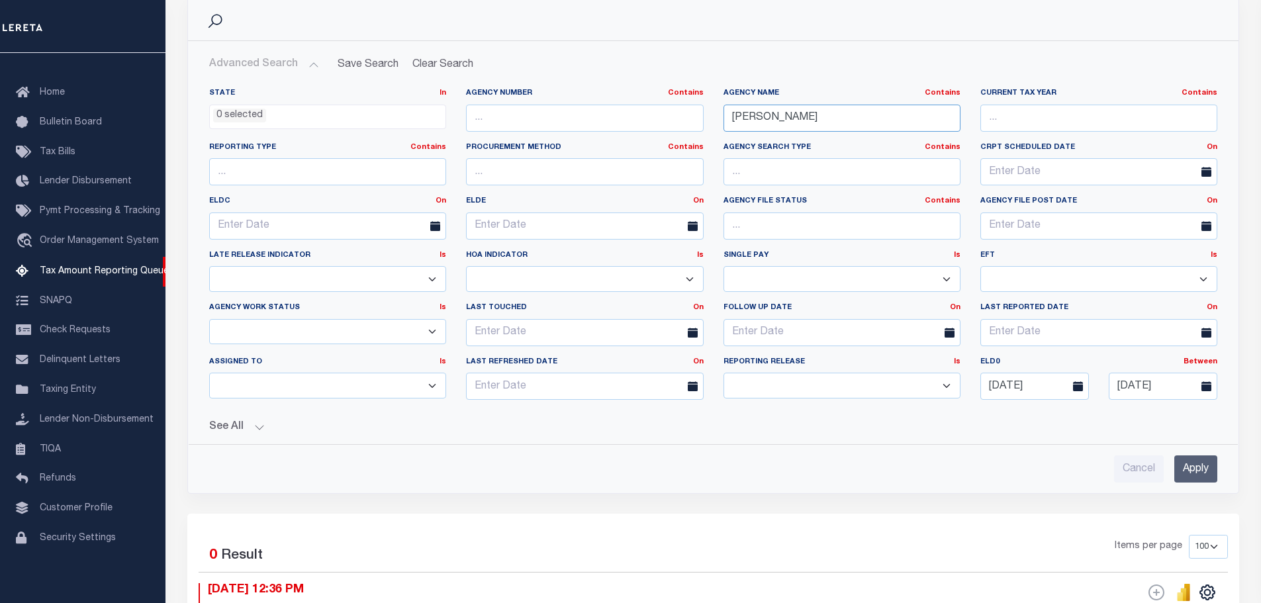
scroll to position [201, 0]
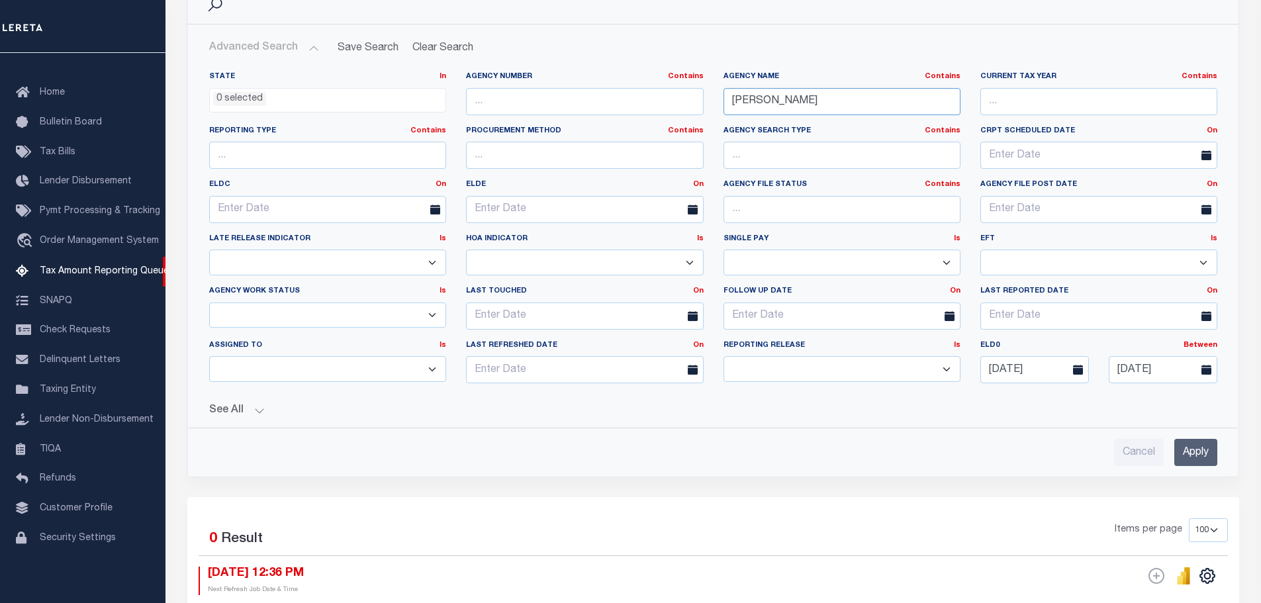
type input "fulton"
click at [1207, 444] on input "Apply" at bounding box center [1195, 452] width 43 height 27
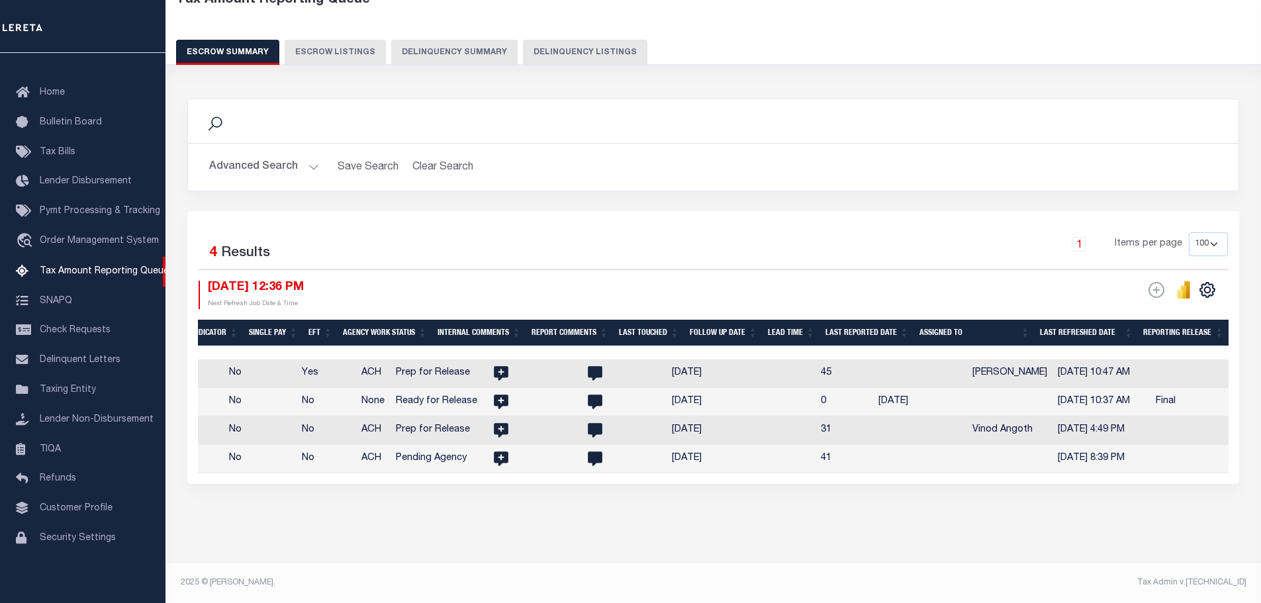
scroll to position [0, 1620]
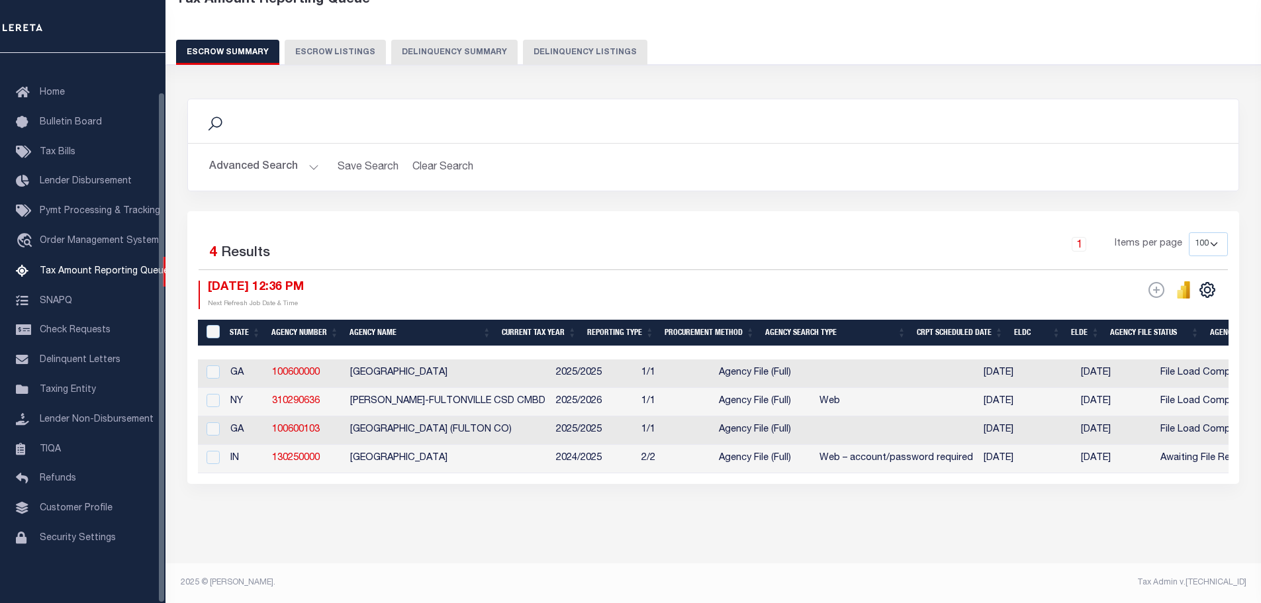
click at [263, 171] on div "Advanced Search Save Search Clear Search EscrowSummaryGridWrapper_dynamictable_…" at bounding box center [713, 167] width 1050 height 47
click at [263, 160] on button "Advanced Search" at bounding box center [264, 167] width 110 height 26
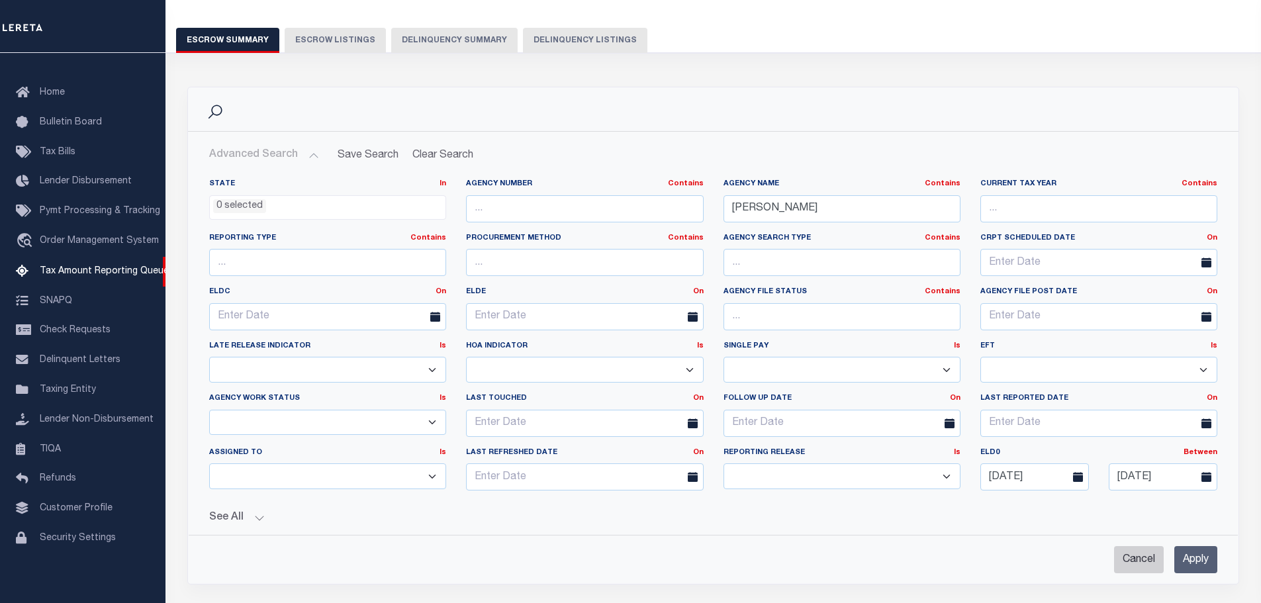
click at [1132, 563] on input "Cancel" at bounding box center [1139, 559] width 50 height 27
checkbox input "true"
select select
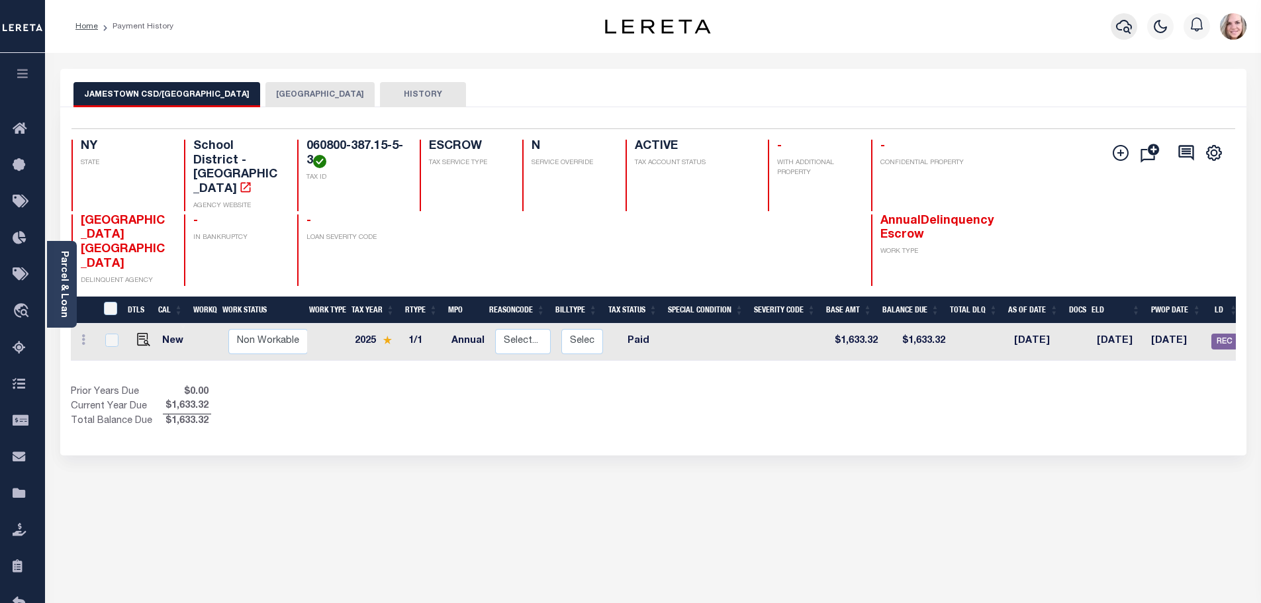
click at [1132, 25] on button "button" at bounding box center [1124, 26] width 26 height 26
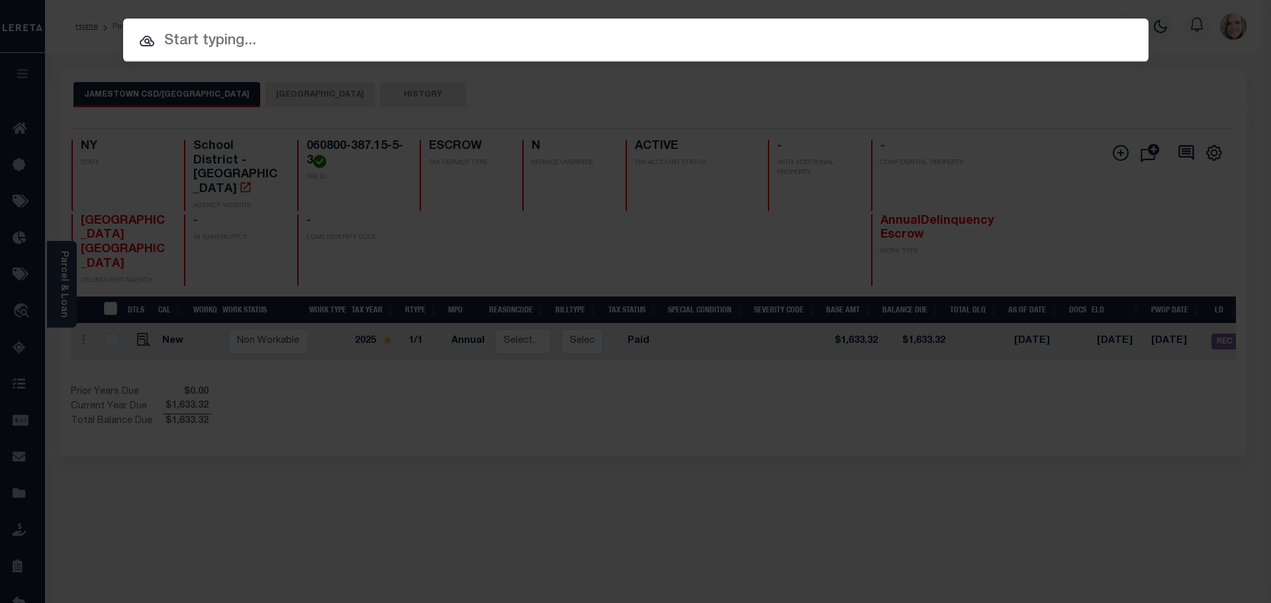
paste input "060800-370.19-7-24"
type input "060800-370.19-7-24"
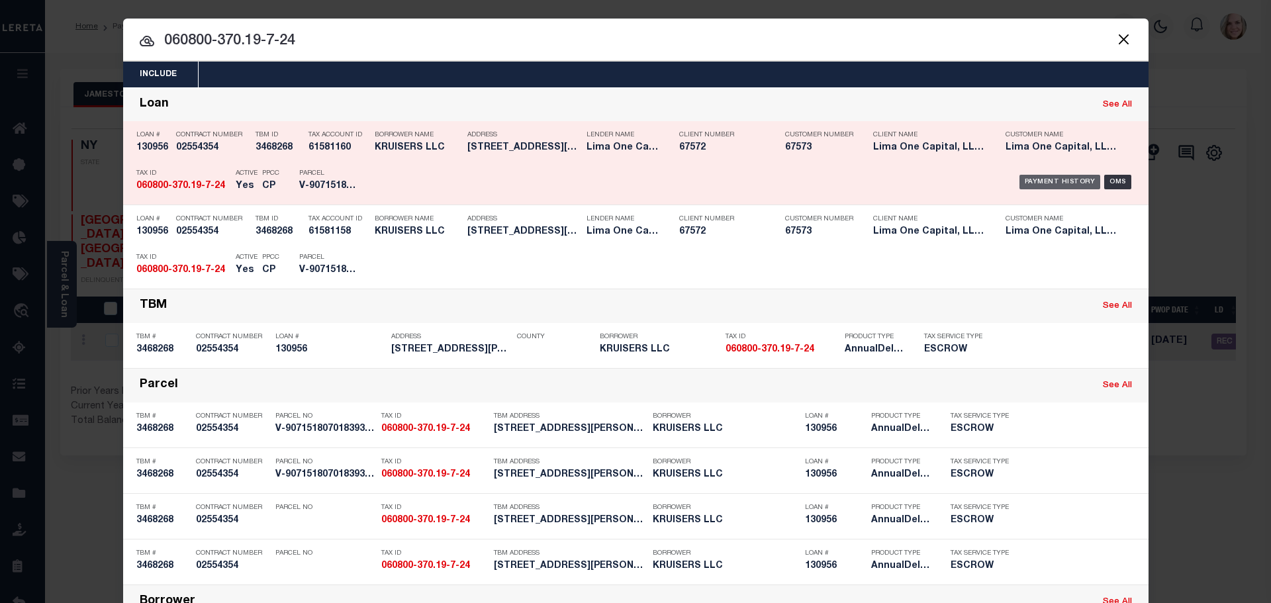
click at [1038, 177] on div "Payment History" at bounding box center [1059, 182] width 81 height 15
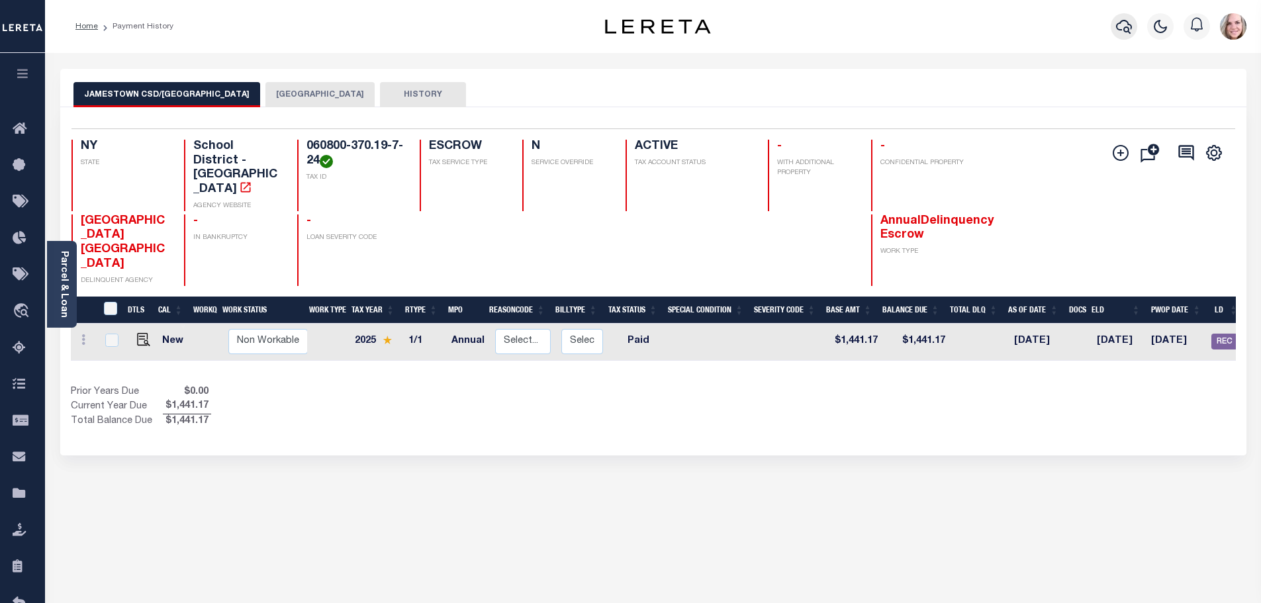
click at [1119, 29] on icon "button" at bounding box center [1124, 27] width 16 height 16
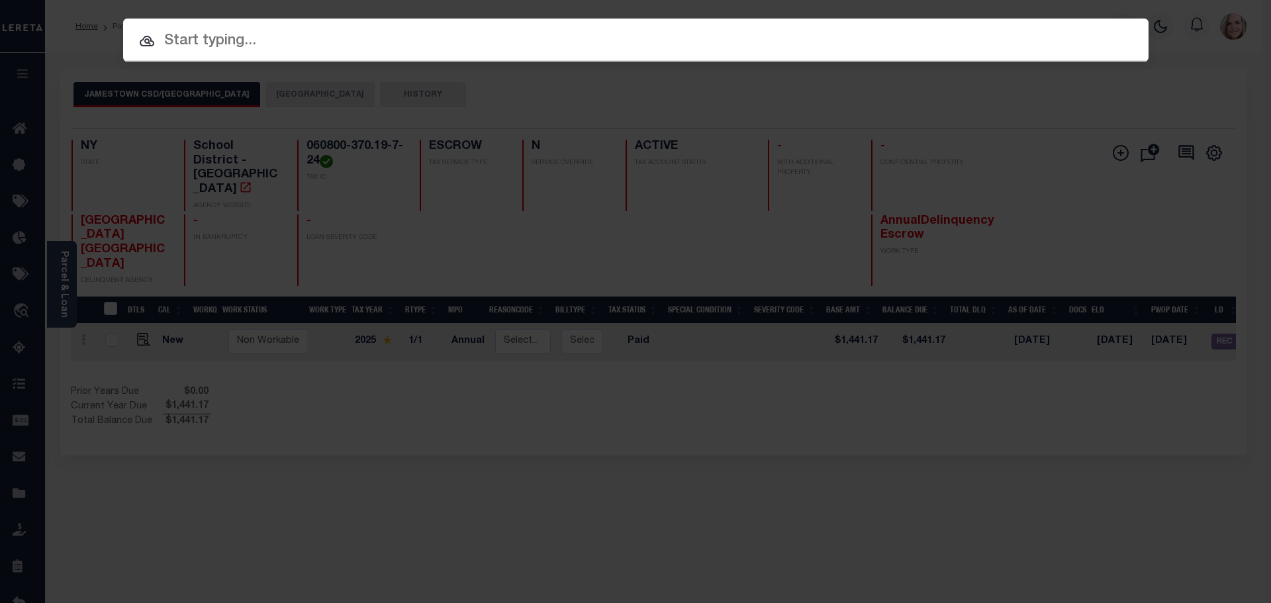
paste input "060800-387.15-7-40.2"
type input "060800-387.15-7-40.2"
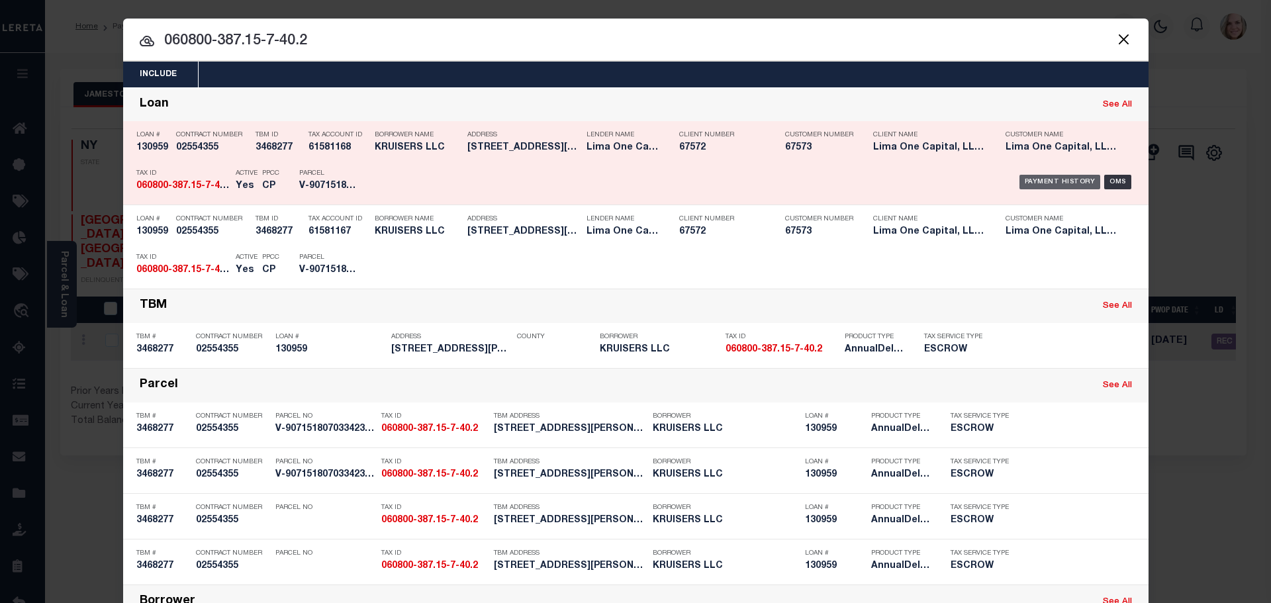
click at [1053, 180] on div "Payment History" at bounding box center [1059, 182] width 81 height 15
